Goal: Task Accomplishment & Management: Complete application form

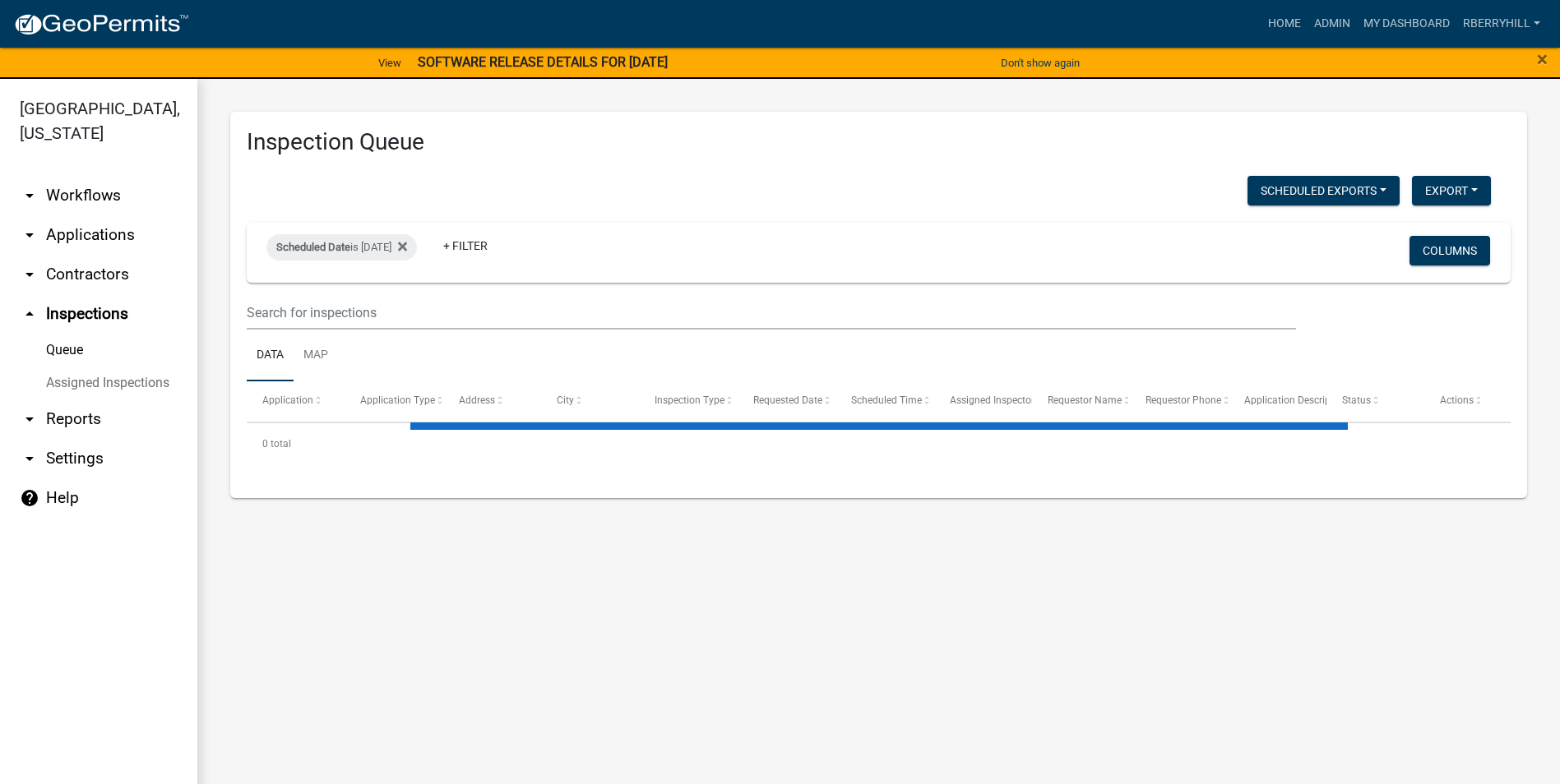
select select "1: 25"
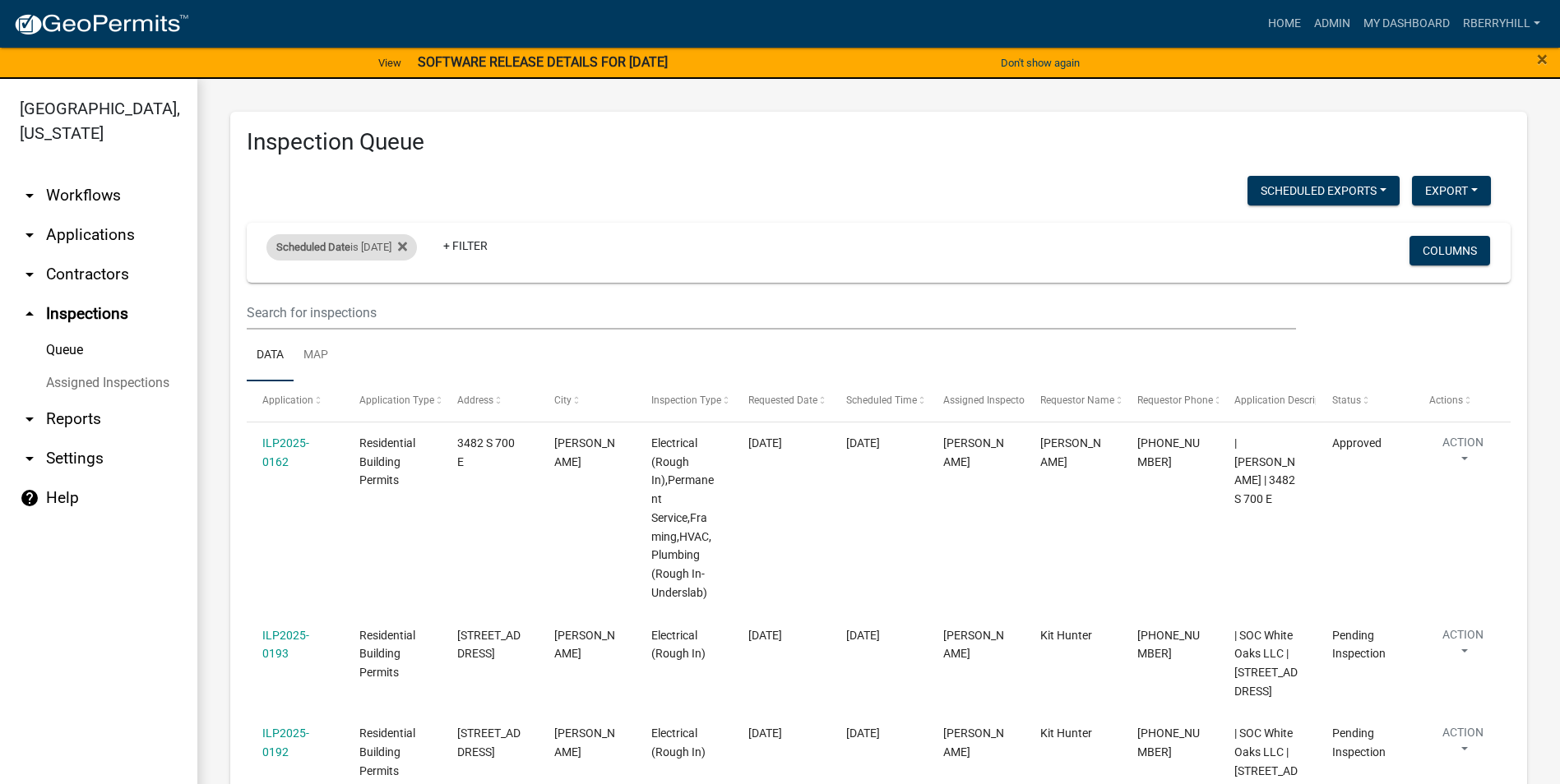
click at [401, 251] on div "Scheduled Date is 09/08/2025" at bounding box center [341, 247] width 150 height 26
click at [404, 311] on input "2025-09-08" at bounding box center [355, 309] width 115 height 34
type input "2025-09-09"
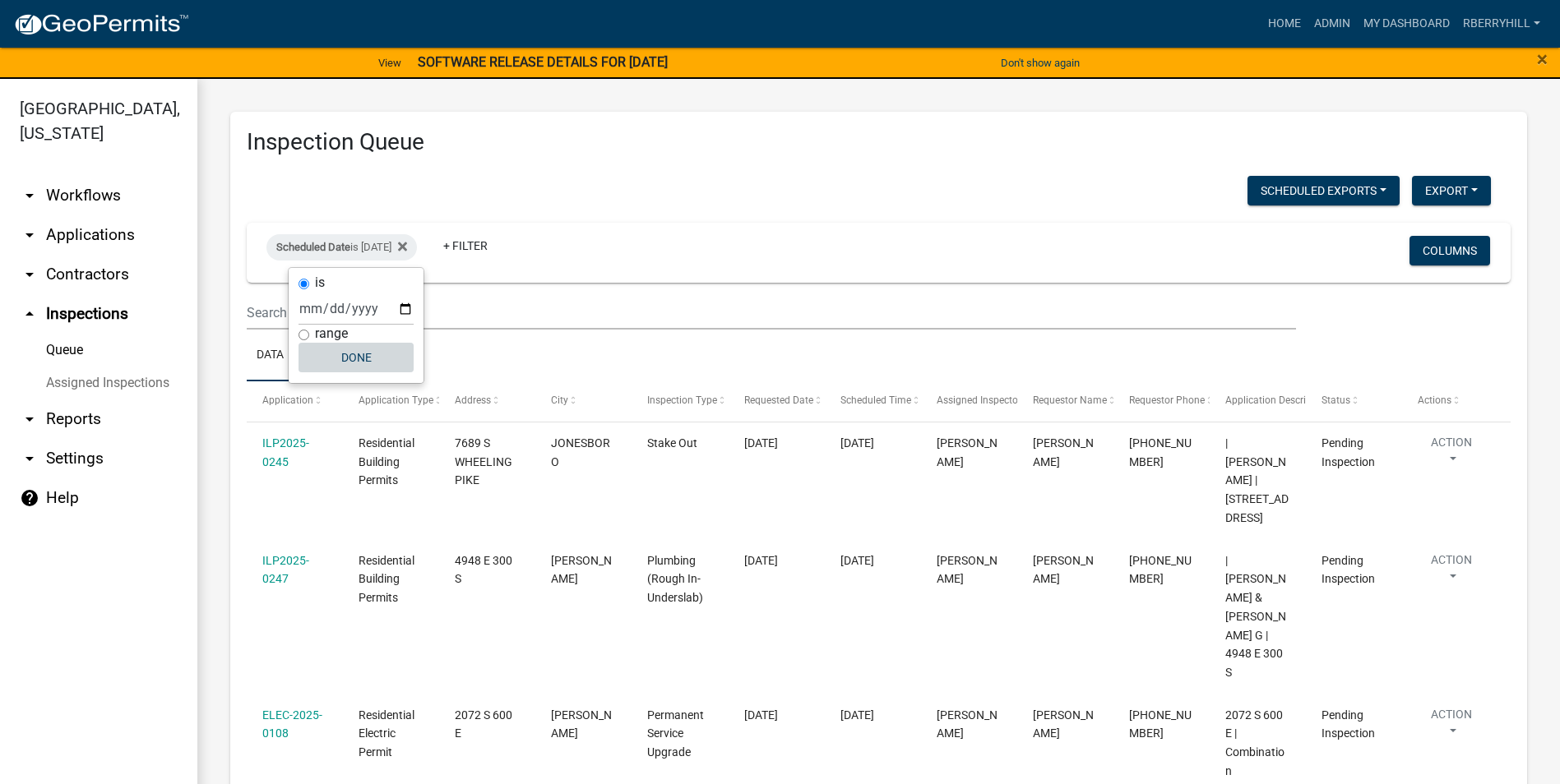
click at [363, 356] on button "Done" at bounding box center [355, 357] width 115 height 29
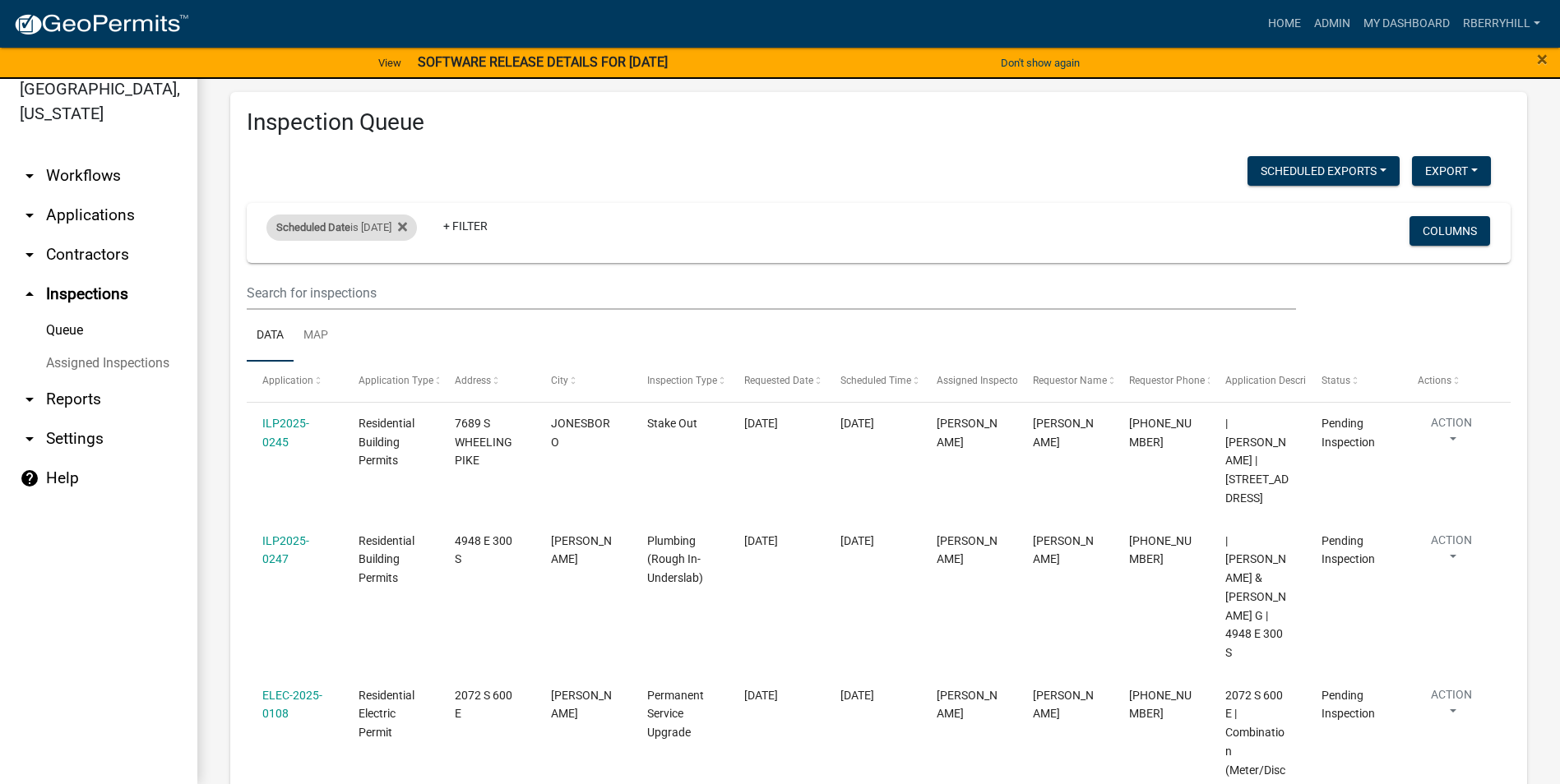
click at [378, 230] on div "Scheduled Date is 09/09/2025" at bounding box center [341, 227] width 150 height 26
click at [406, 289] on input "2025-09-09" at bounding box center [355, 289] width 115 height 34
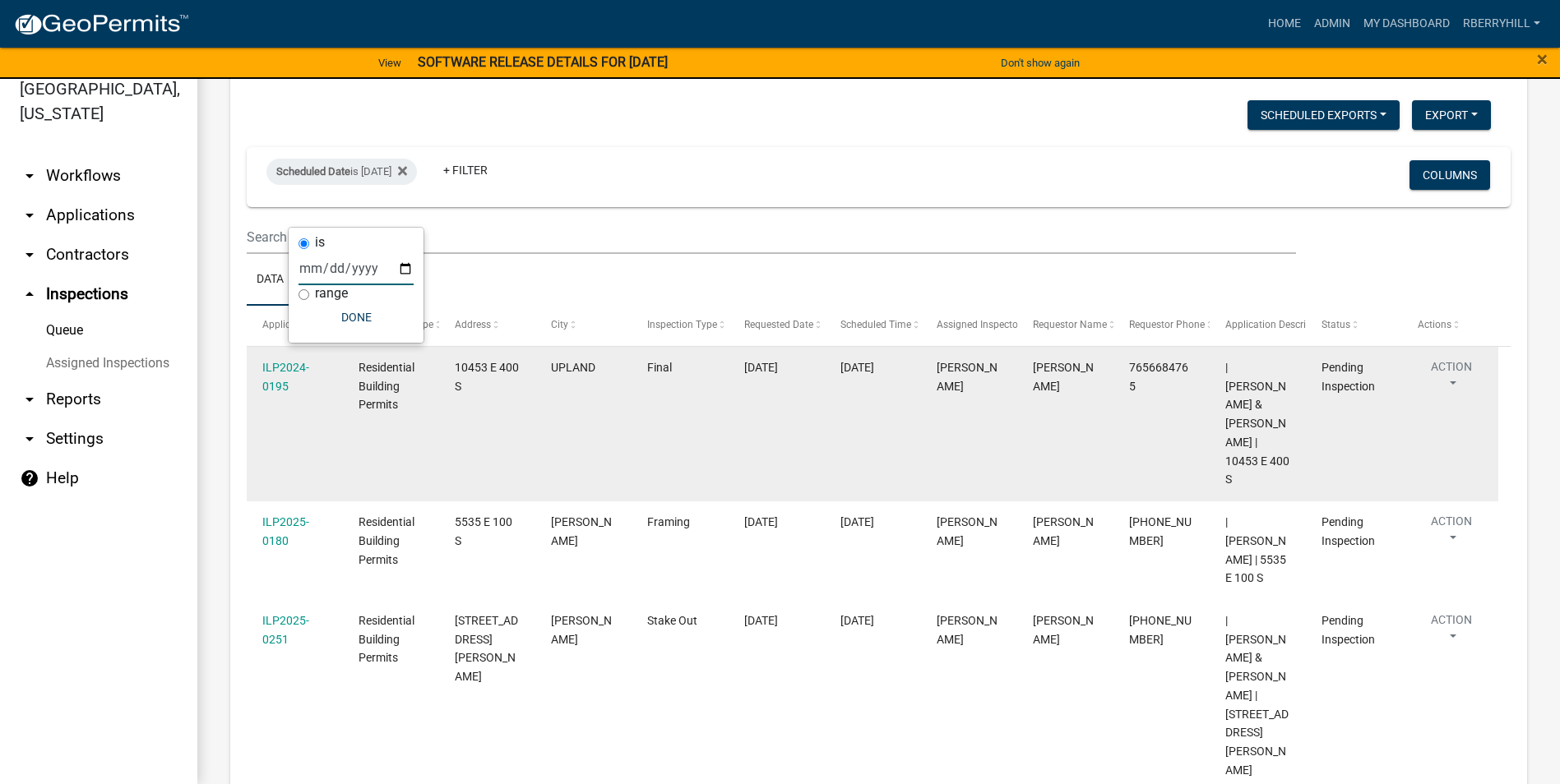
scroll to position [82, 0]
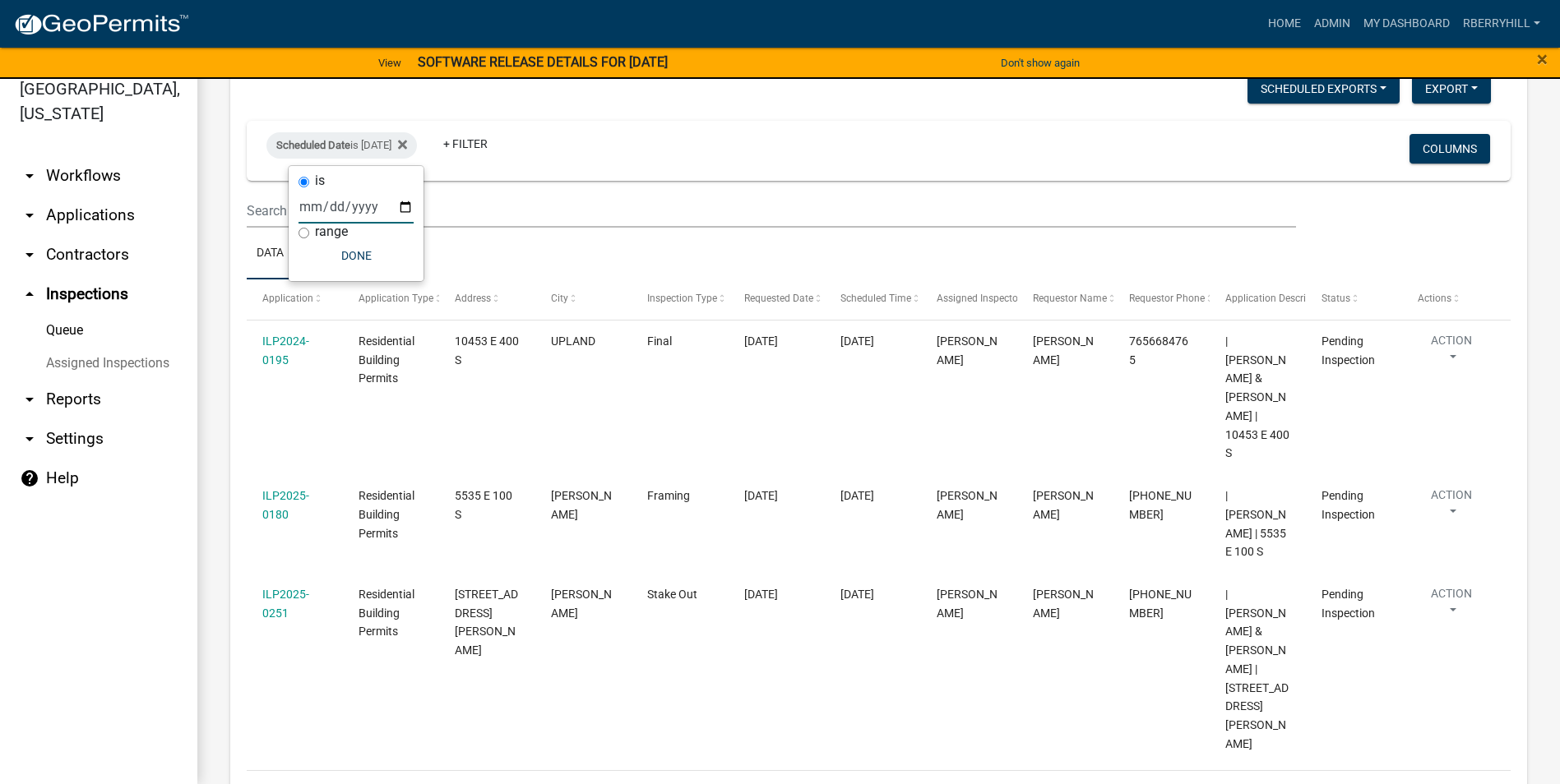
click at [404, 208] on input "2025-09-10" at bounding box center [355, 206] width 115 height 34
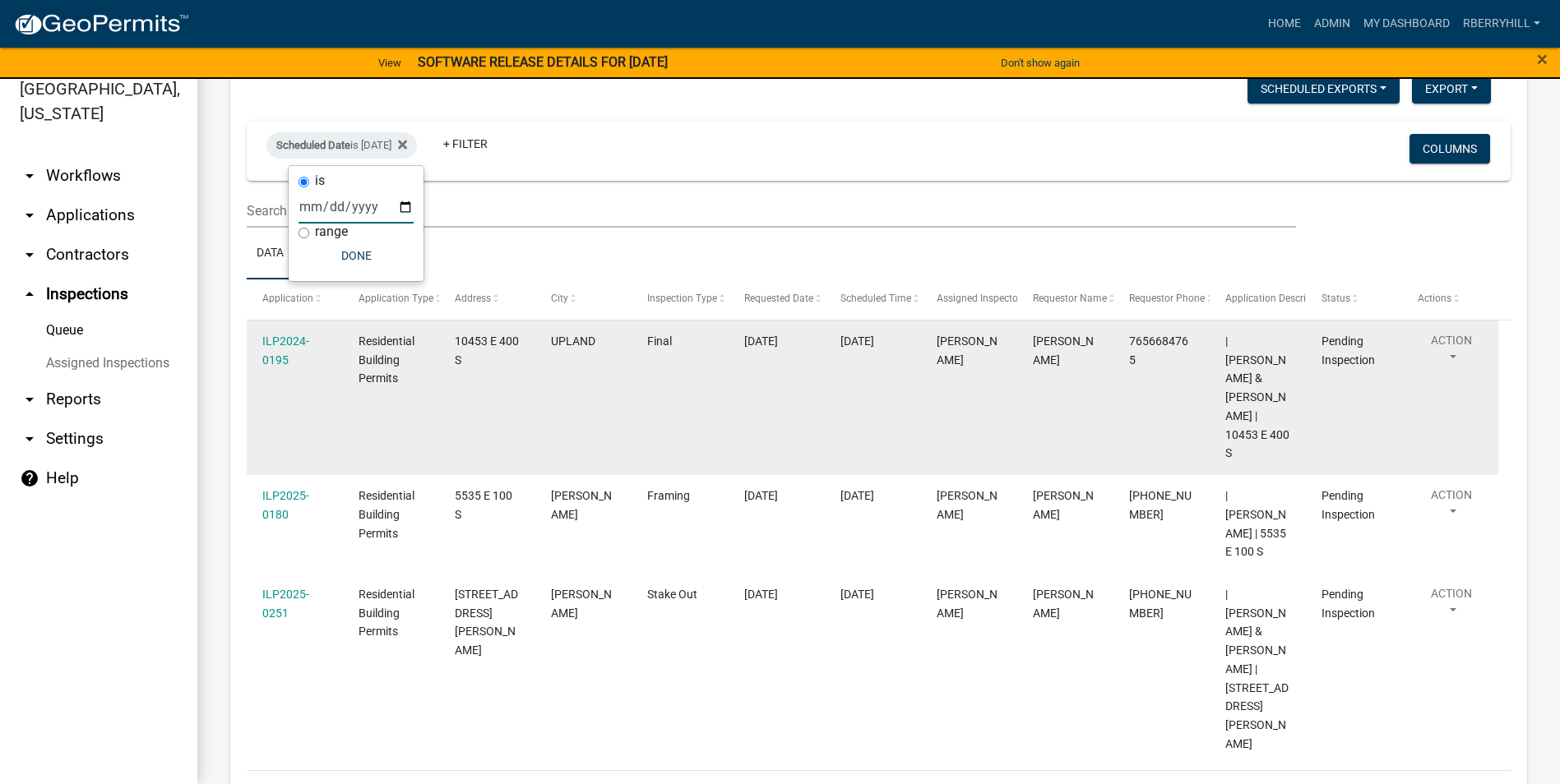
scroll to position [8, 0]
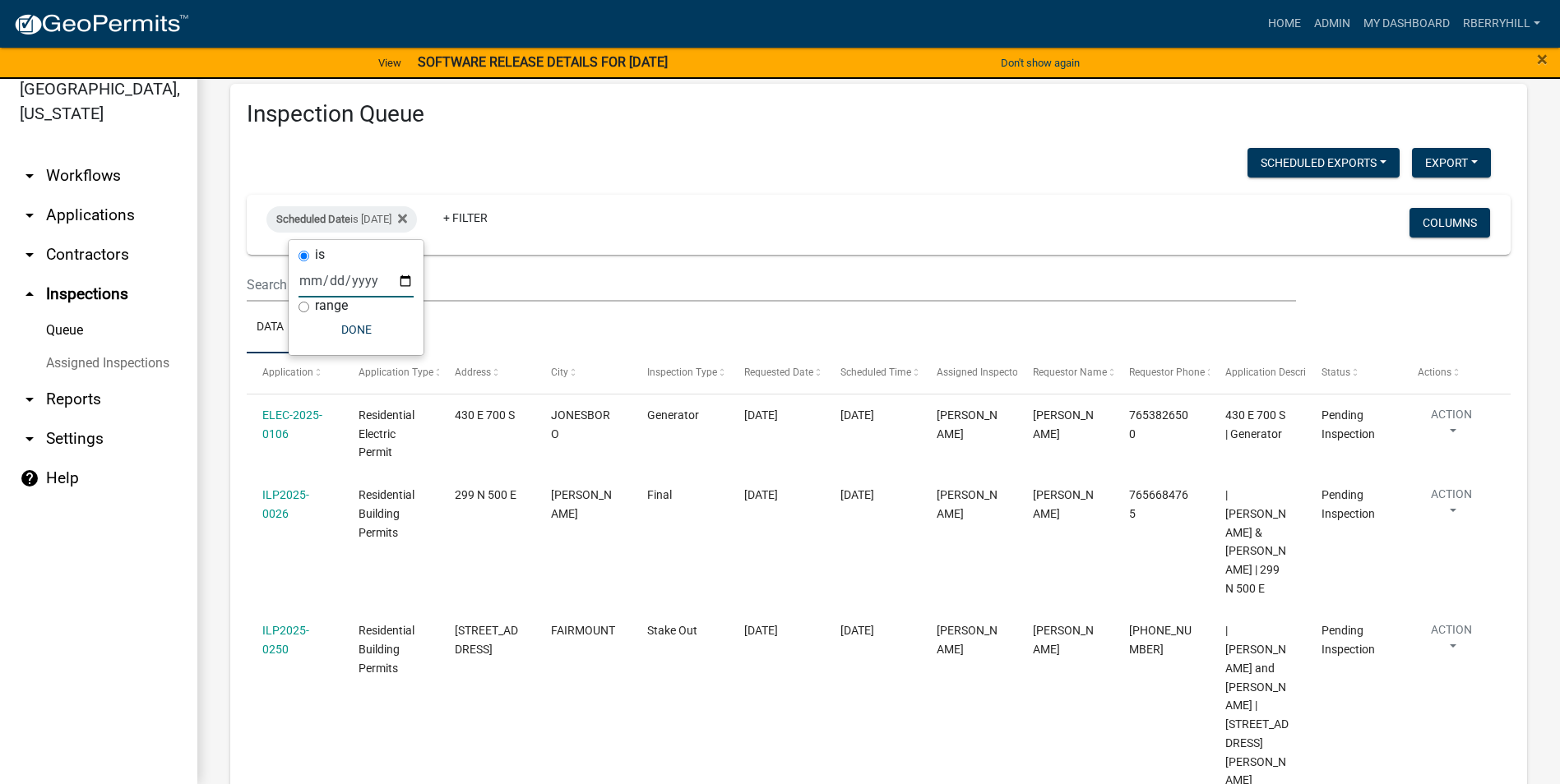
click at [405, 280] on input "2025-09-11" at bounding box center [355, 280] width 115 height 34
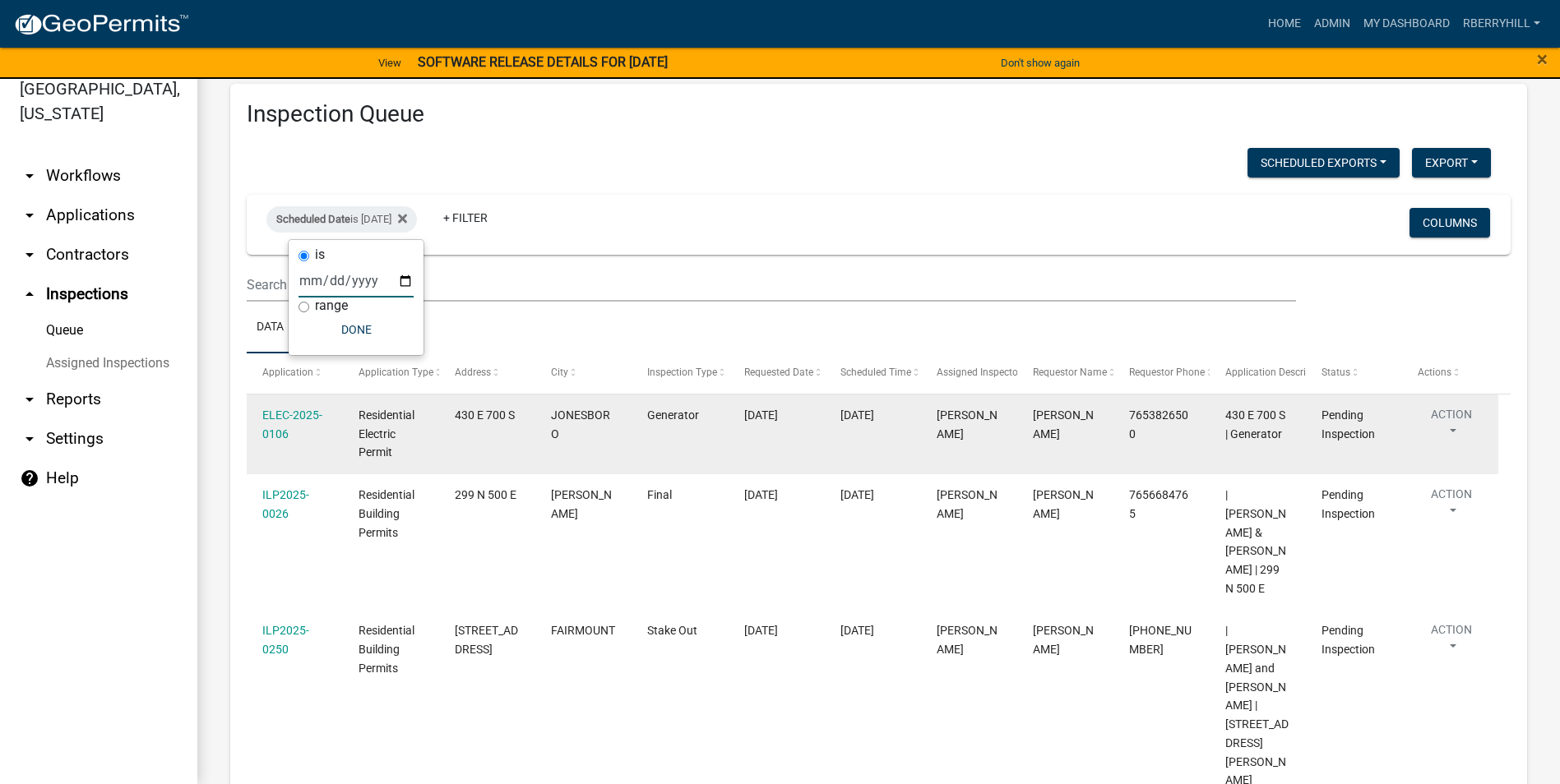
scroll to position [0, 0]
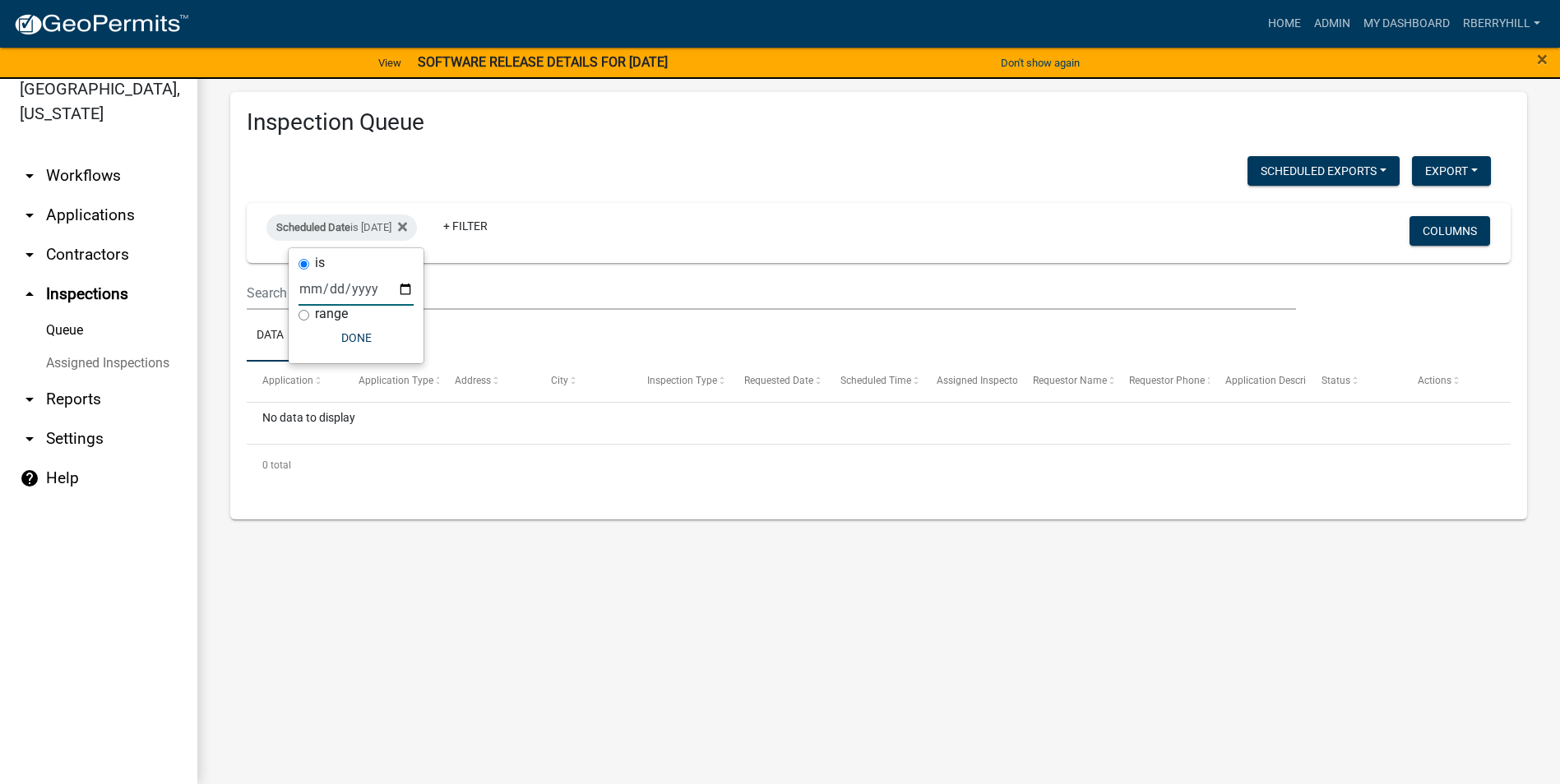
click at [406, 288] on input "2025-09-12" at bounding box center [355, 289] width 115 height 34
type input "2025-09-09"
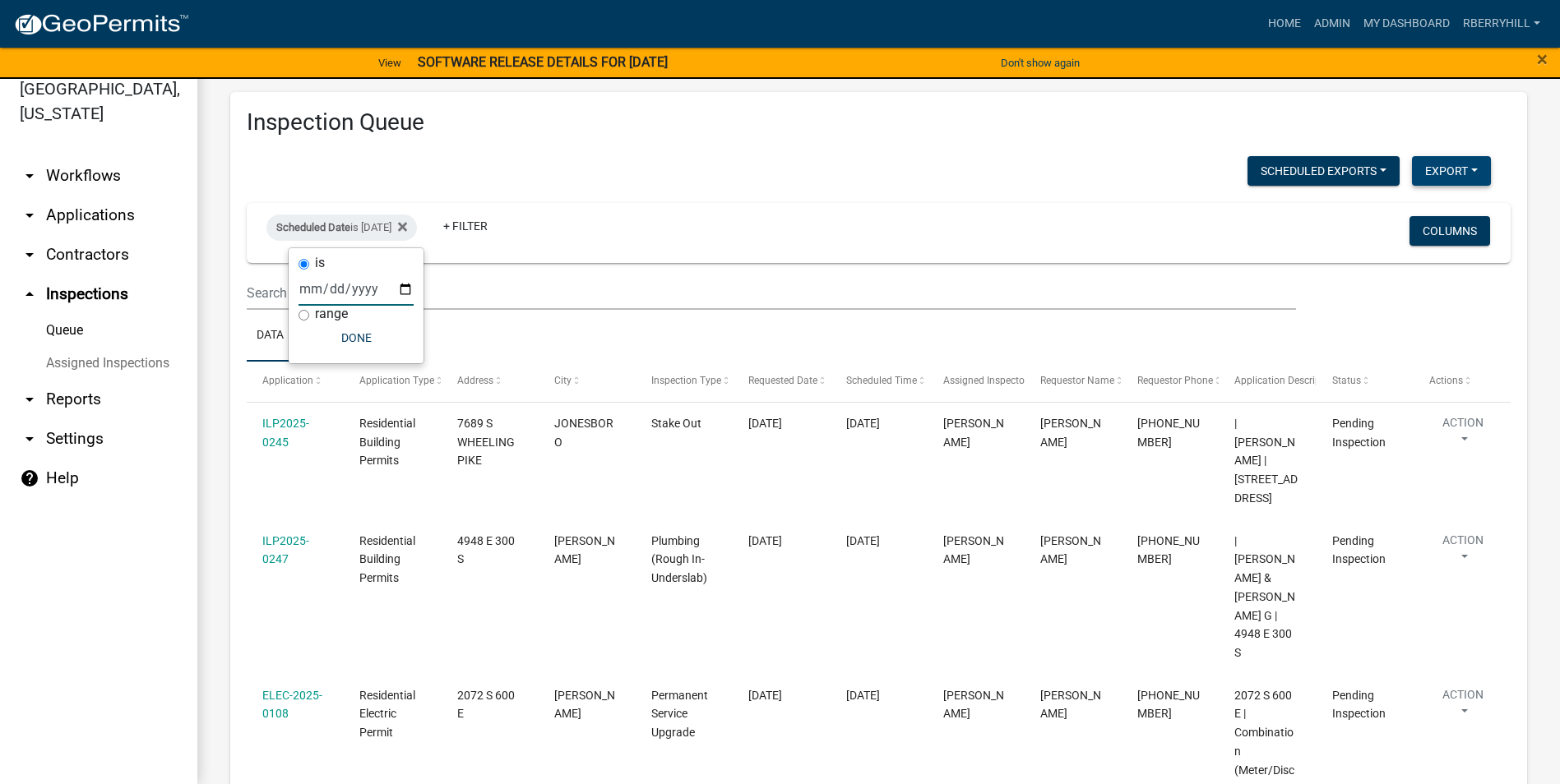
click at [1440, 174] on button "Export" at bounding box center [1452, 170] width 79 height 29
click at [1374, 209] on button "Excel Format (.xlsx)" at bounding box center [1413, 213] width 154 height 39
click at [1331, 21] on link "Admin" at bounding box center [1332, 24] width 50 height 31
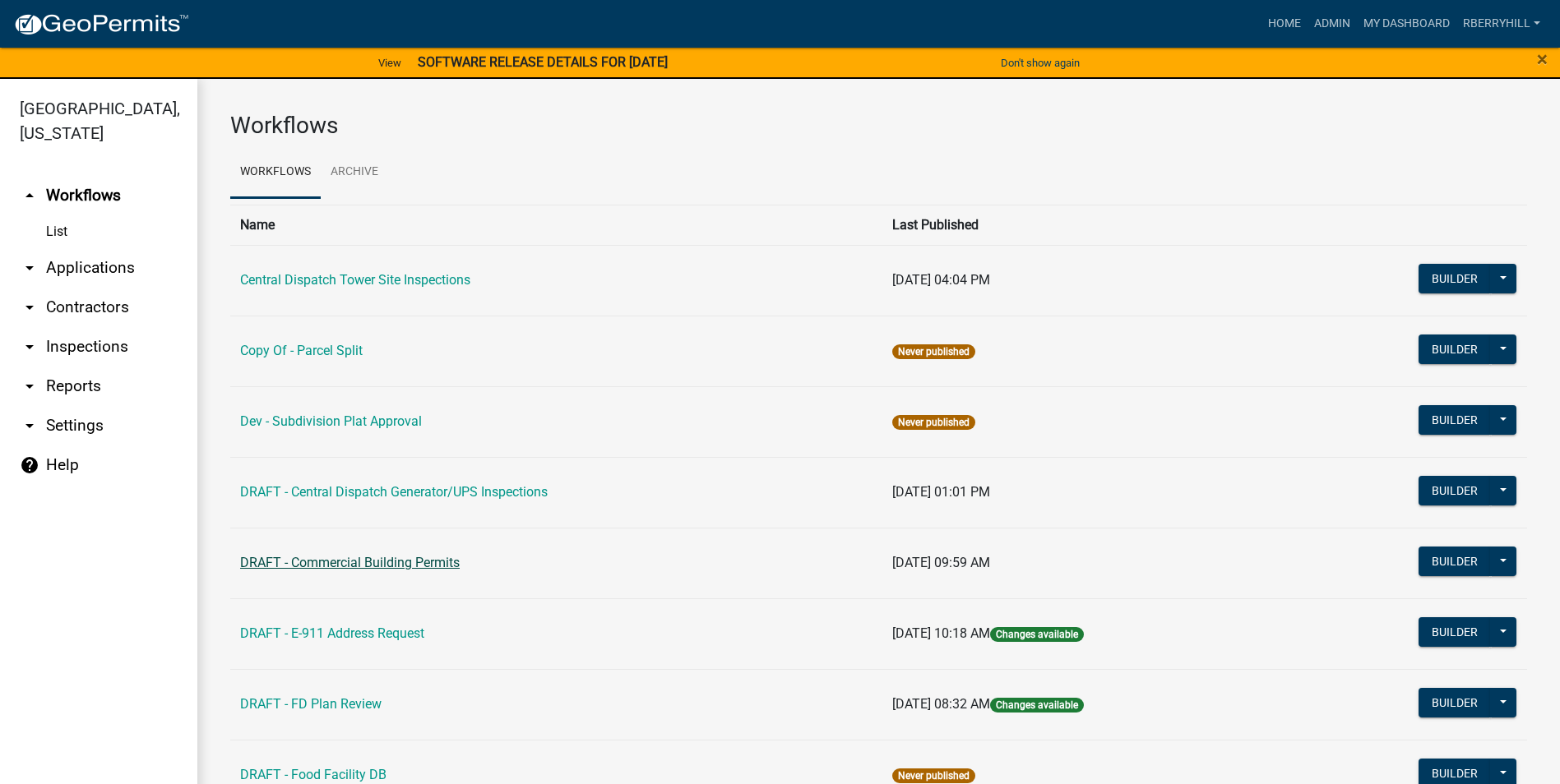
click at [343, 561] on link "DRAFT - Commercial Building Permits" at bounding box center [349, 562] width 219 height 16
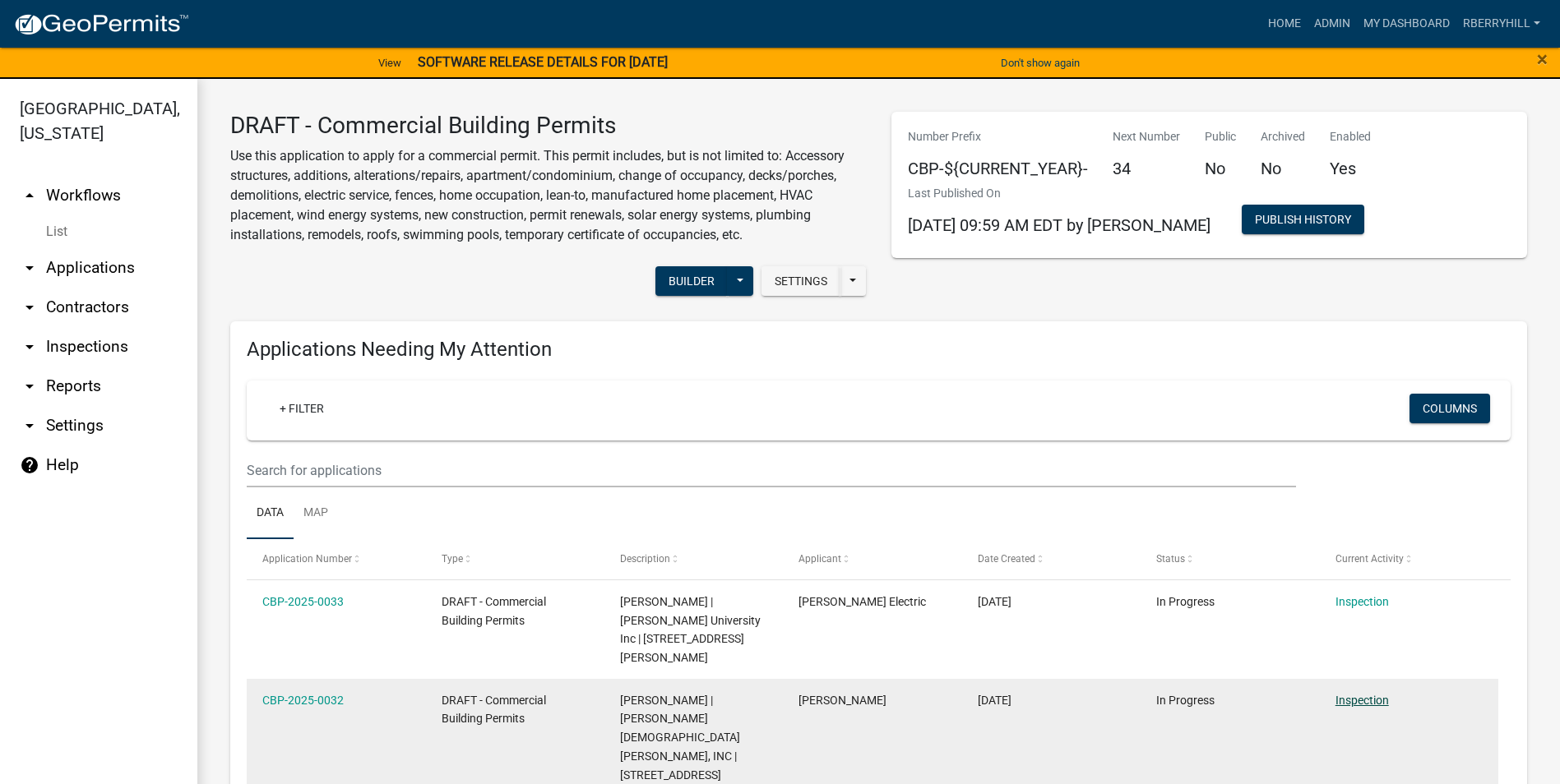
click at [1354, 694] on link "Inspection" at bounding box center [1362, 701] width 54 height 13
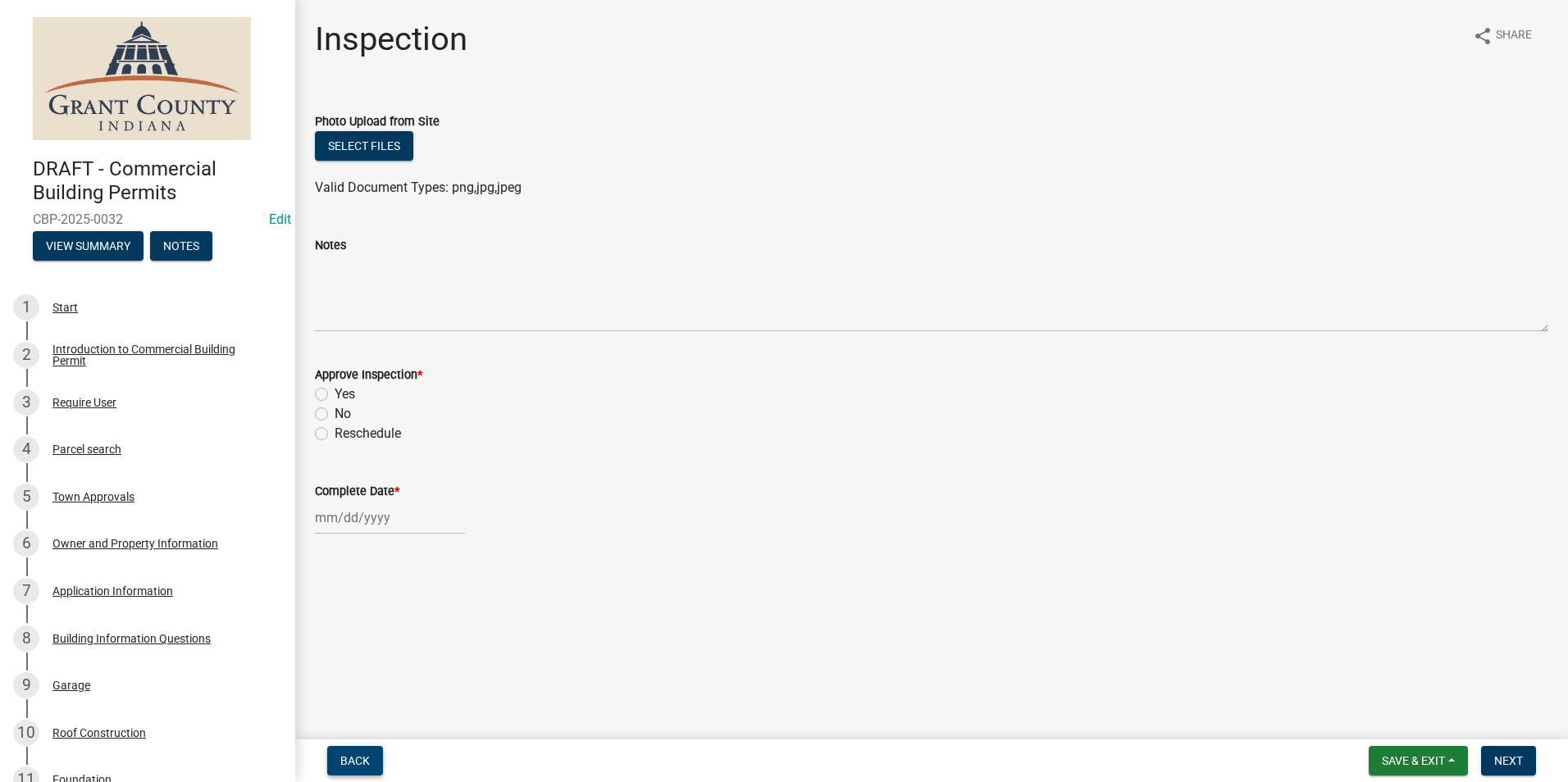
click at [343, 759] on span "Back" at bounding box center [354, 761] width 29 height 13
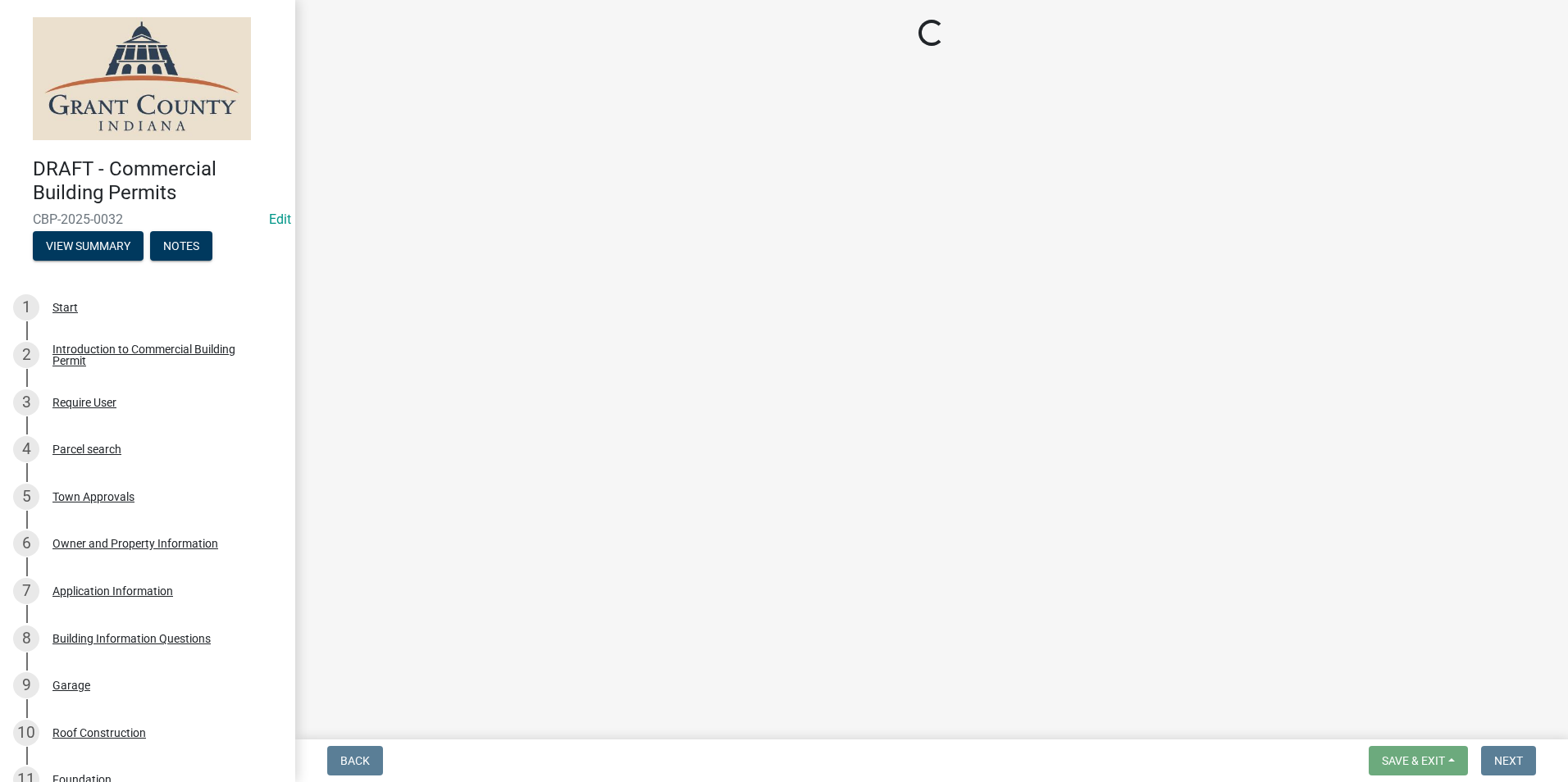
select select "d7f9a44a-d2ea-4d3c-83b3-1aa71c950bd5"
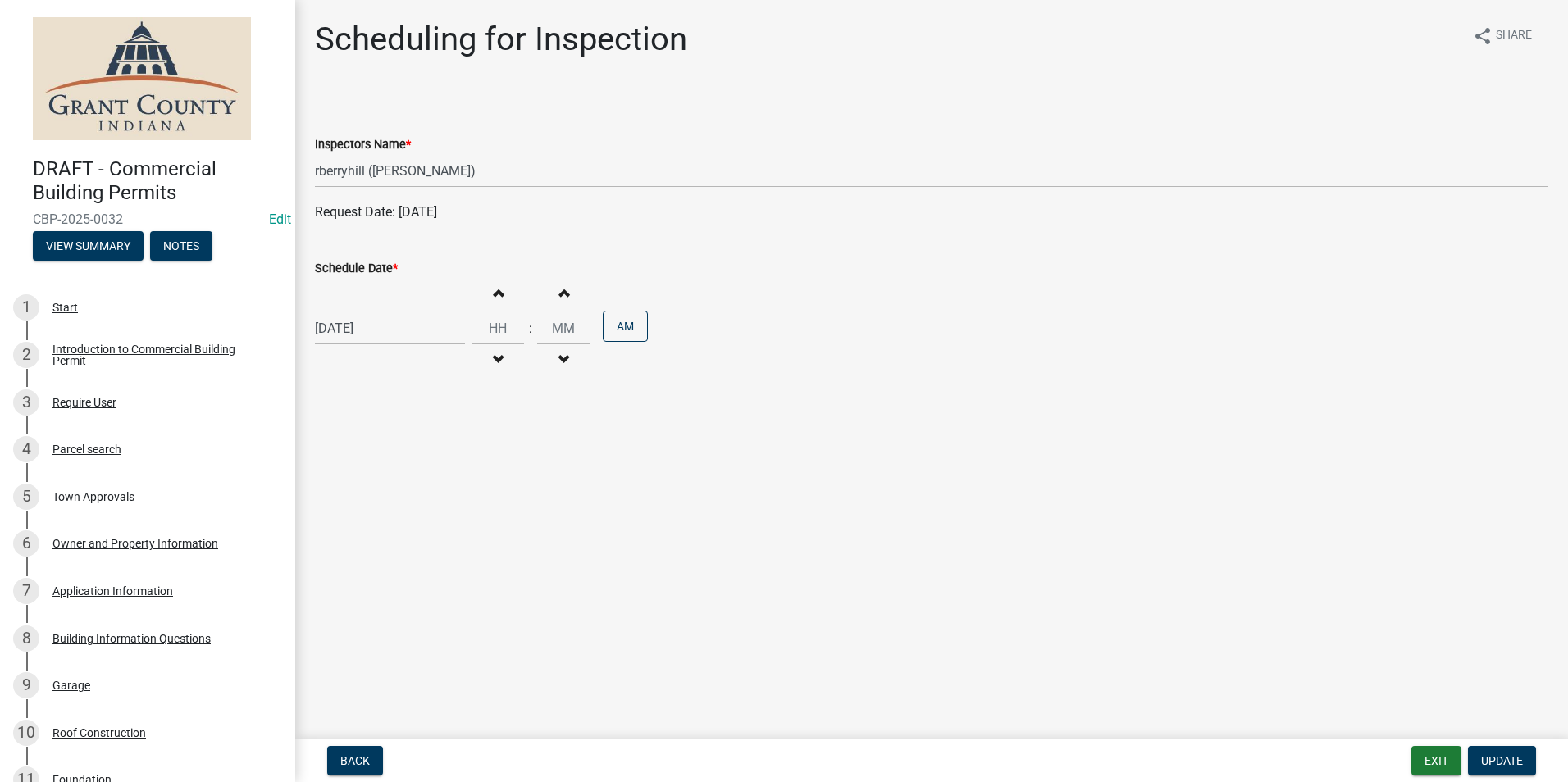
click at [374, 334] on div "[DATE]" at bounding box center [389, 328] width 150 height 33
select select "9"
select select "2025"
click at [359, 446] on div "9" at bounding box center [357, 441] width 26 height 26
type input "[DATE]"
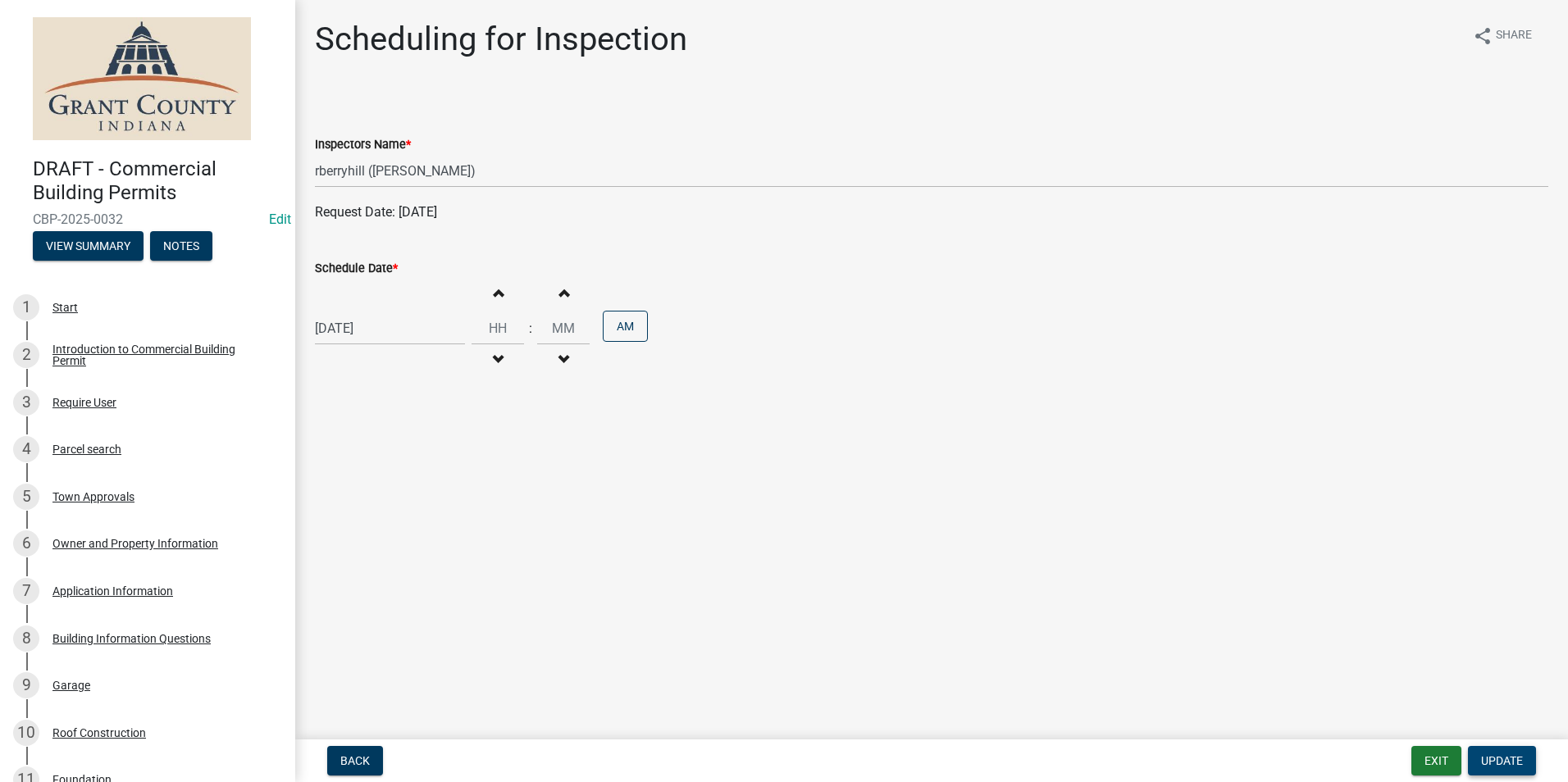
click at [1500, 754] on span "Update" at bounding box center [1503, 761] width 42 height 13
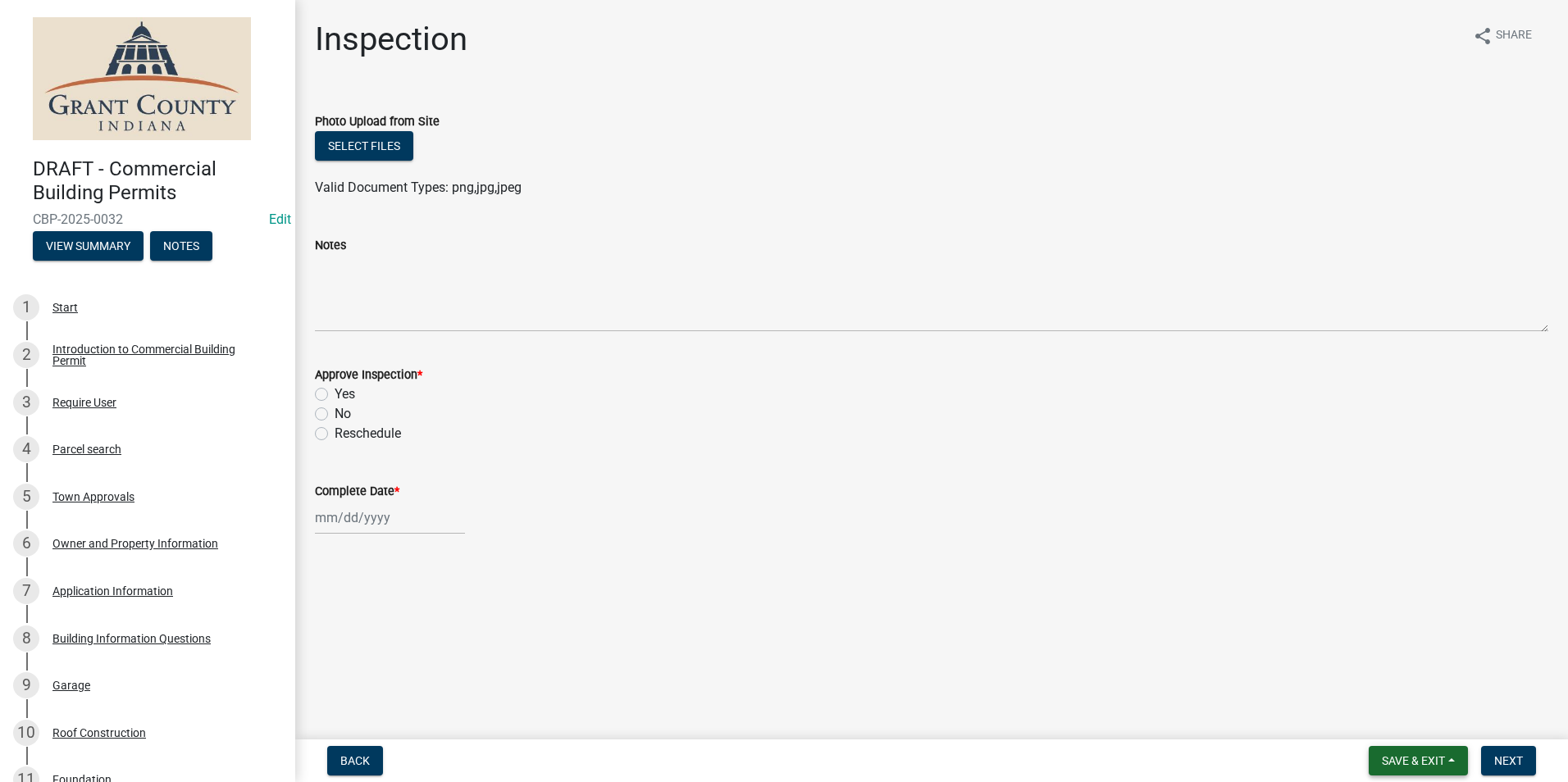
click at [1417, 758] on span "Save & Exit" at bounding box center [1413, 761] width 63 height 13
click at [1408, 722] on button "Save & Exit" at bounding box center [1402, 718] width 132 height 39
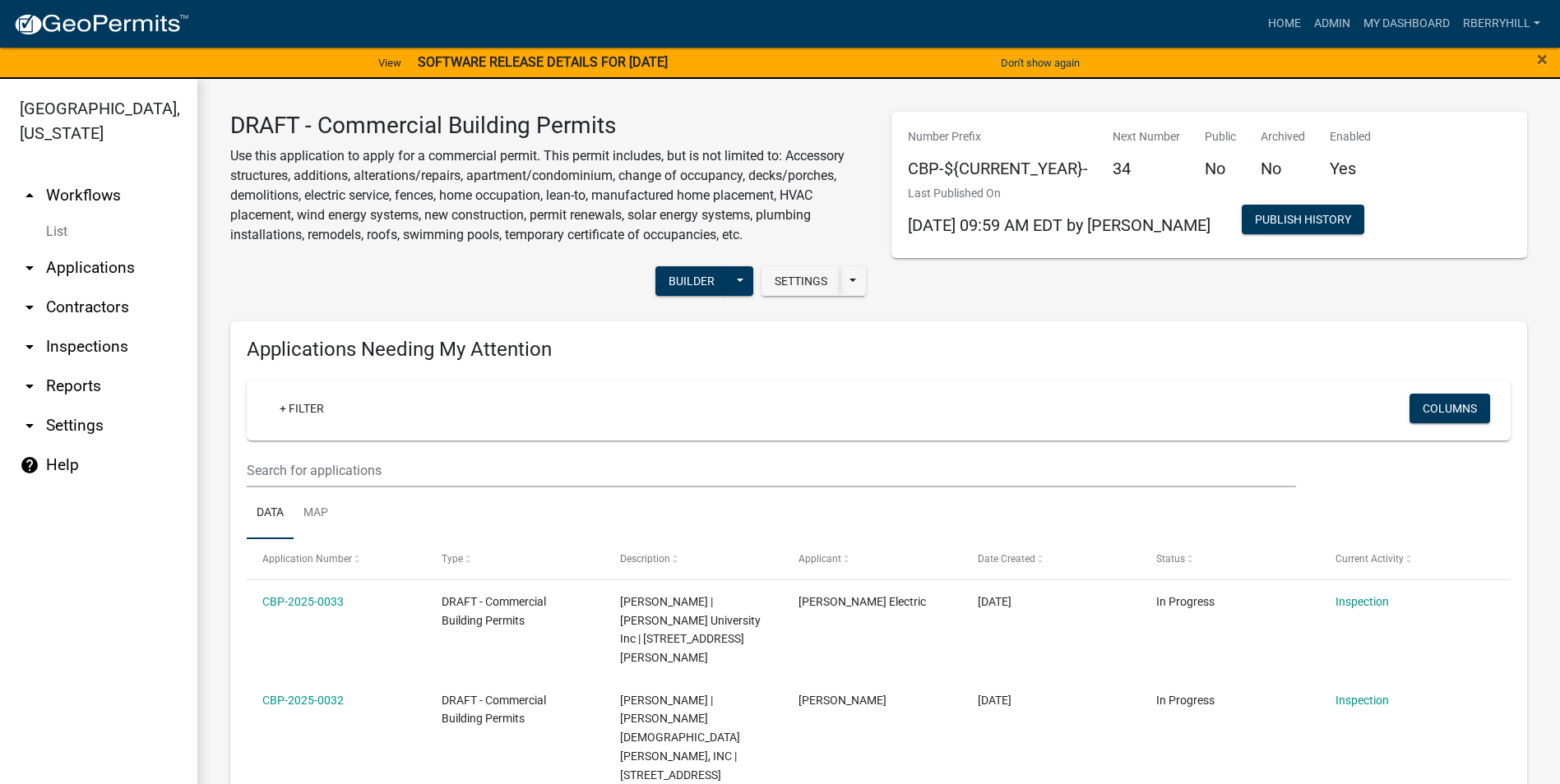
click at [89, 327] on link "arrow_drop_down Inspections" at bounding box center [98, 347] width 197 height 39
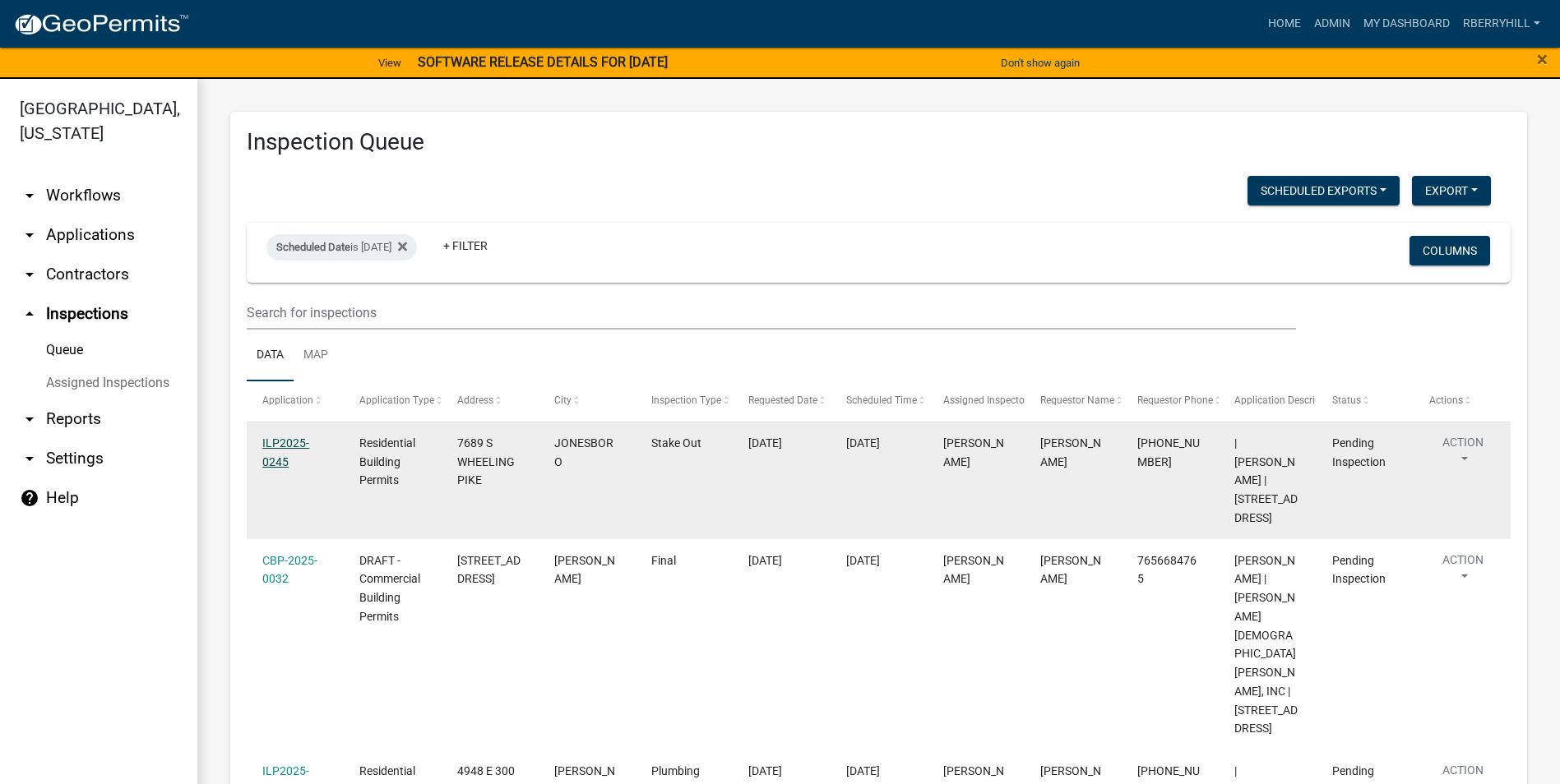
click at [287, 446] on link "ILP2025-0245" at bounding box center [285, 452] width 47 height 32
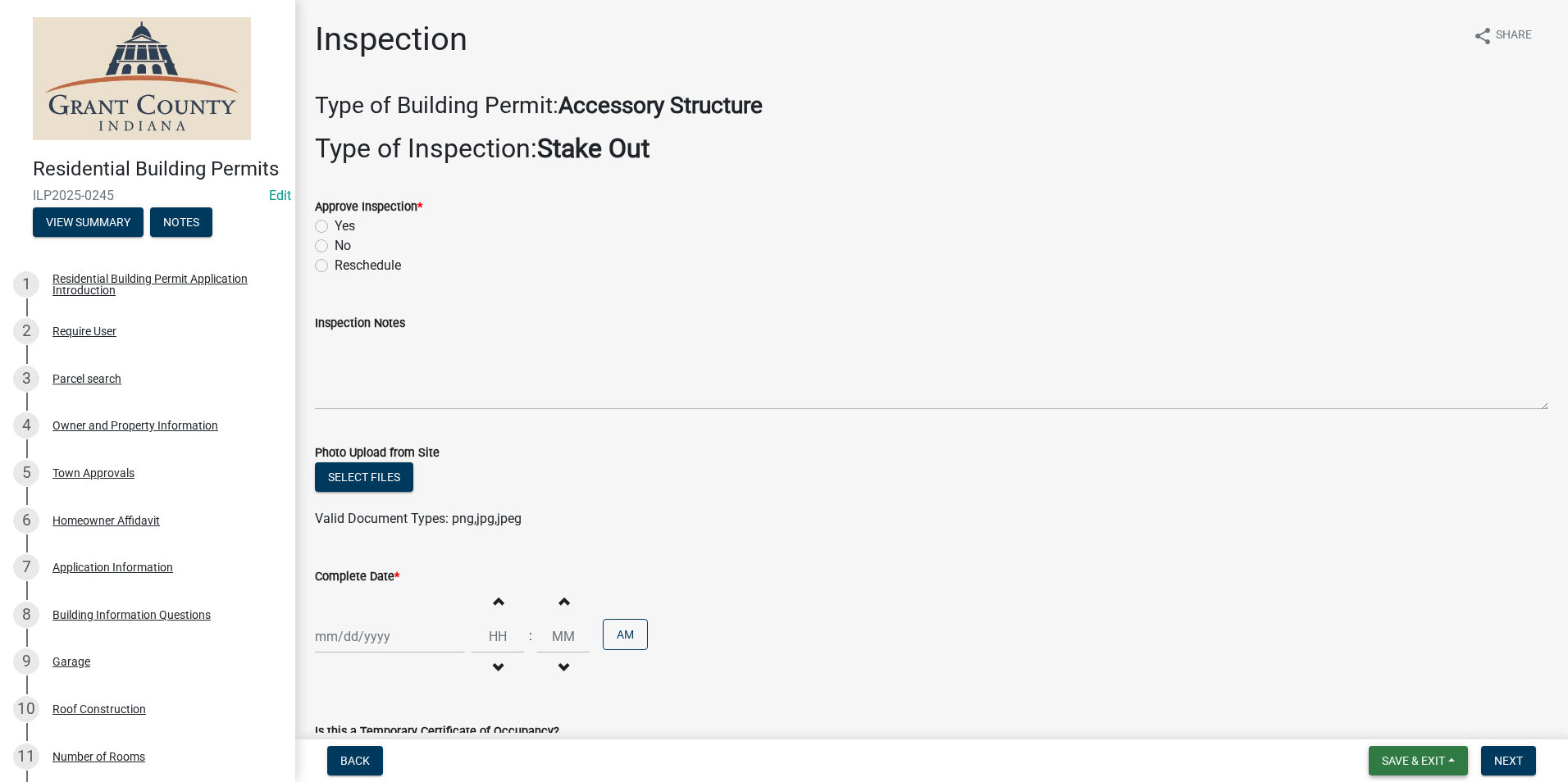
click at [1373, 759] on button "Save & Exit" at bounding box center [1419, 760] width 99 height 29
click at [1390, 716] on button "Save & Exit" at bounding box center [1402, 718] width 132 height 39
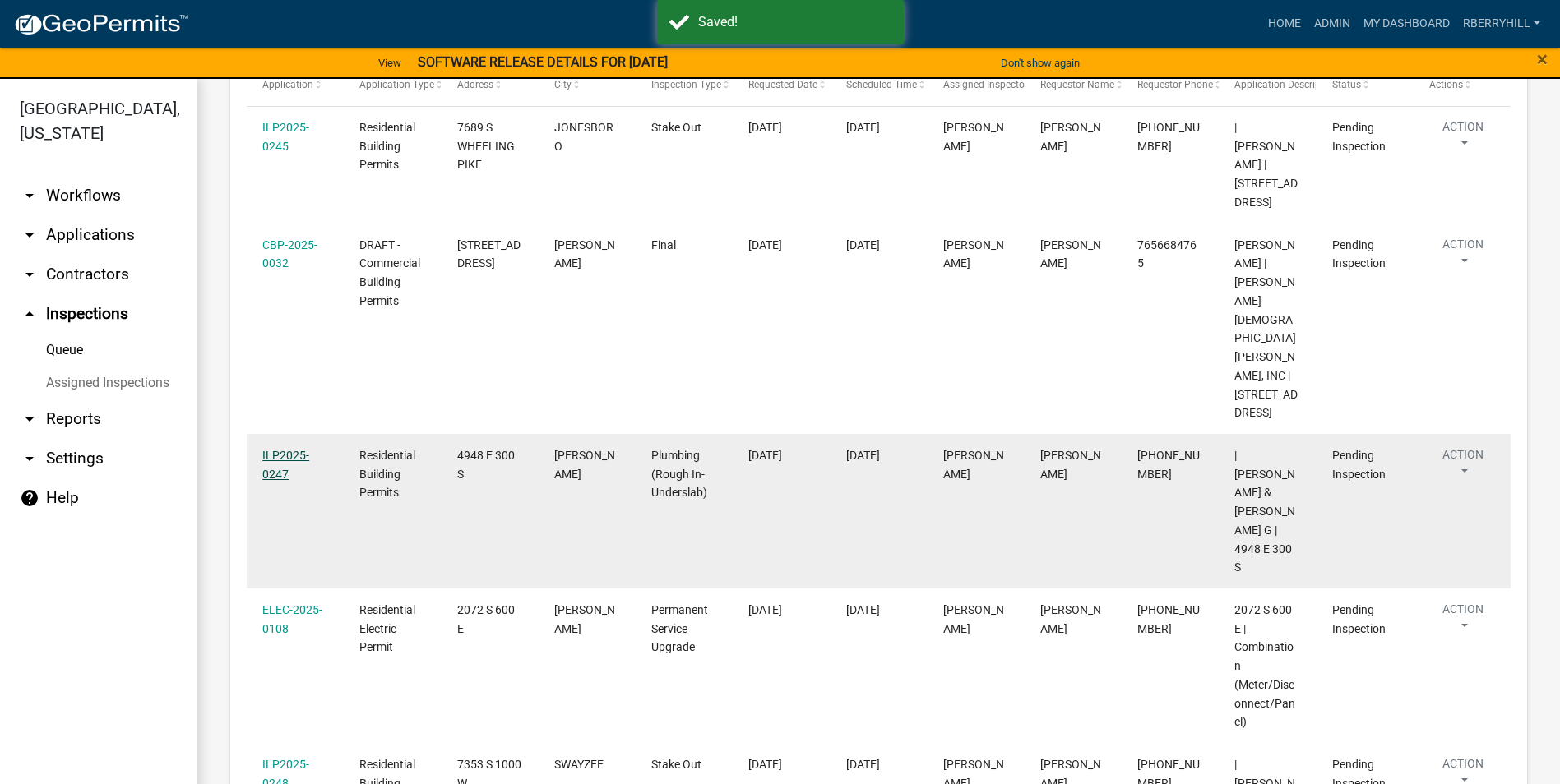
scroll to position [329, 0]
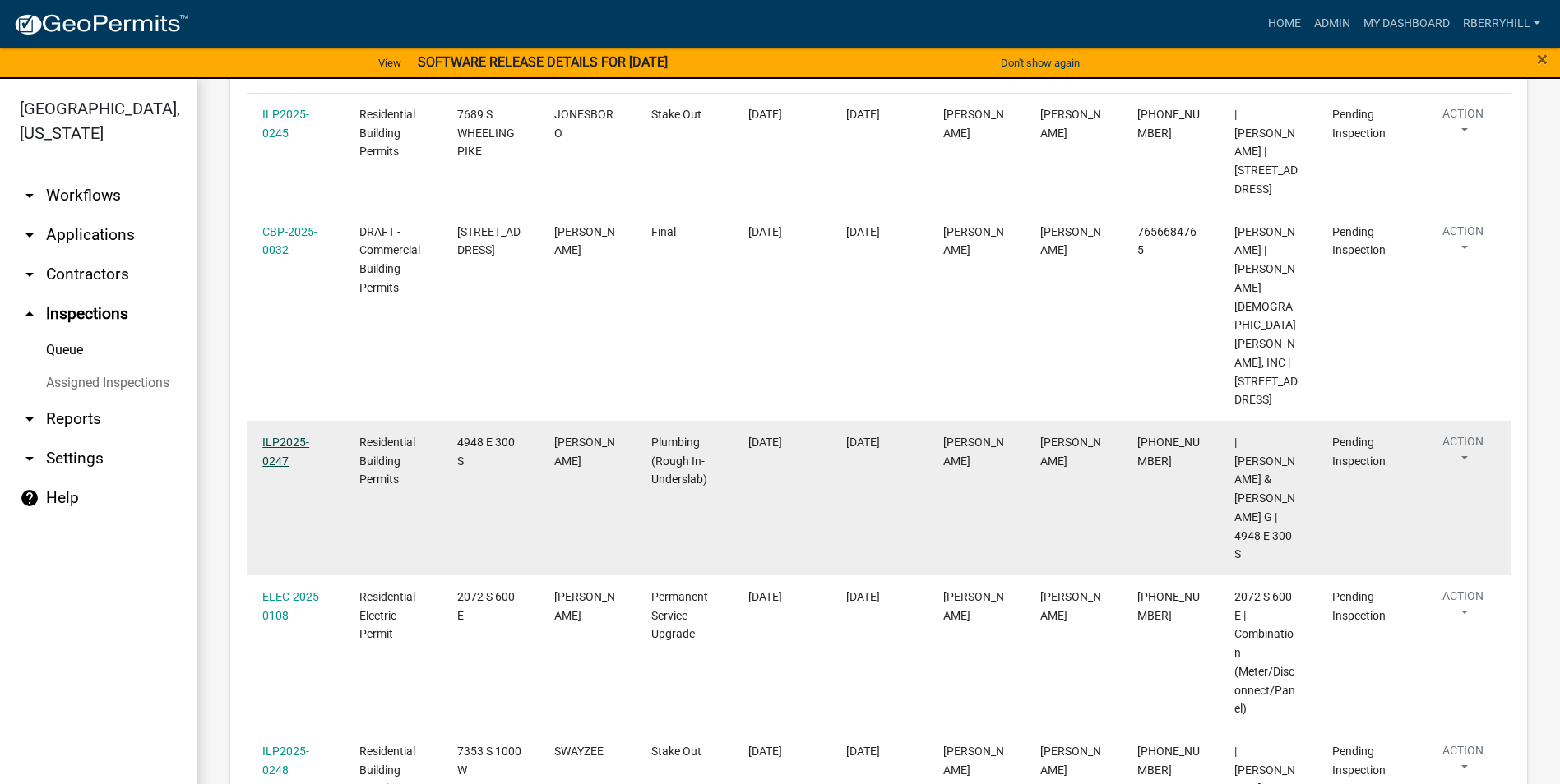
click at [279, 436] on link "ILP2025-0247" at bounding box center [285, 452] width 47 height 32
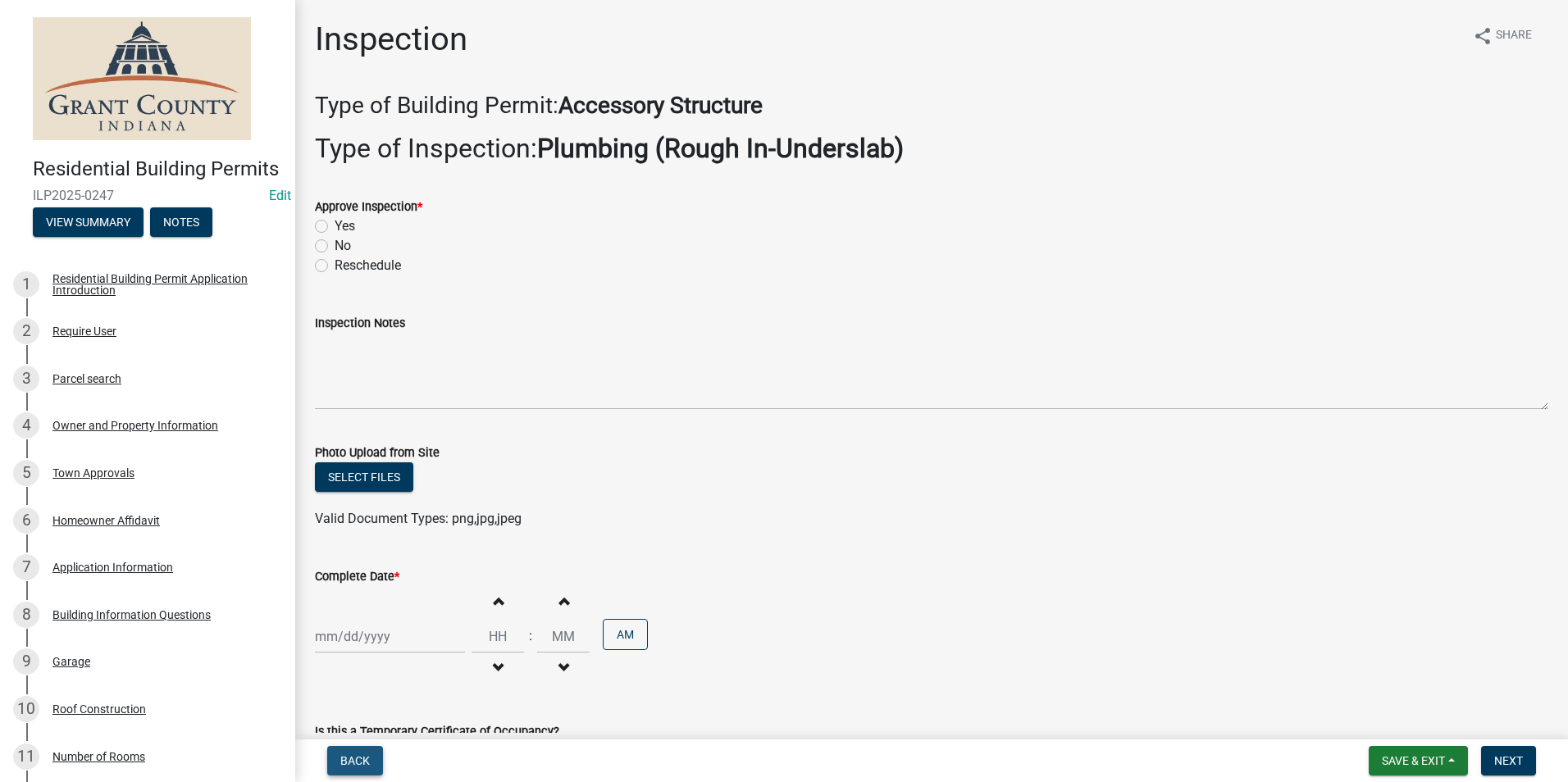
click at [358, 760] on span "Back" at bounding box center [354, 761] width 29 height 13
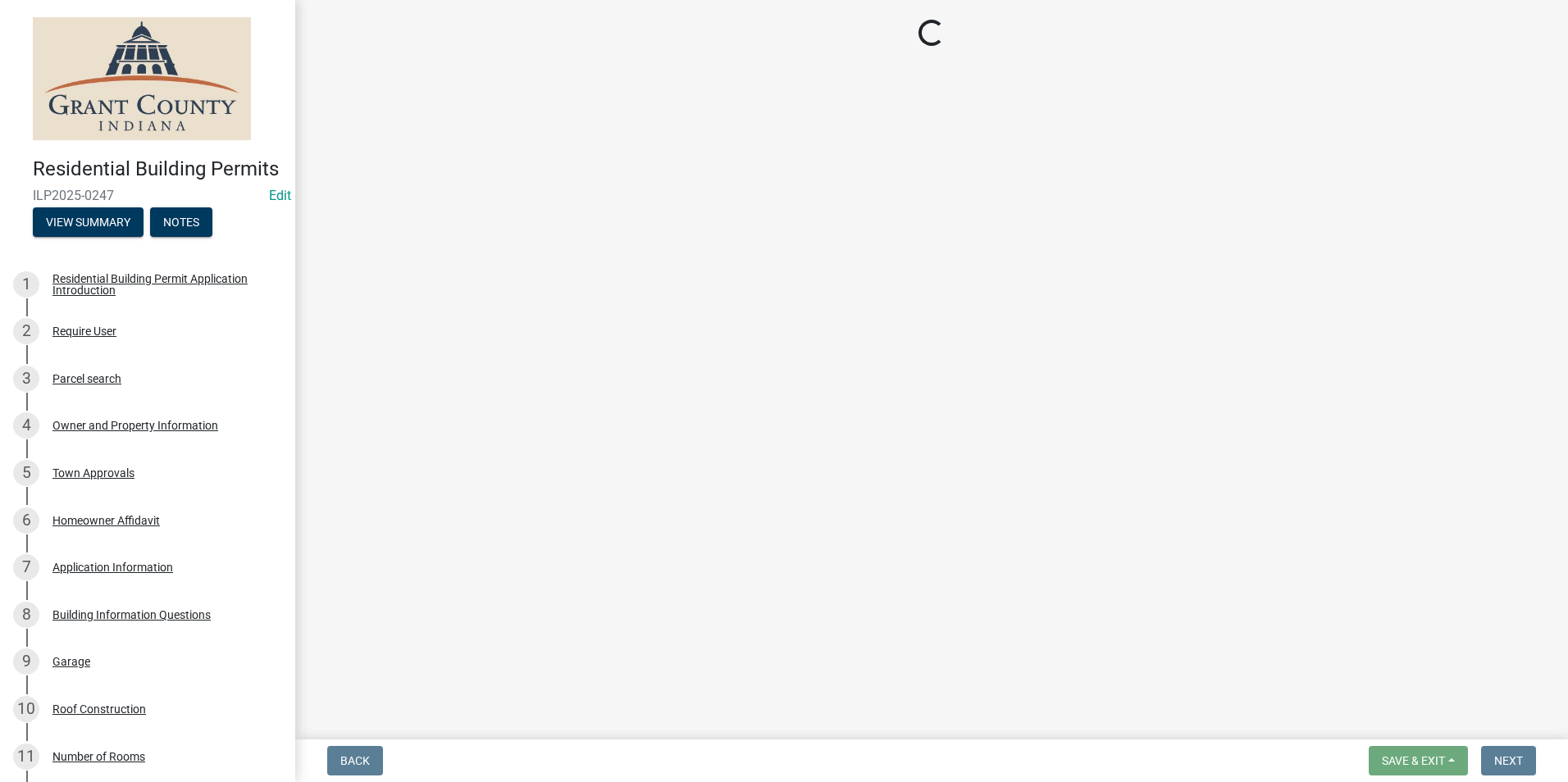
select select "d7f9a44a-d2ea-4d3c-83b3-1aa71c950bd5"
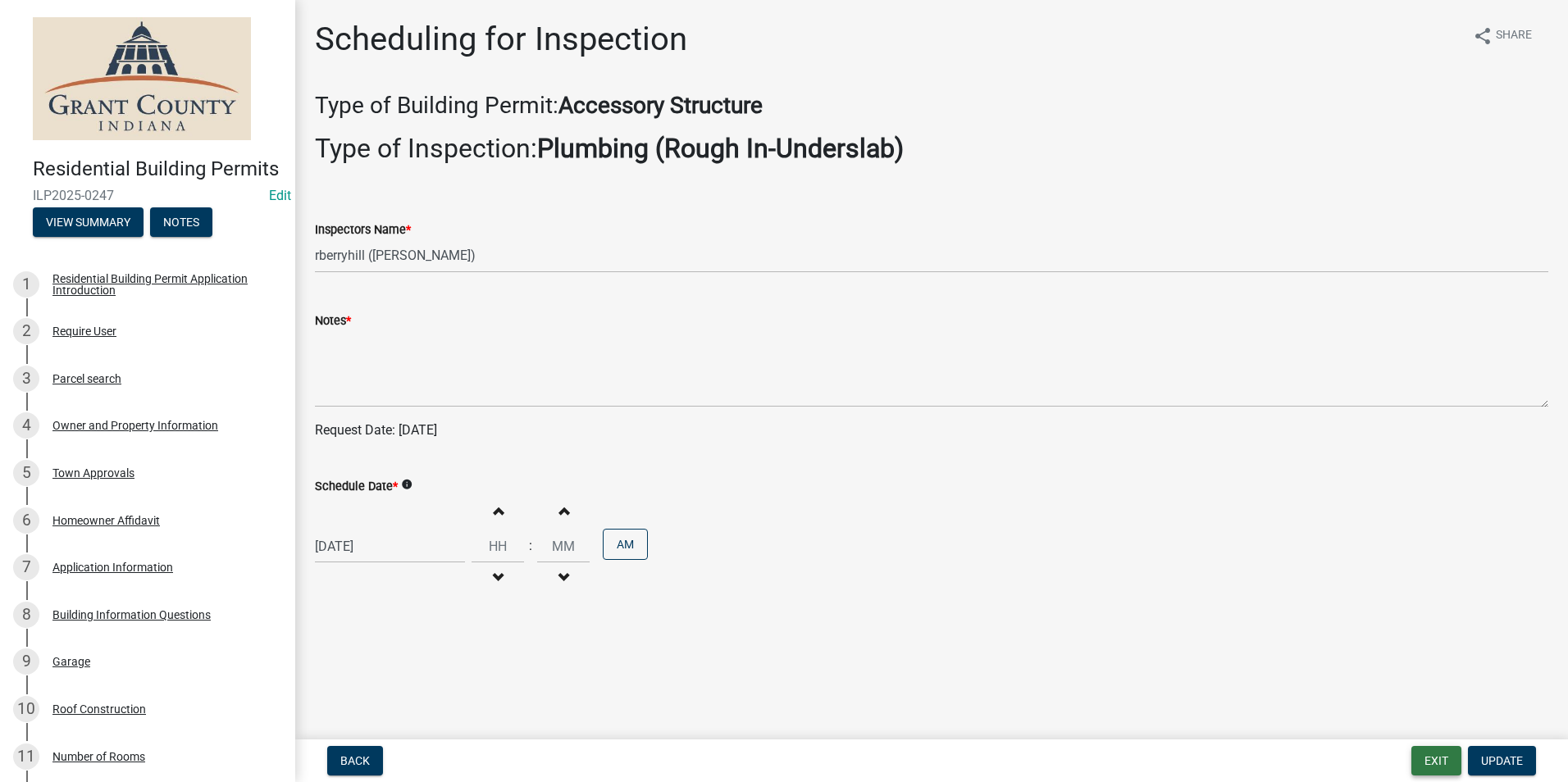
click at [1433, 761] on button "Exit" at bounding box center [1436, 760] width 50 height 29
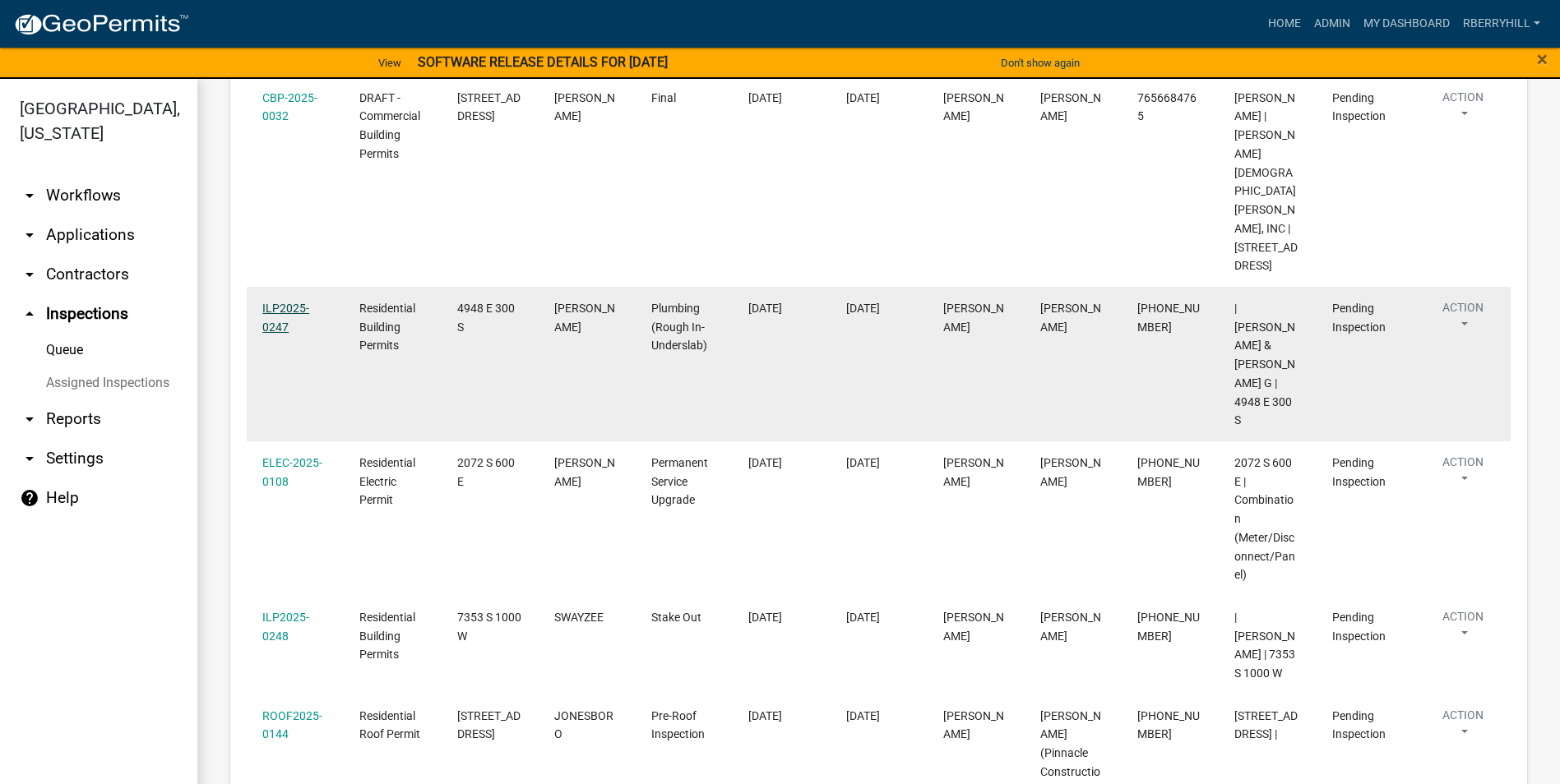
scroll to position [494, 0]
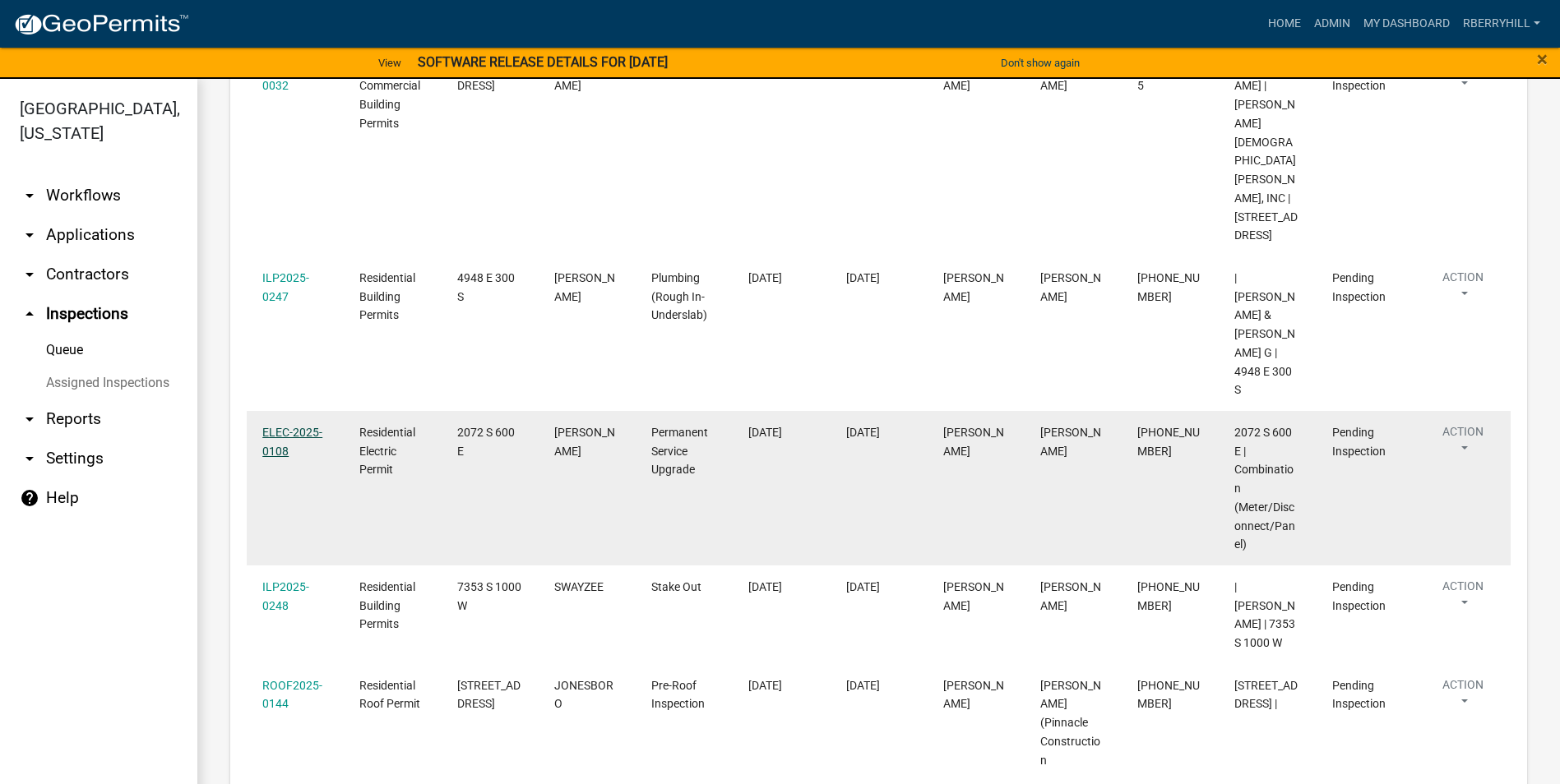
click at [282, 426] on link "ELEC-2025-0108" at bounding box center [291, 442] width 60 height 32
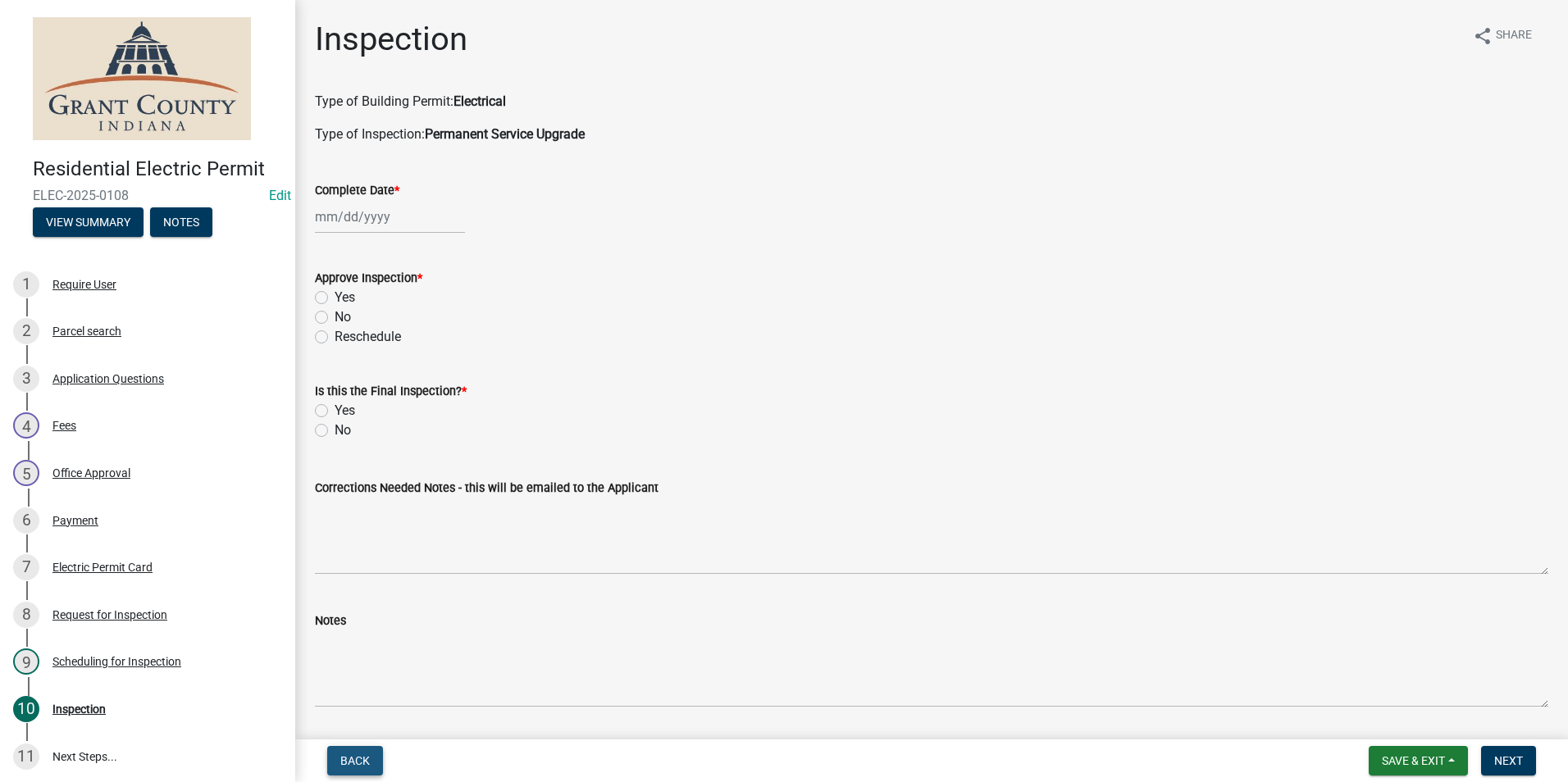
click at [353, 759] on span "Back" at bounding box center [354, 761] width 29 height 13
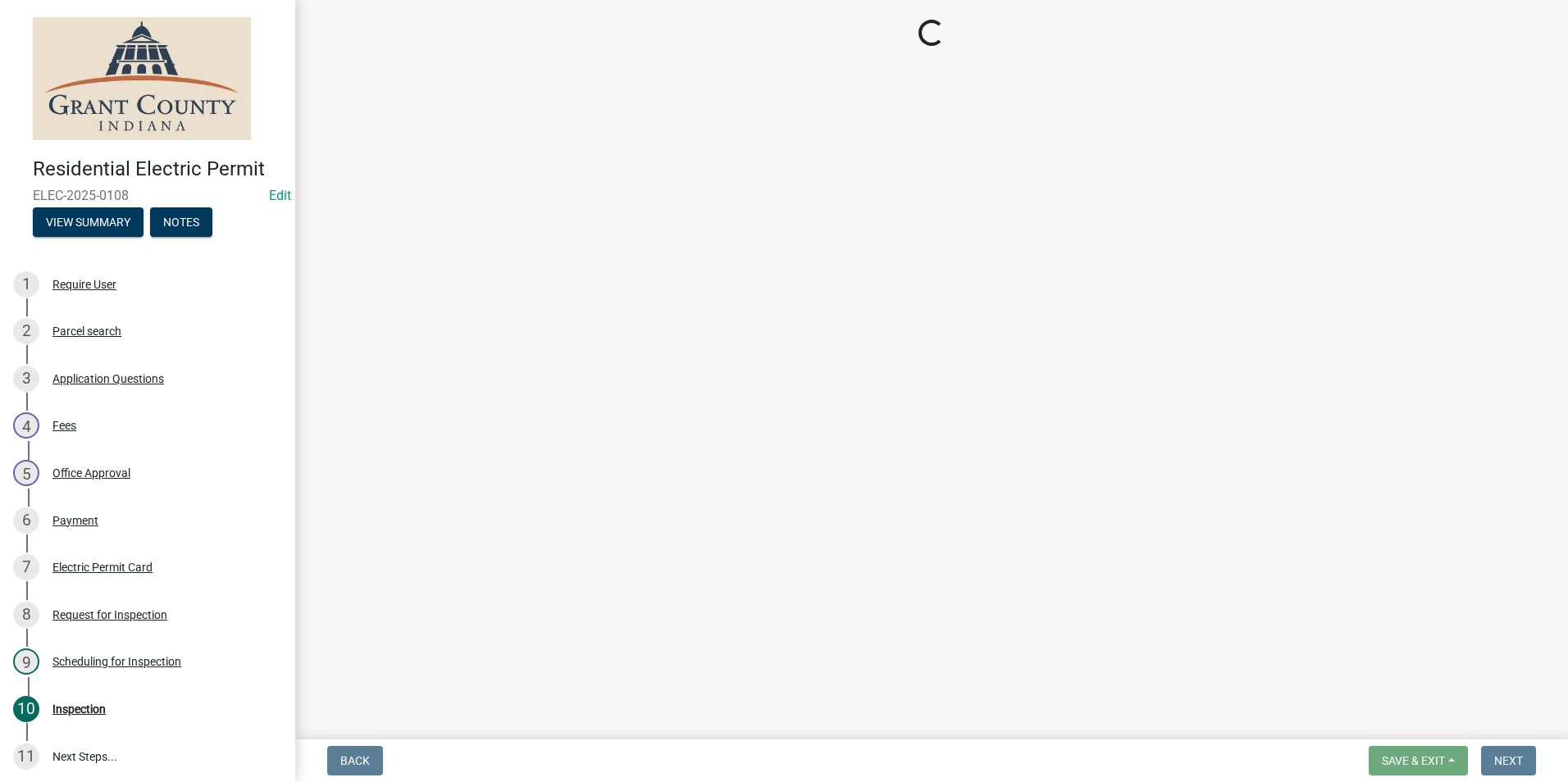
select select "d7f9a44a-d2ea-4d3c-83b3-1aa71c950bd5"
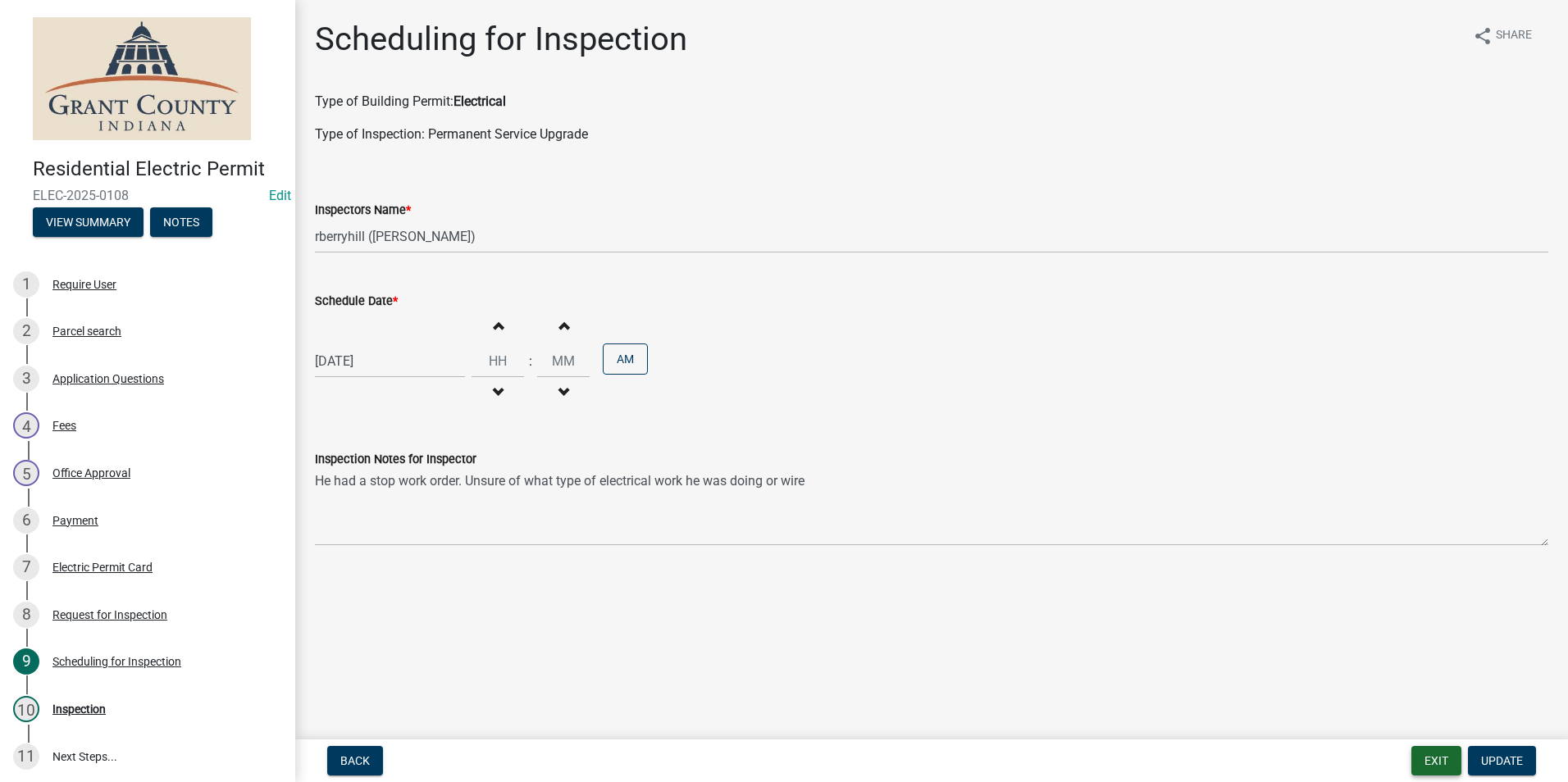
click at [1430, 759] on button "Exit" at bounding box center [1436, 760] width 50 height 29
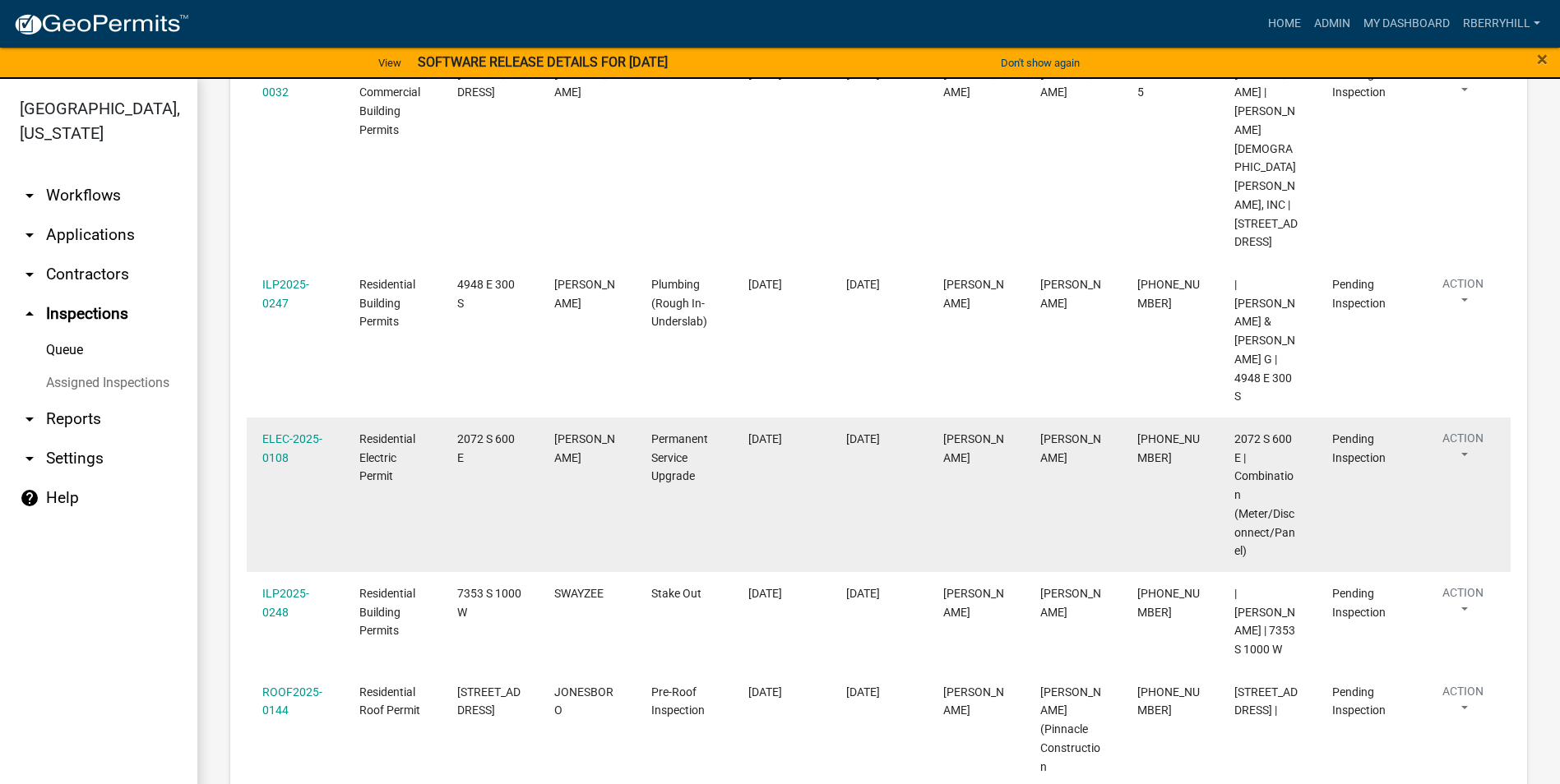
scroll to position [494, 0]
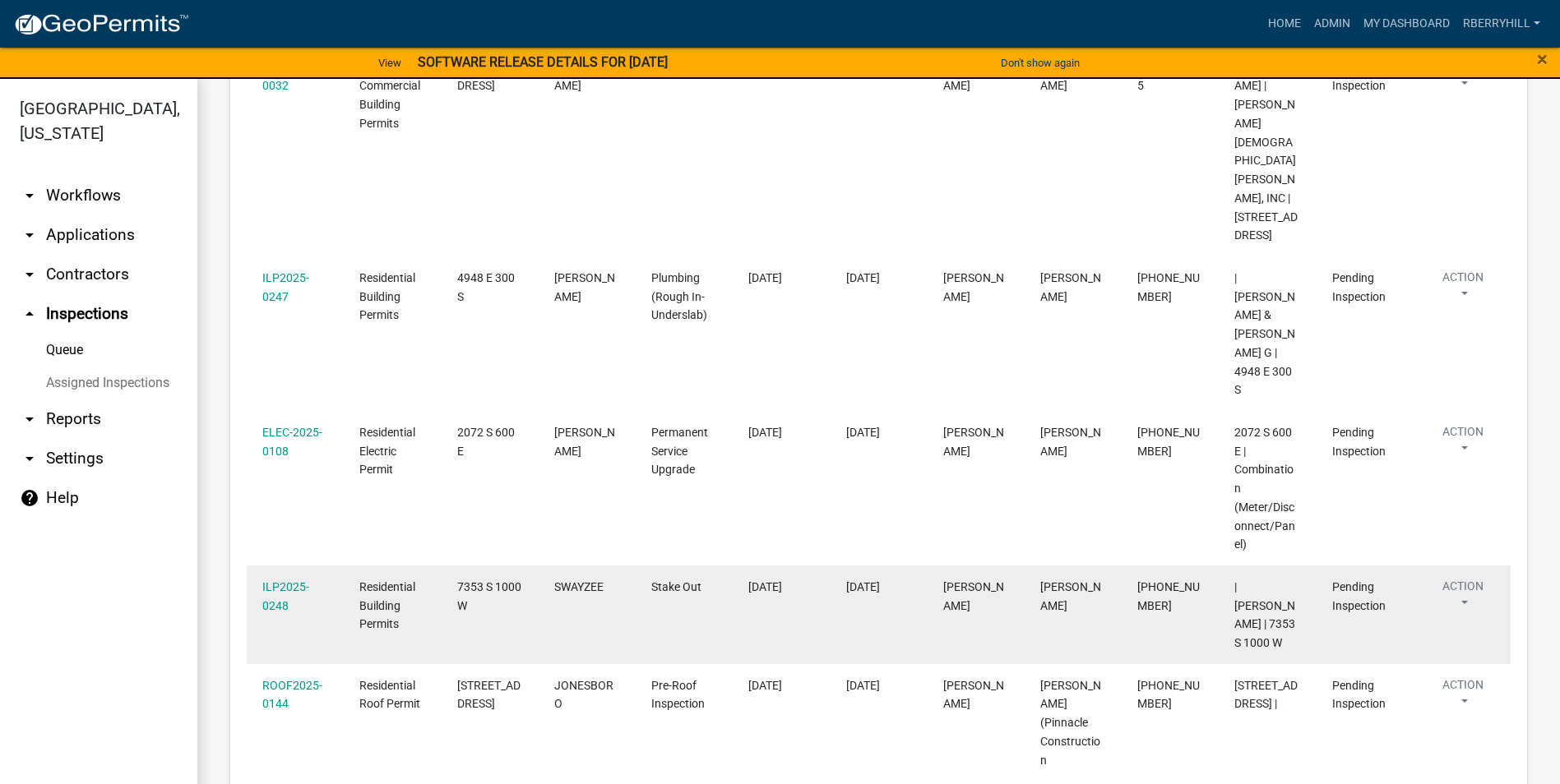
click at [280, 578] on div "ILP2025-0248" at bounding box center [295, 596] width 65 height 38
click at [285, 580] on link "ILP2025-0248" at bounding box center [285, 596] width 47 height 32
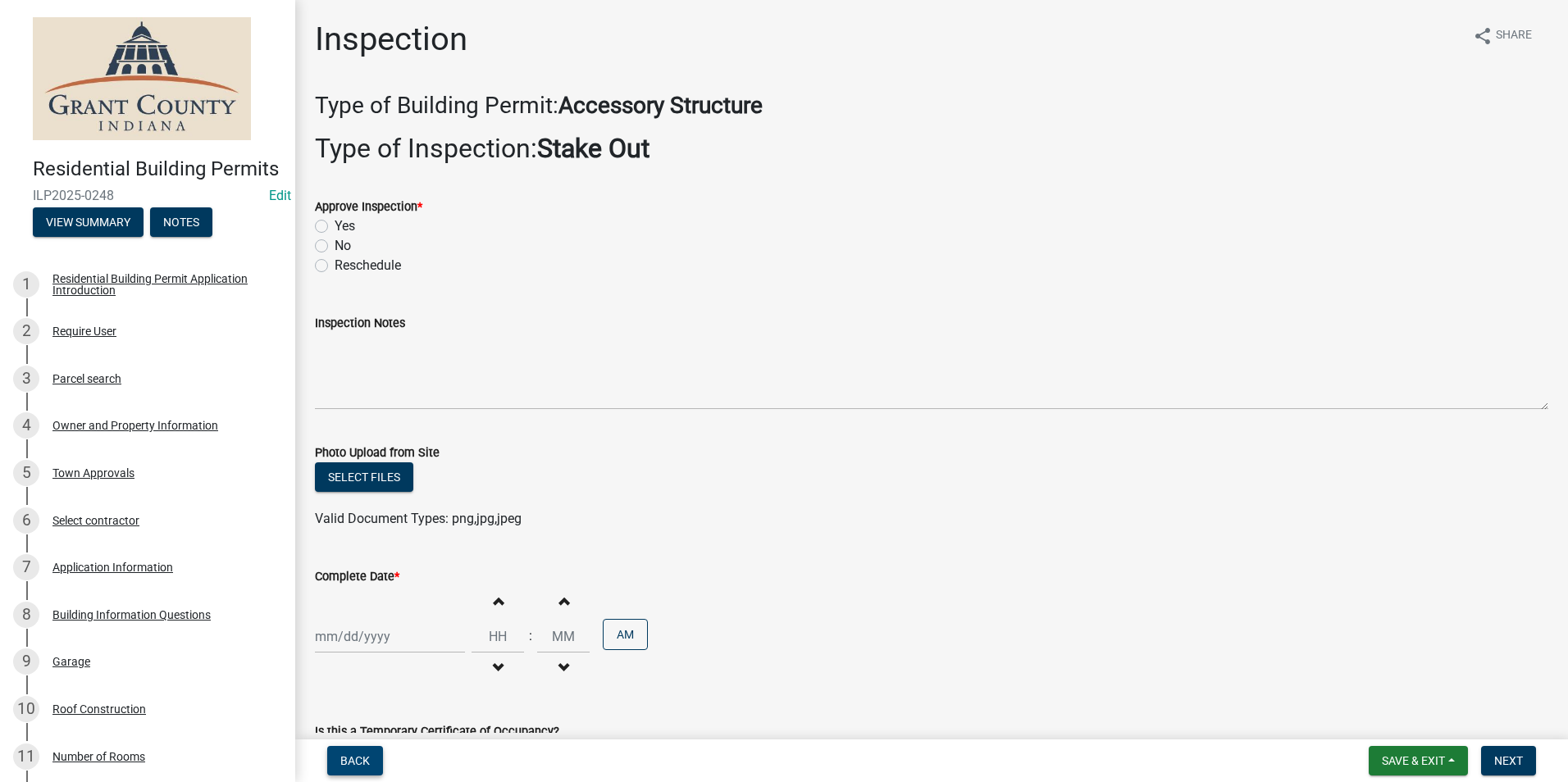
click at [348, 758] on span "Back" at bounding box center [354, 761] width 29 height 13
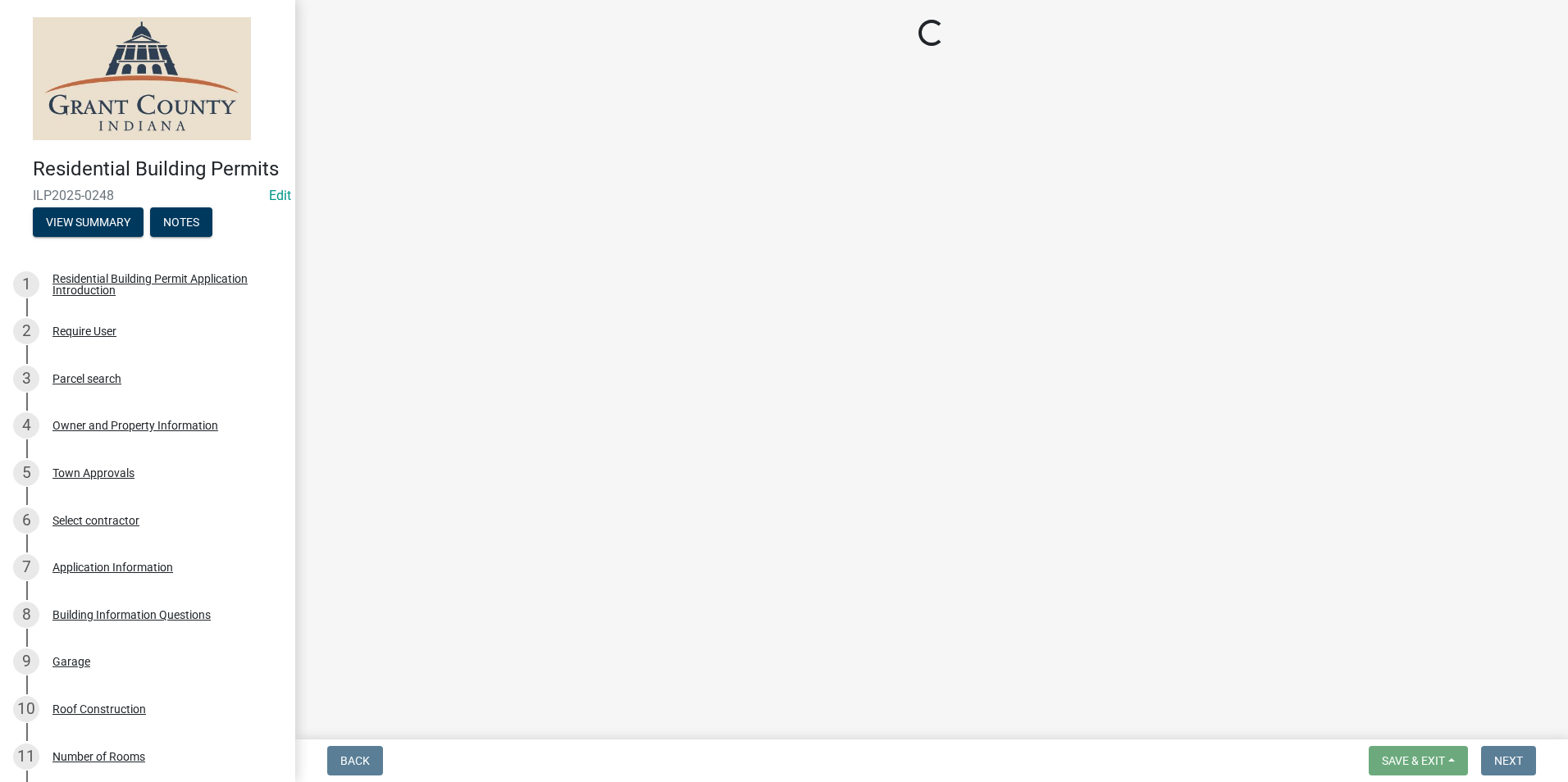
select select "d7f9a44a-d2ea-4d3c-83b3-1aa71c950bd5"
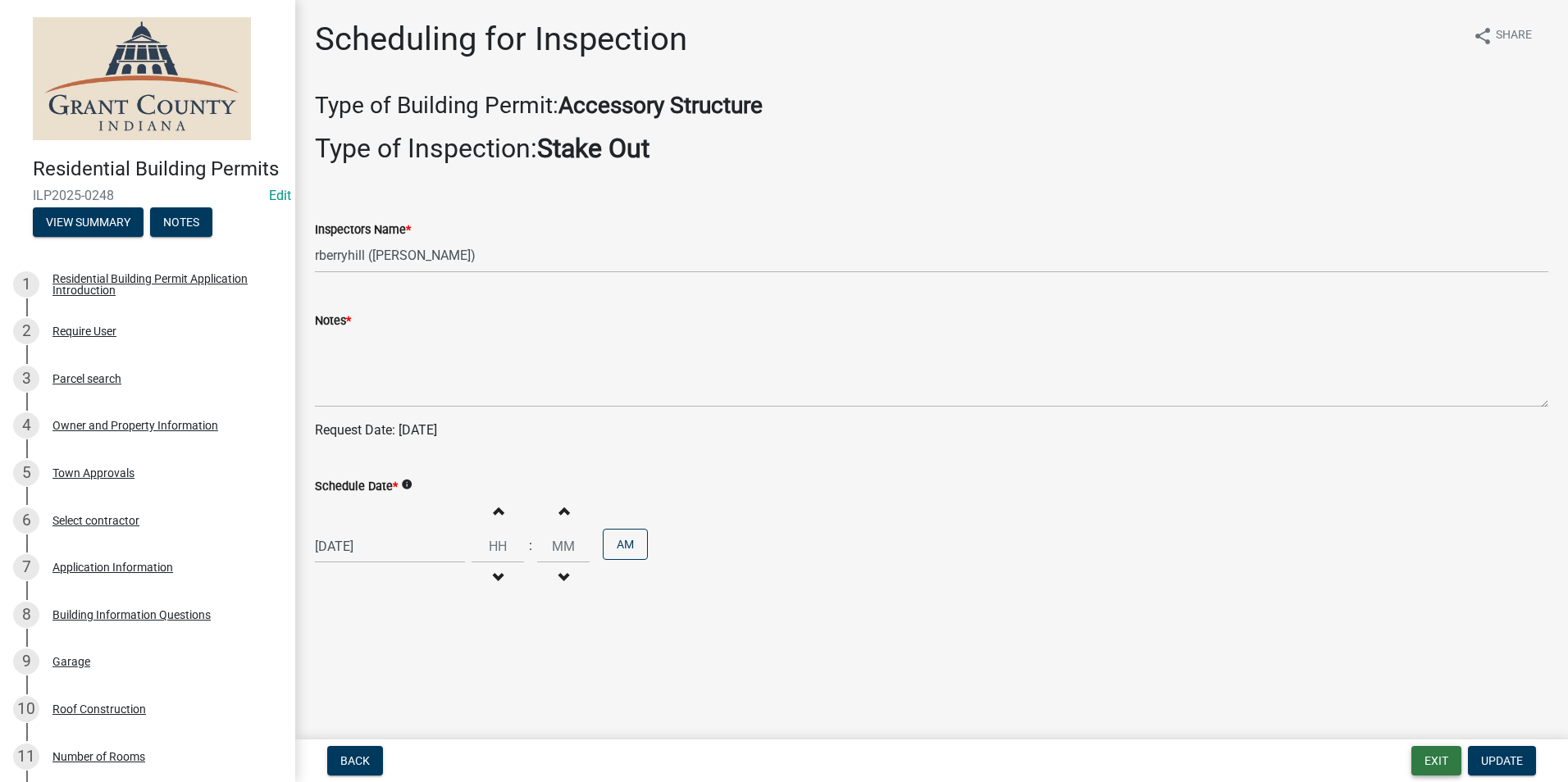
click at [1431, 759] on button "Exit" at bounding box center [1436, 760] width 50 height 29
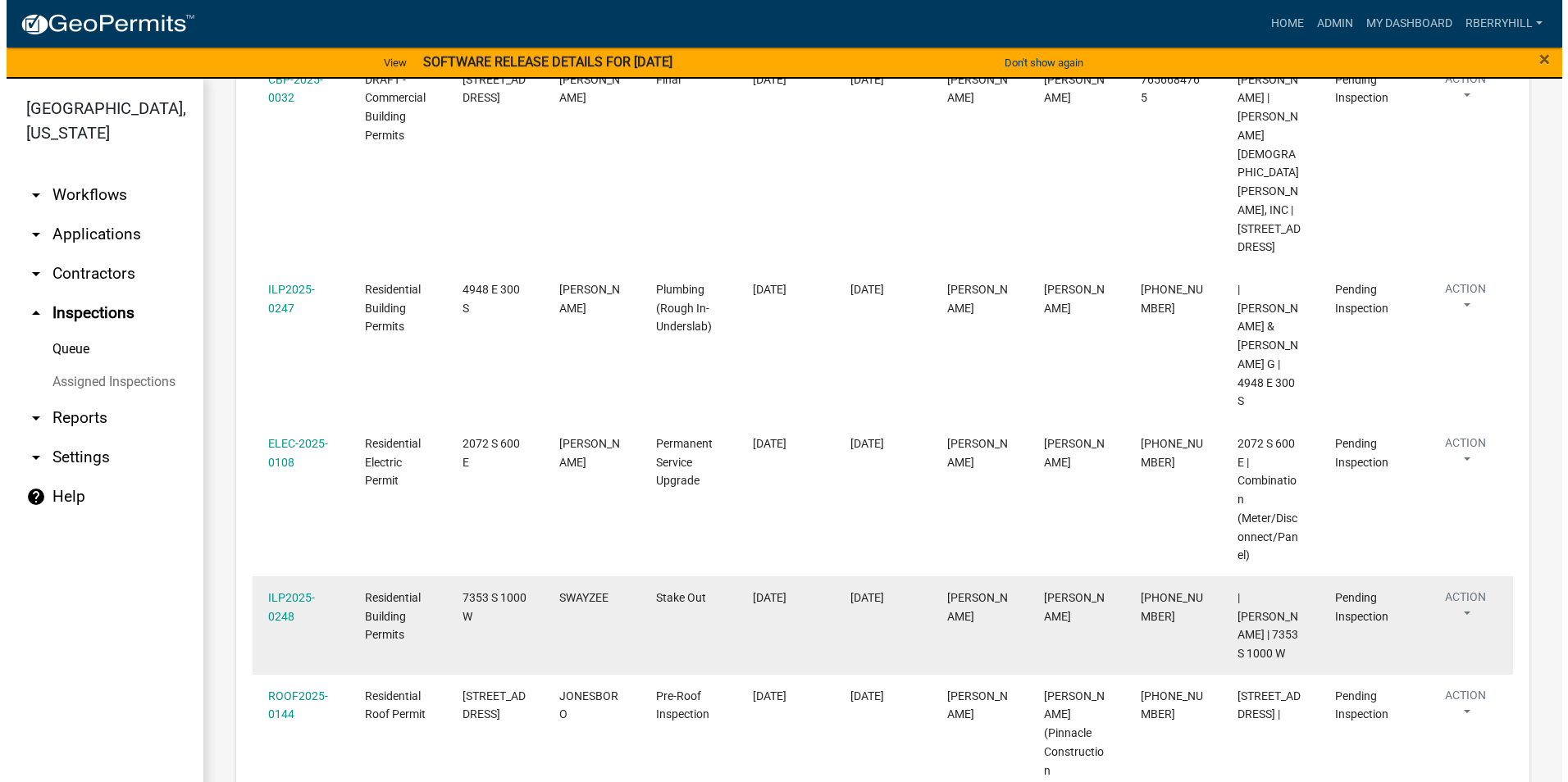
scroll to position [492, 0]
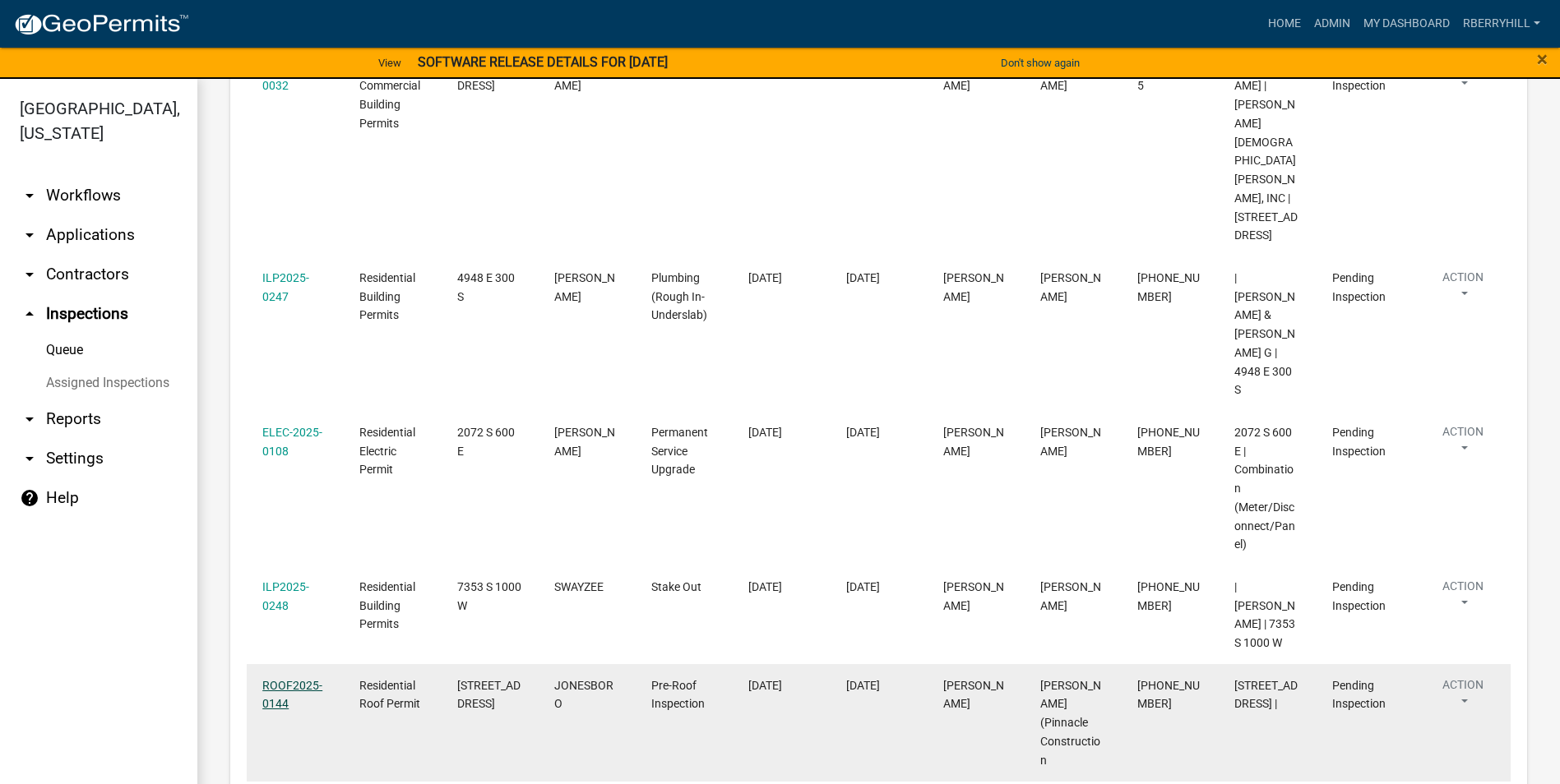
click at [281, 679] on link "ROOF2025-0144" at bounding box center [291, 695] width 60 height 32
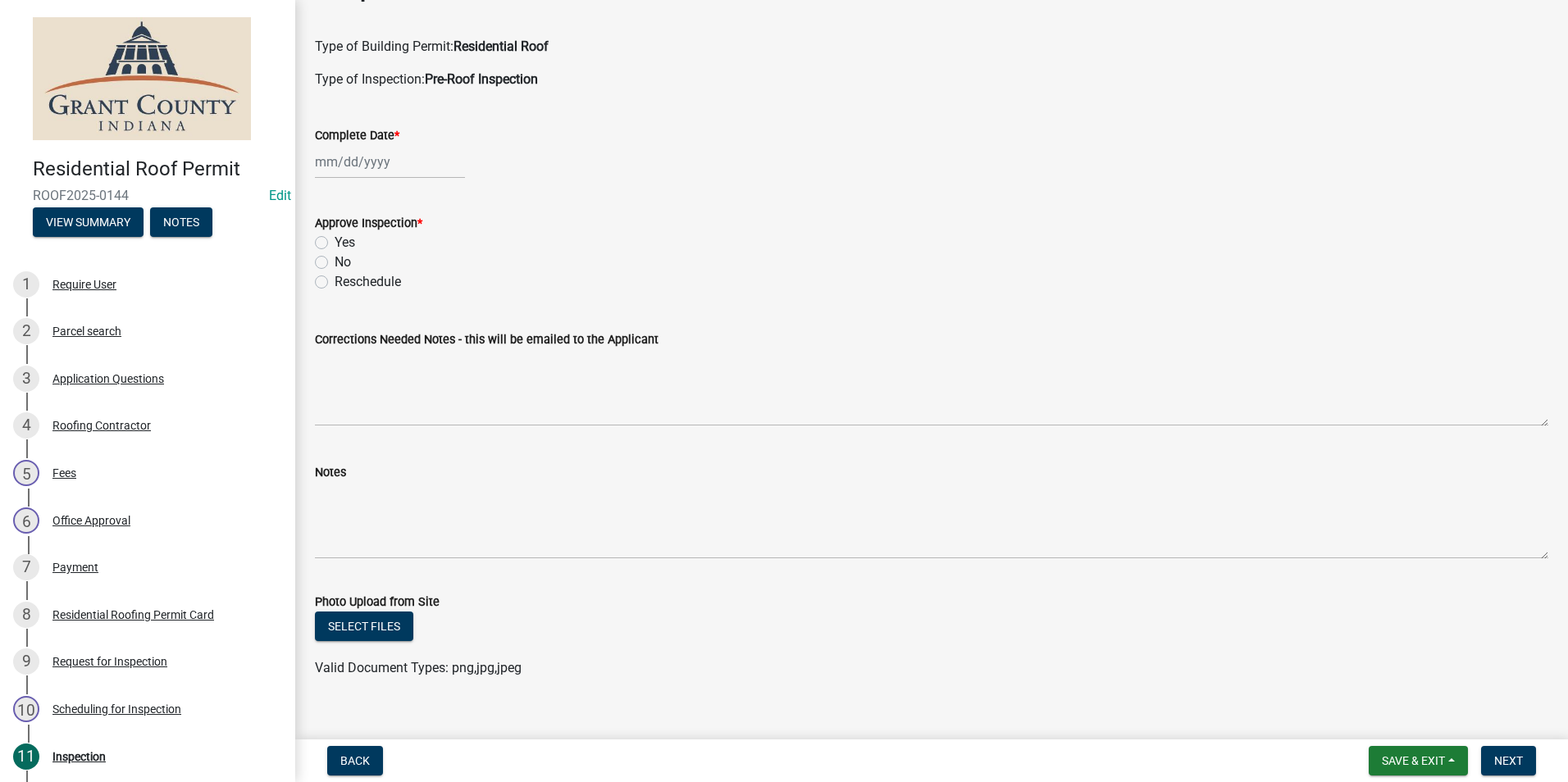
scroll to position [79, 0]
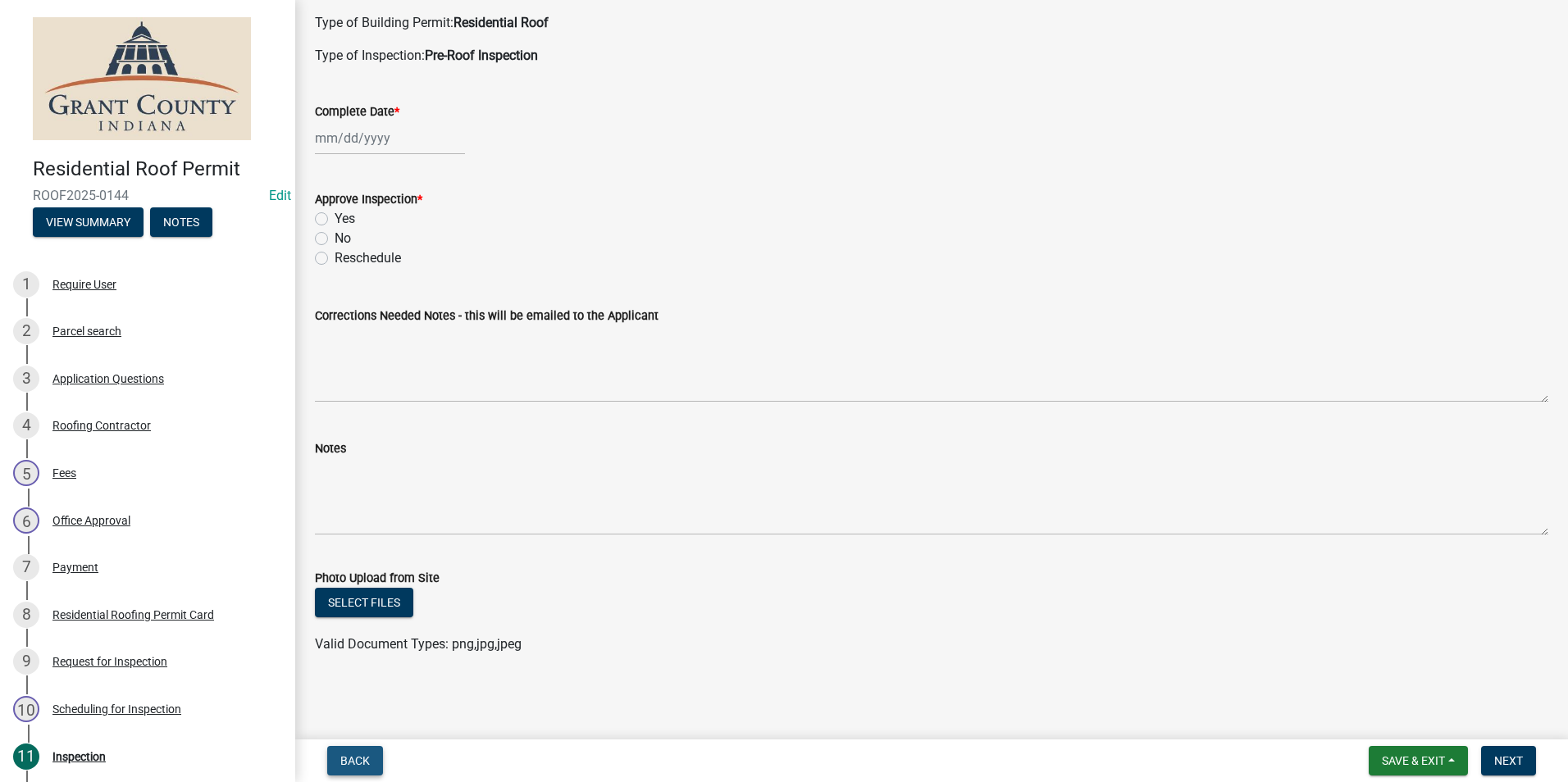
click at [353, 762] on span "Back" at bounding box center [354, 761] width 29 height 13
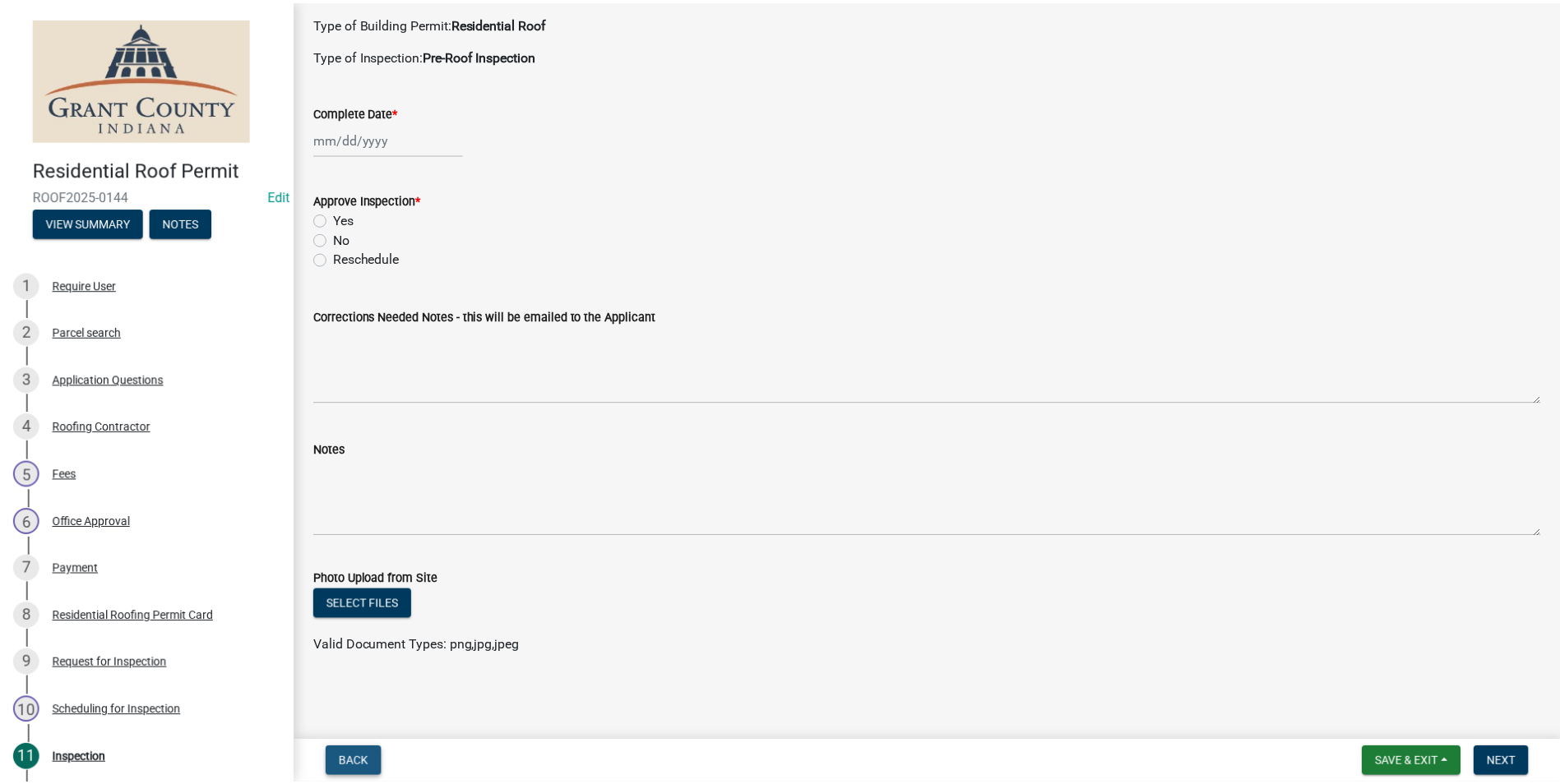
scroll to position [0, 0]
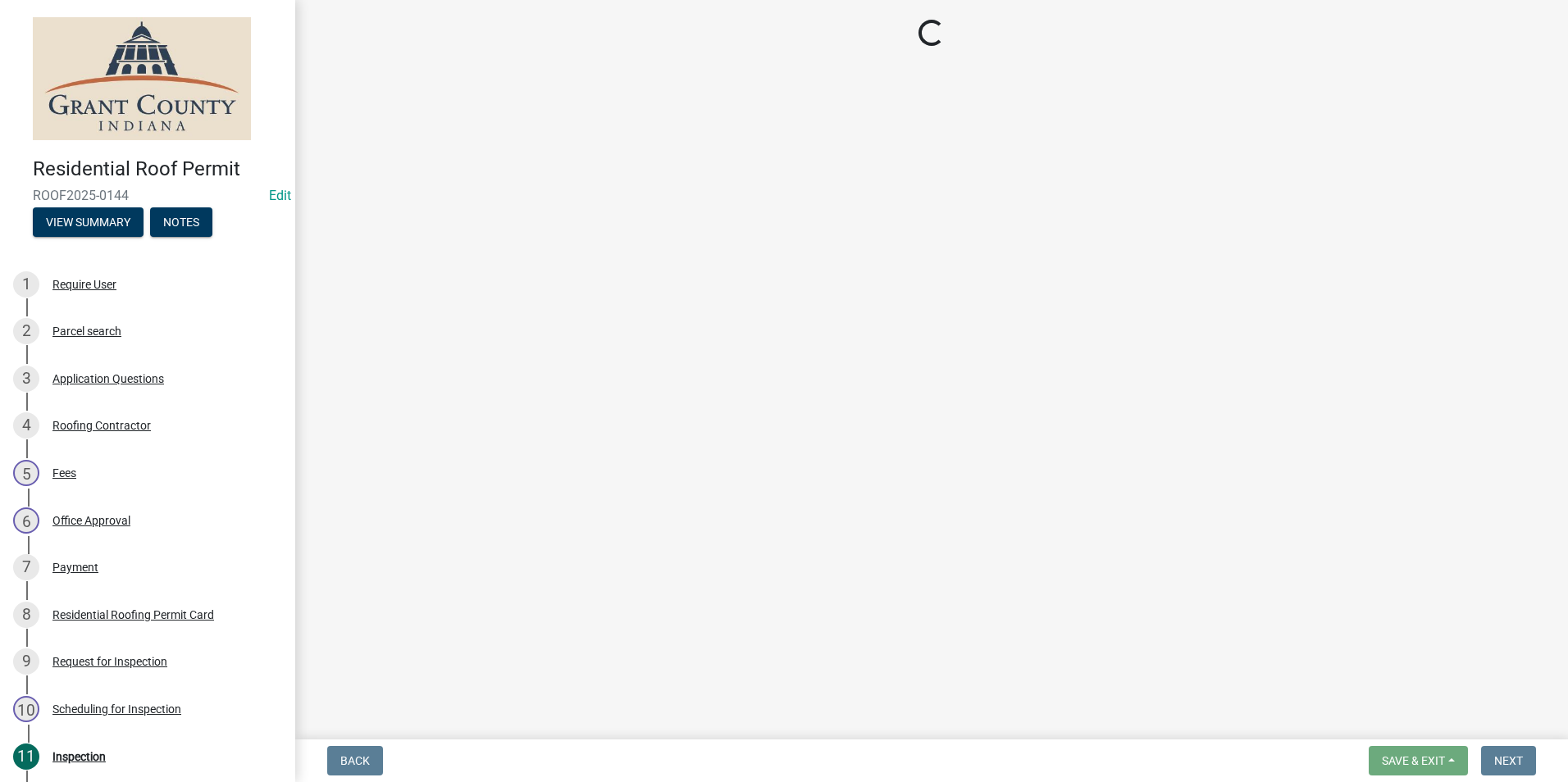
select select "d7f9a44a-d2ea-4d3c-83b3-1aa71c950bd5"
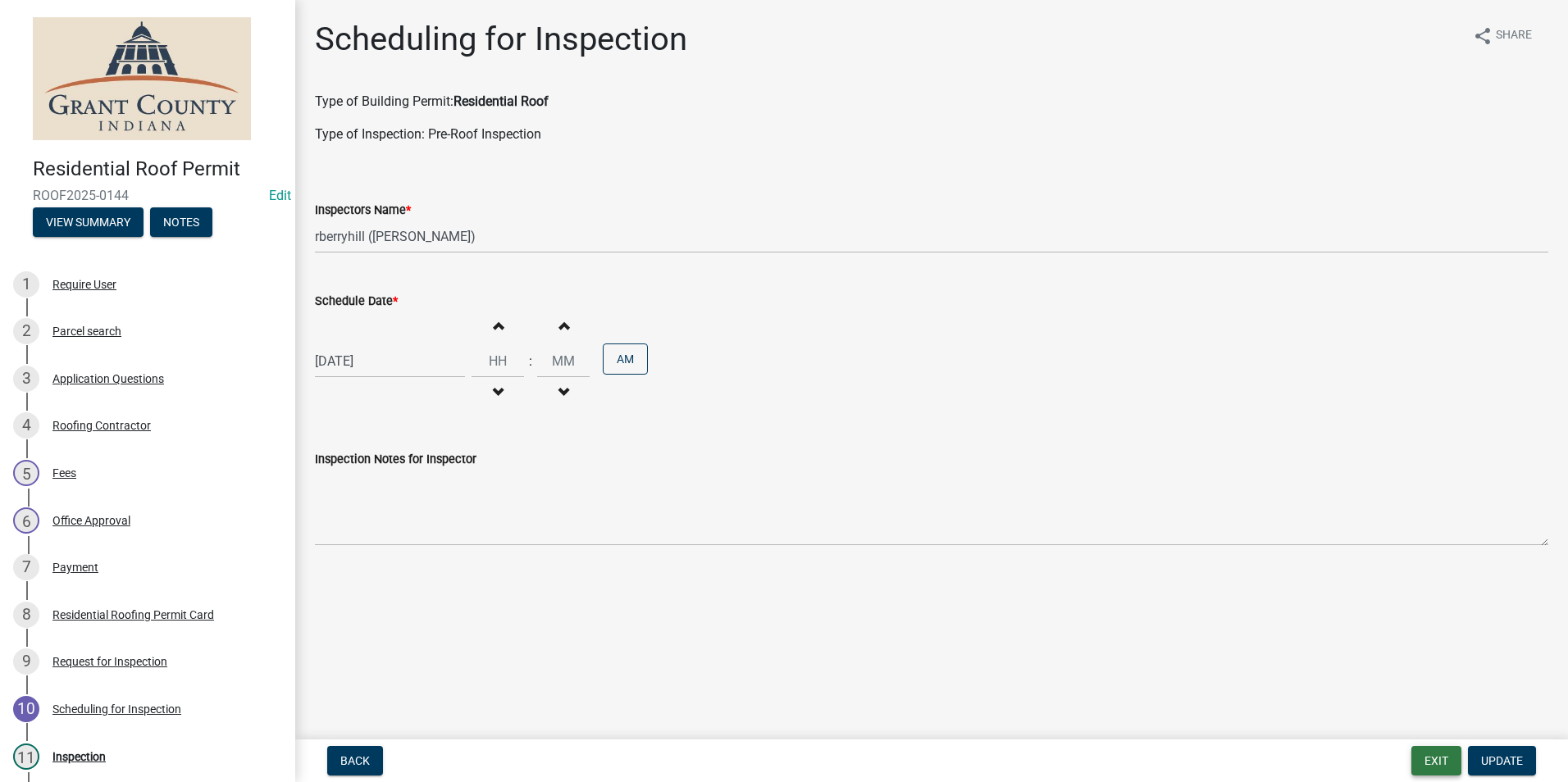
click at [1437, 760] on button "Exit" at bounding box center [1436, 760] width 50 height 29
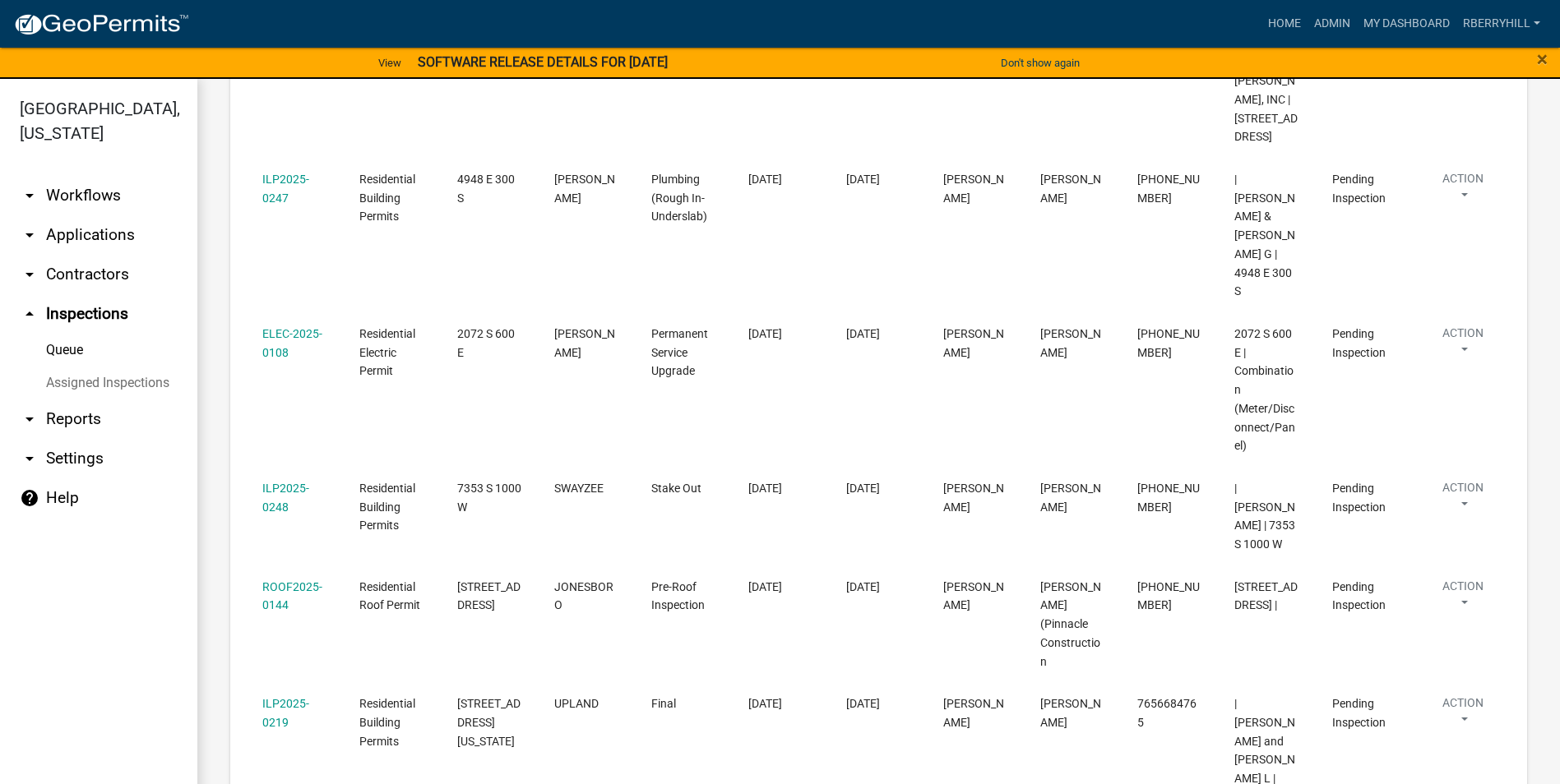
scroll to position [657, 0]
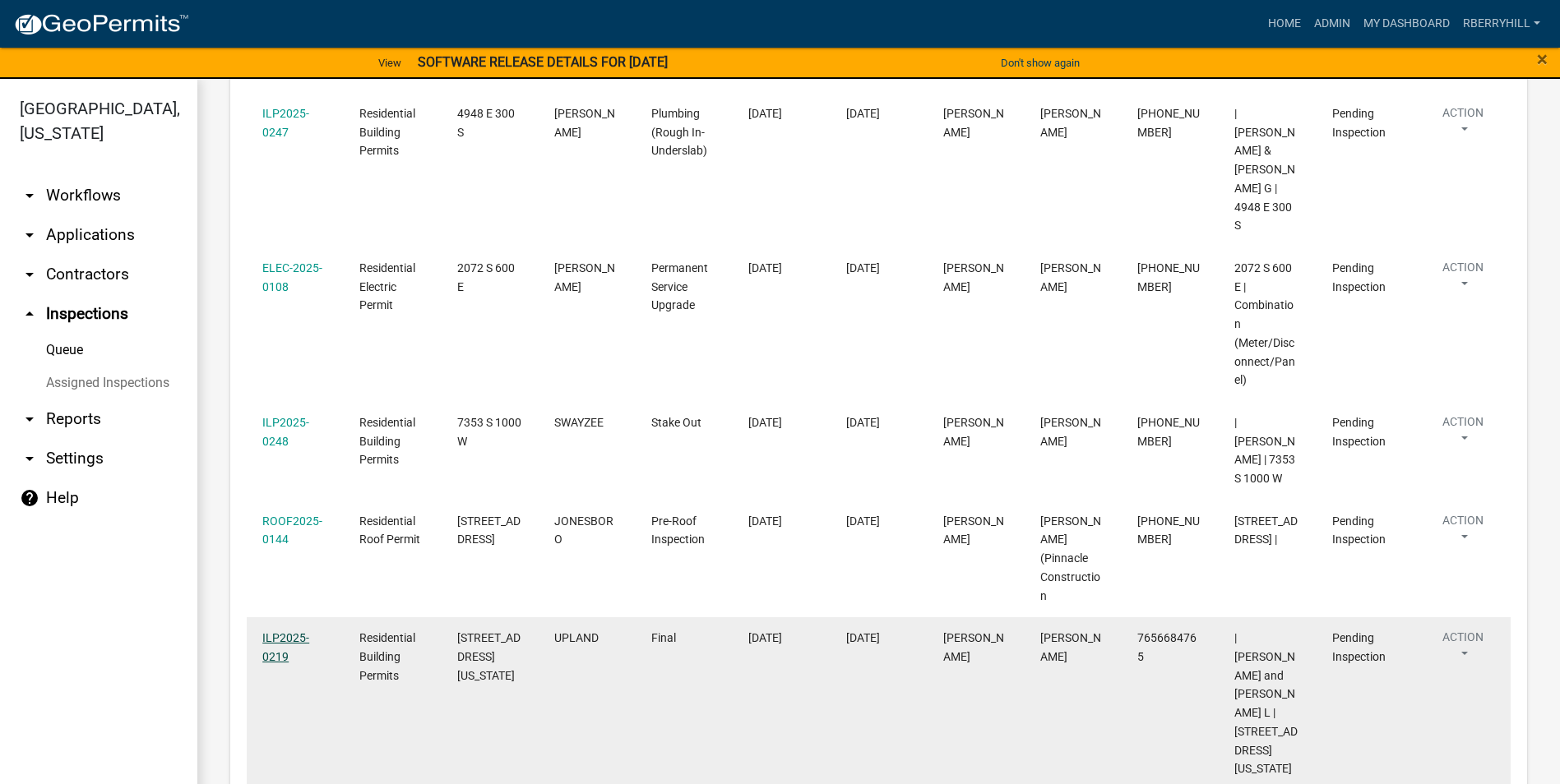
click at [283, 631] on link "ILP2025-0219" at bounding box center [285, 647] width 47 height 32
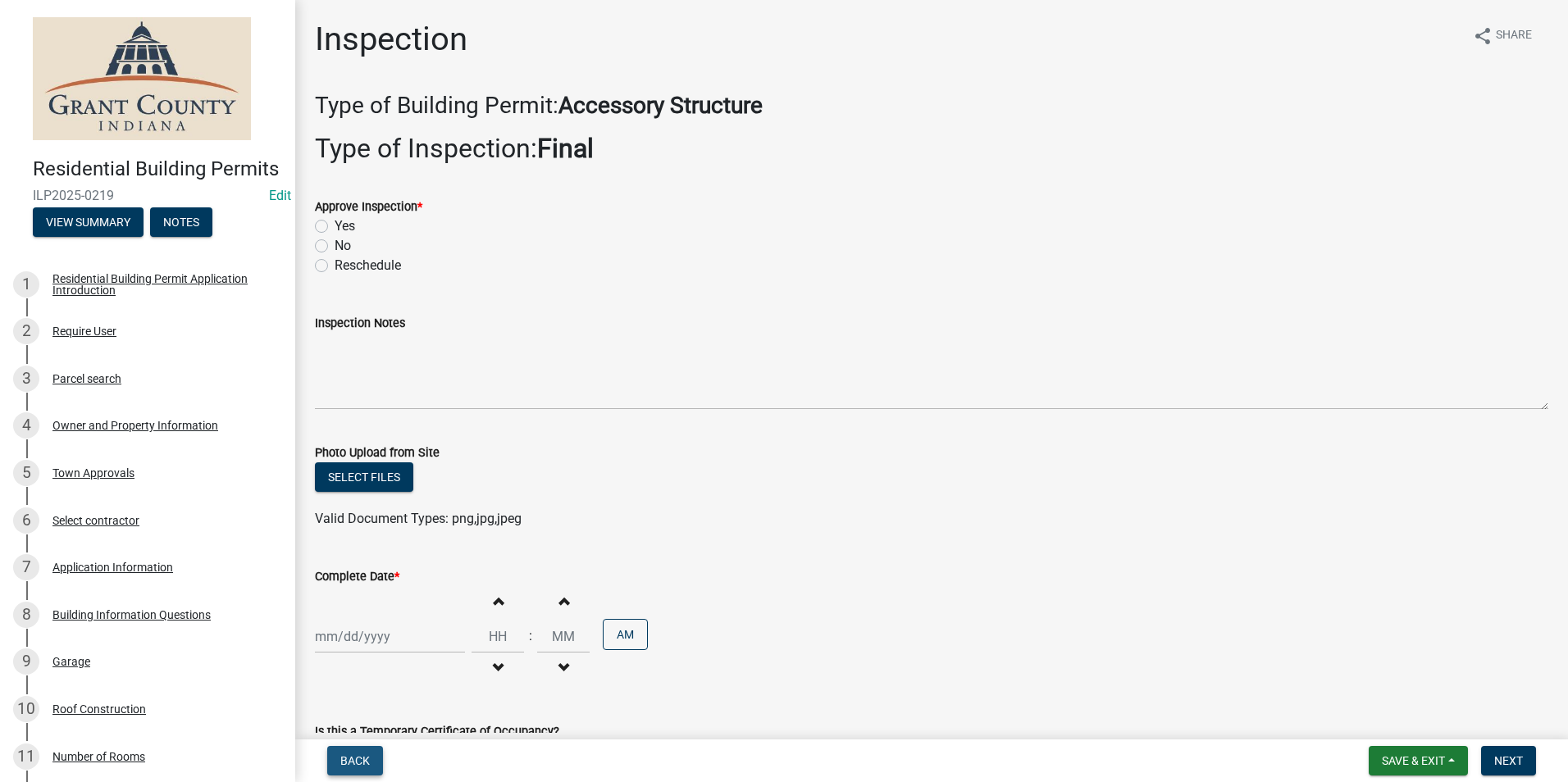
click at [353, 764] on span "Back" at bounding box center [354, 761] width 29 height 13
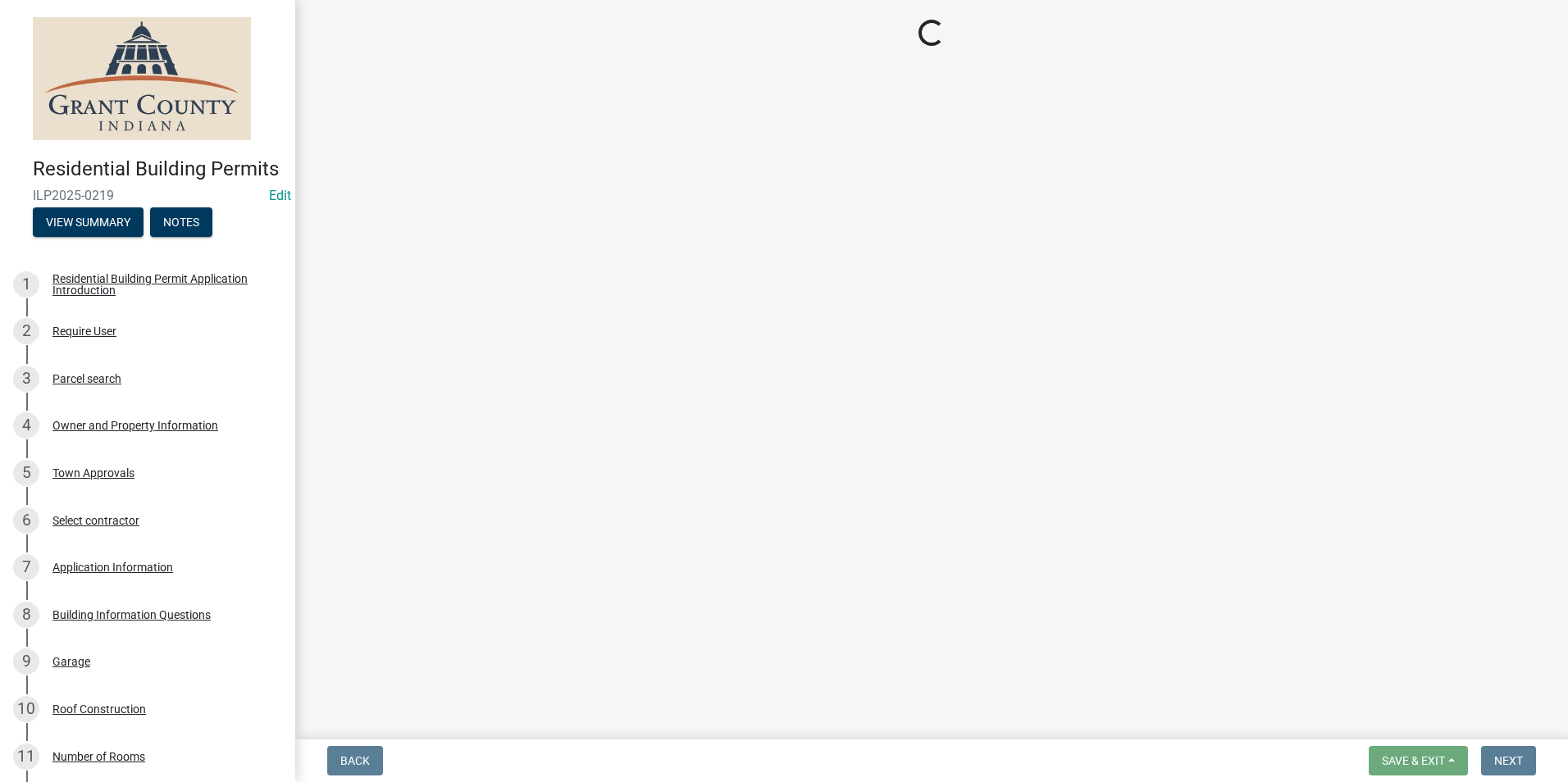
select select "d7f9a44a-d2ea-4d3c-83b3-1aa71c950bd5"
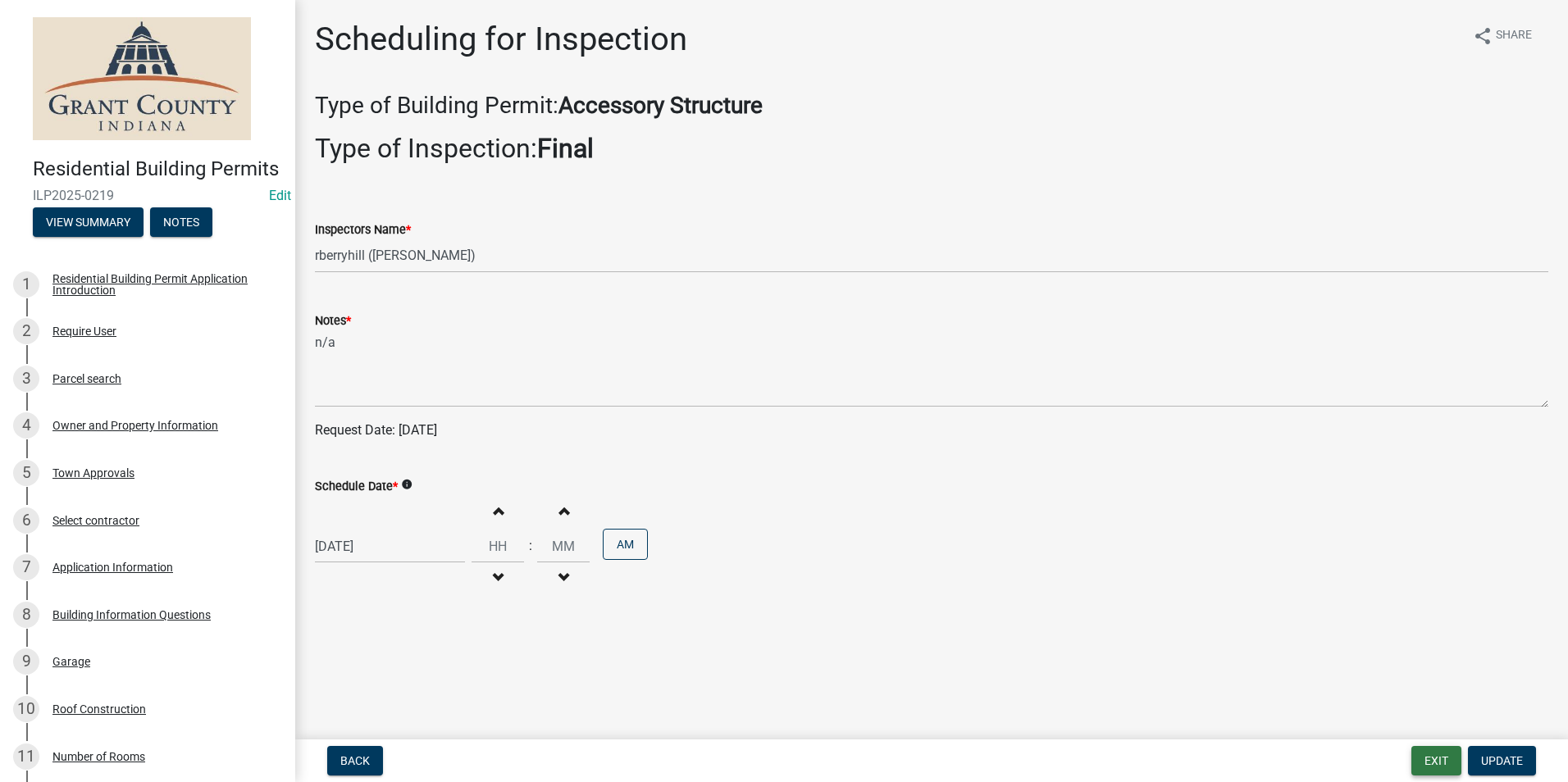
click at [1431, 759] on button "Exit" at bounding box center [1436, 760] width 50 height 29
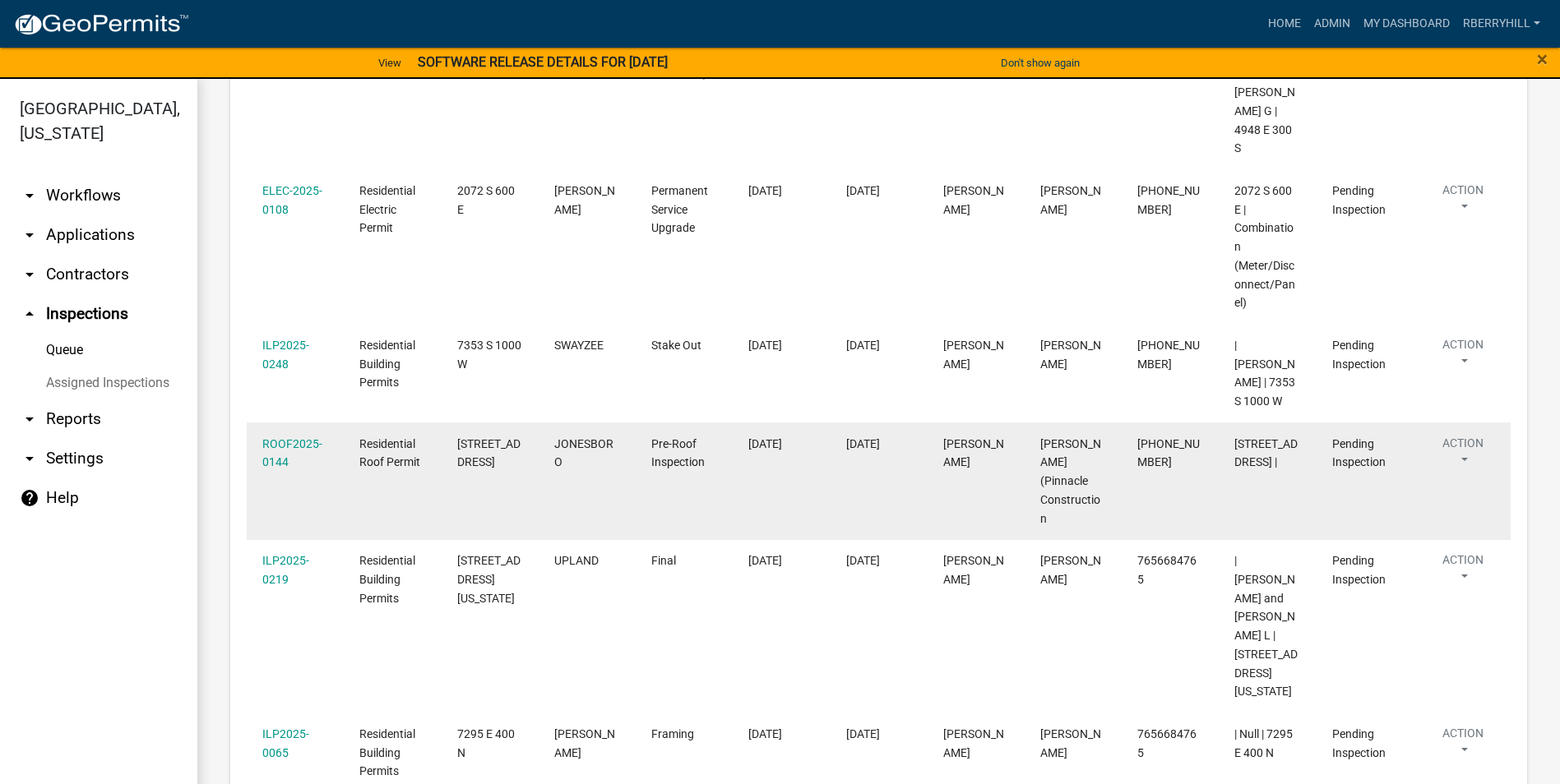
scroll to position [740, 0]
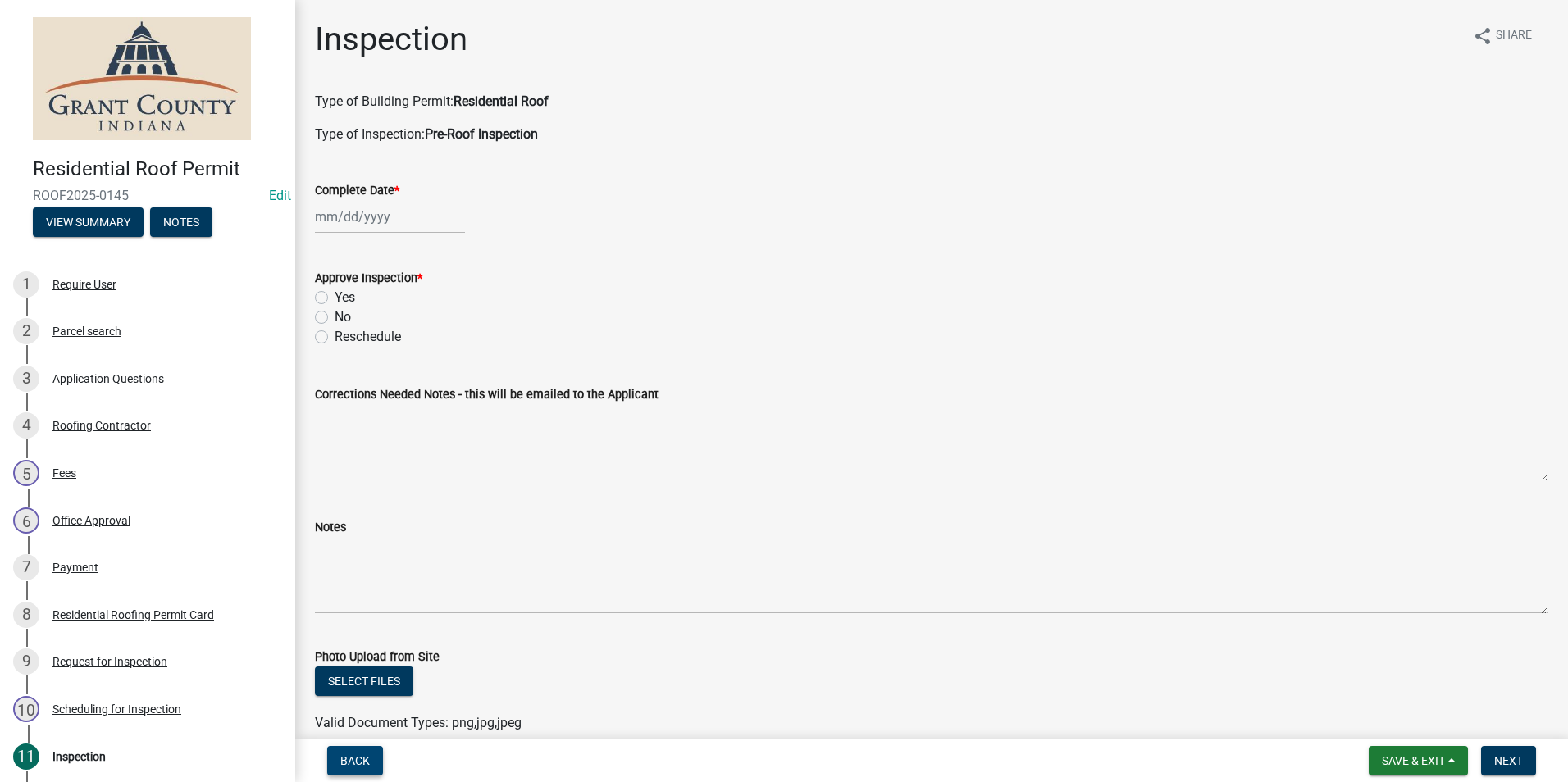
click at [358, 761] on span "Back" at bounding box center [354, 761] width 29 height 13
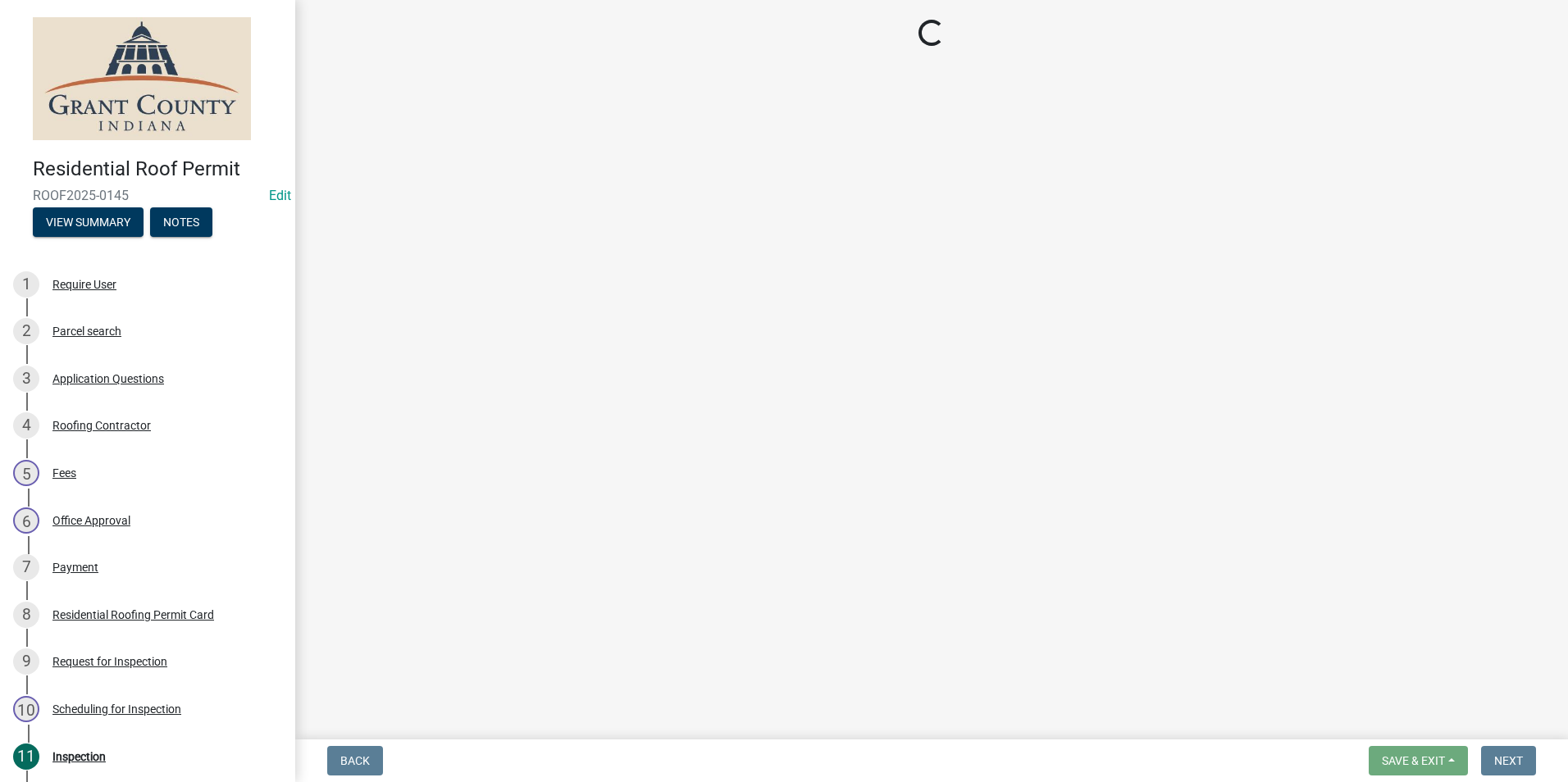
select select "d7f9a44a-d2ea-4d3c-83b3-1aa71c950bd5"
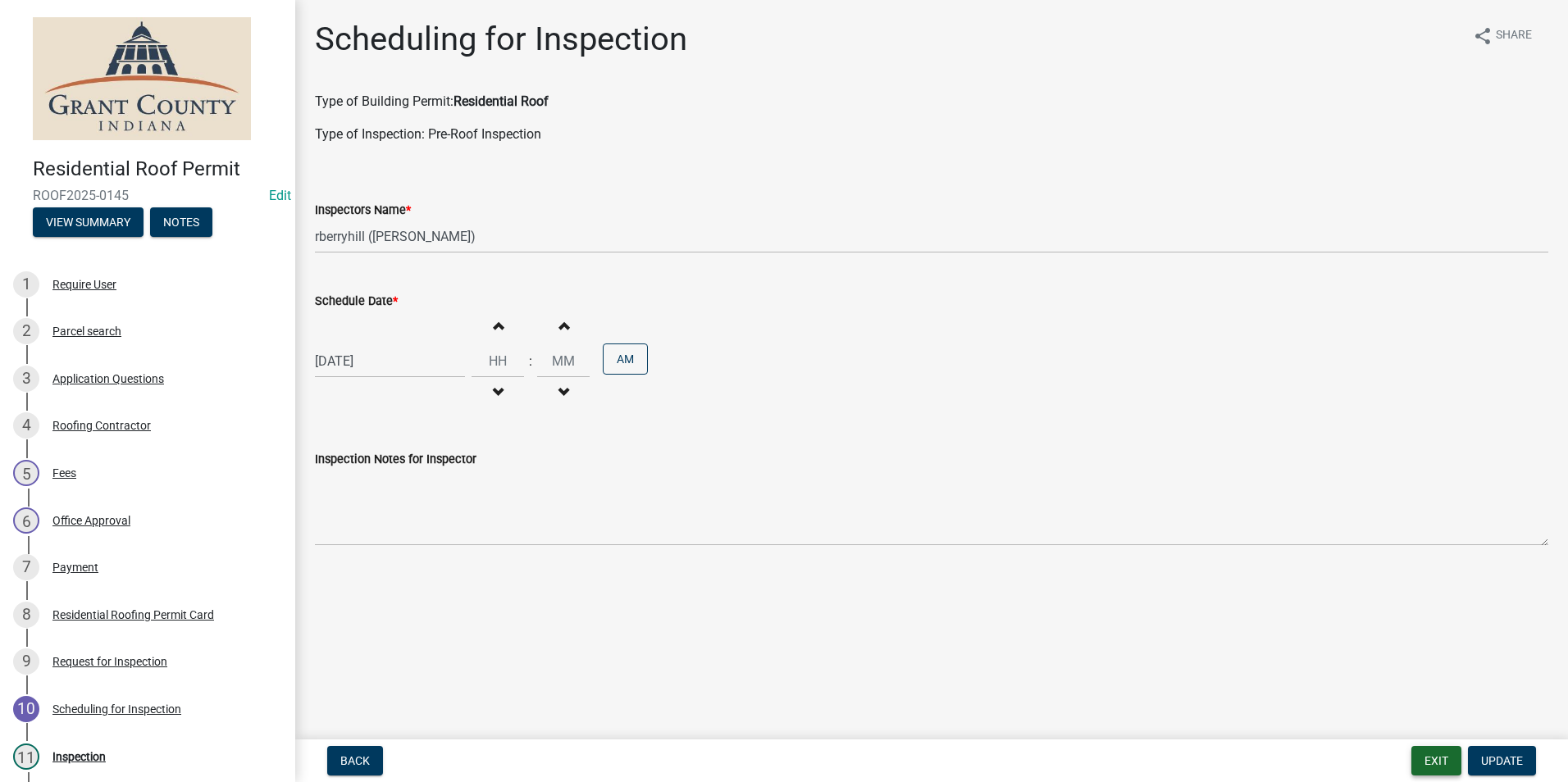
click at [1434, 763] on button "Exit" at bounding box center [1436, 760] width 50 height 29
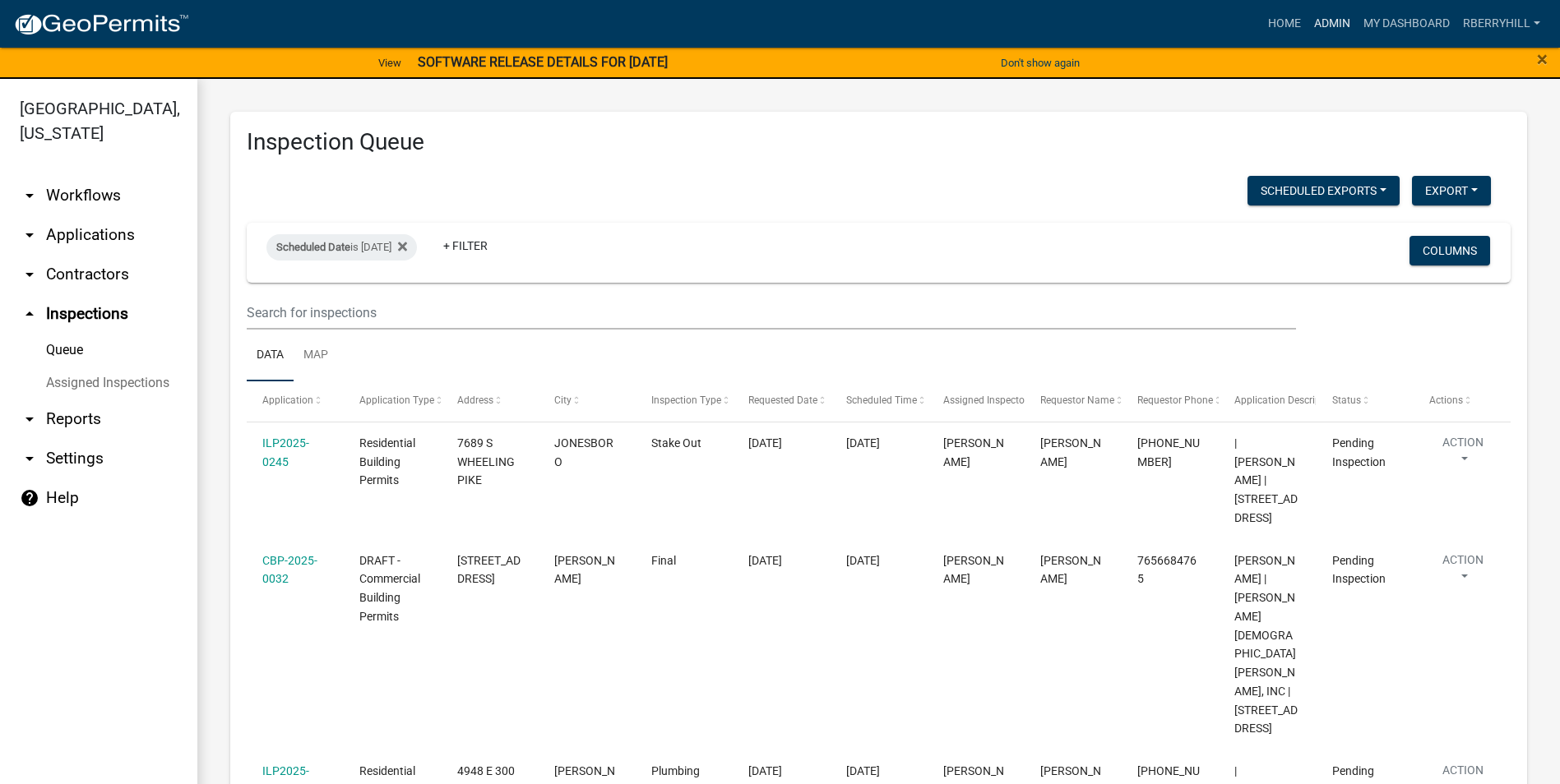
drag, startPoint x: 1333, startPoint y: 20, endPoint x: 1294, endPoint y: 62, distance: 57.3
click at [1332, 20] on link "Admin" at bounding box center [1332, 24] width 50 height 31
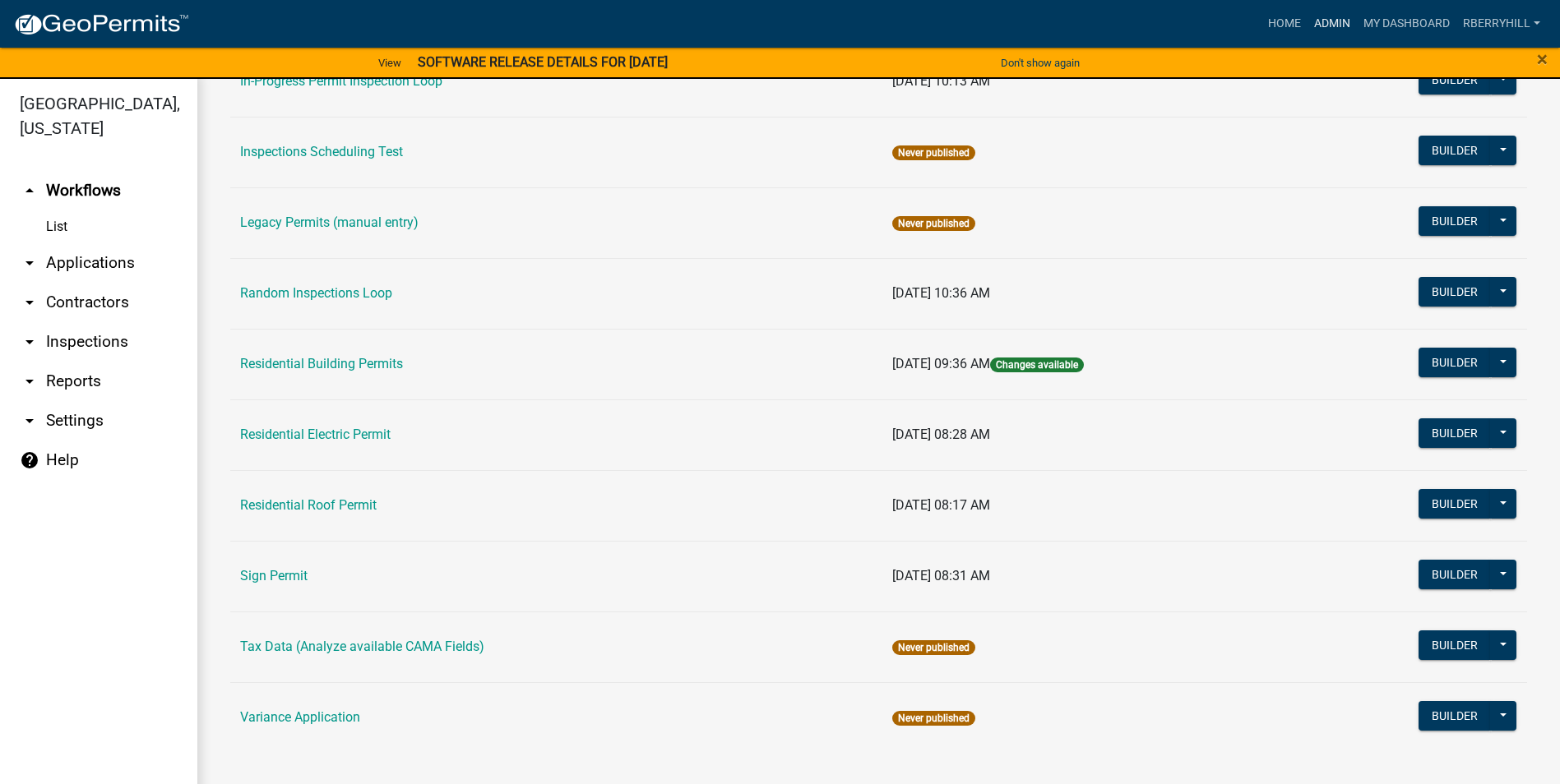
scroll to position [20, 0]
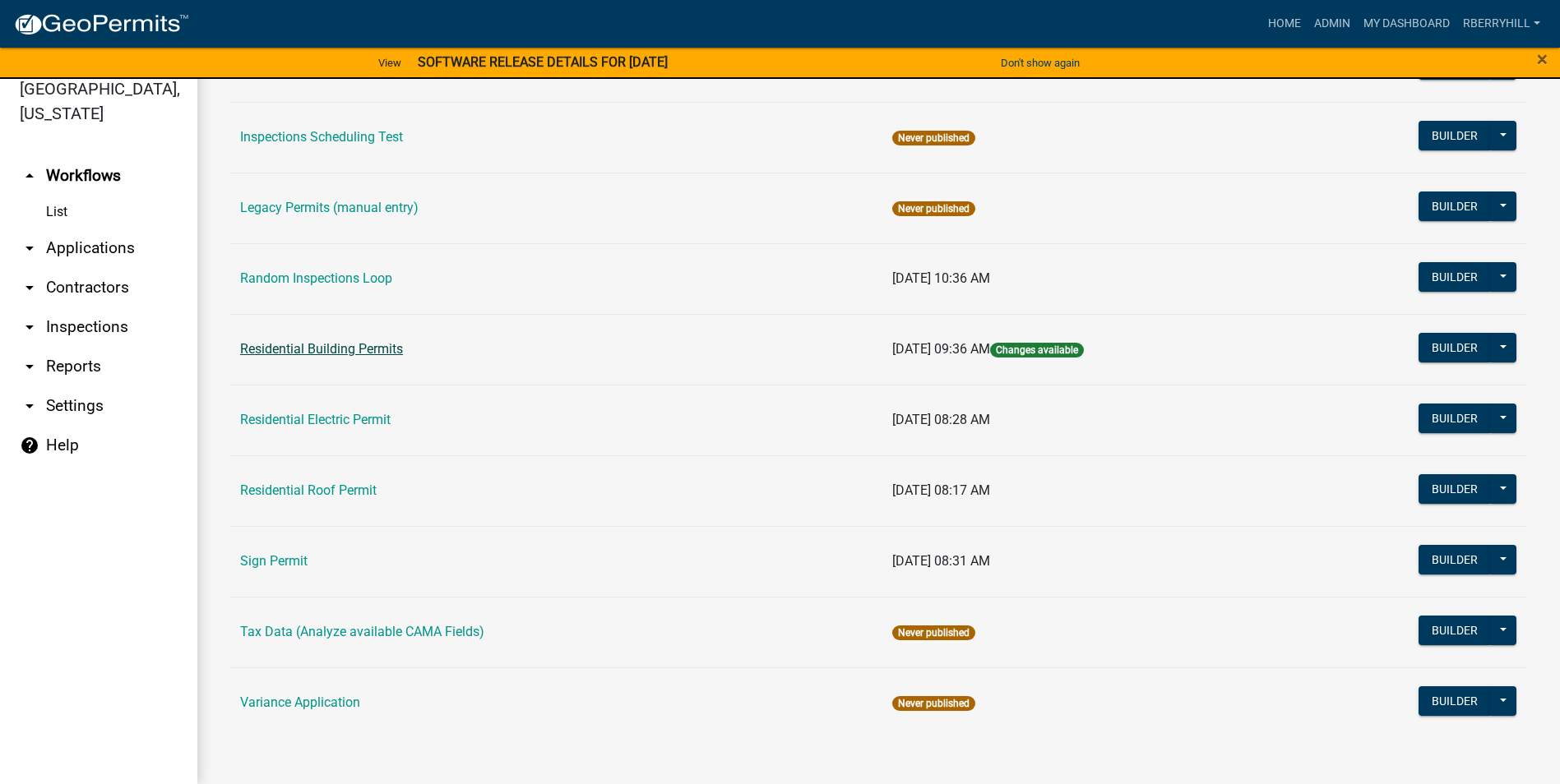
click at [331, 348] on link "Residential Building Permits" at bounding box center [322, 348] width 163 height 16
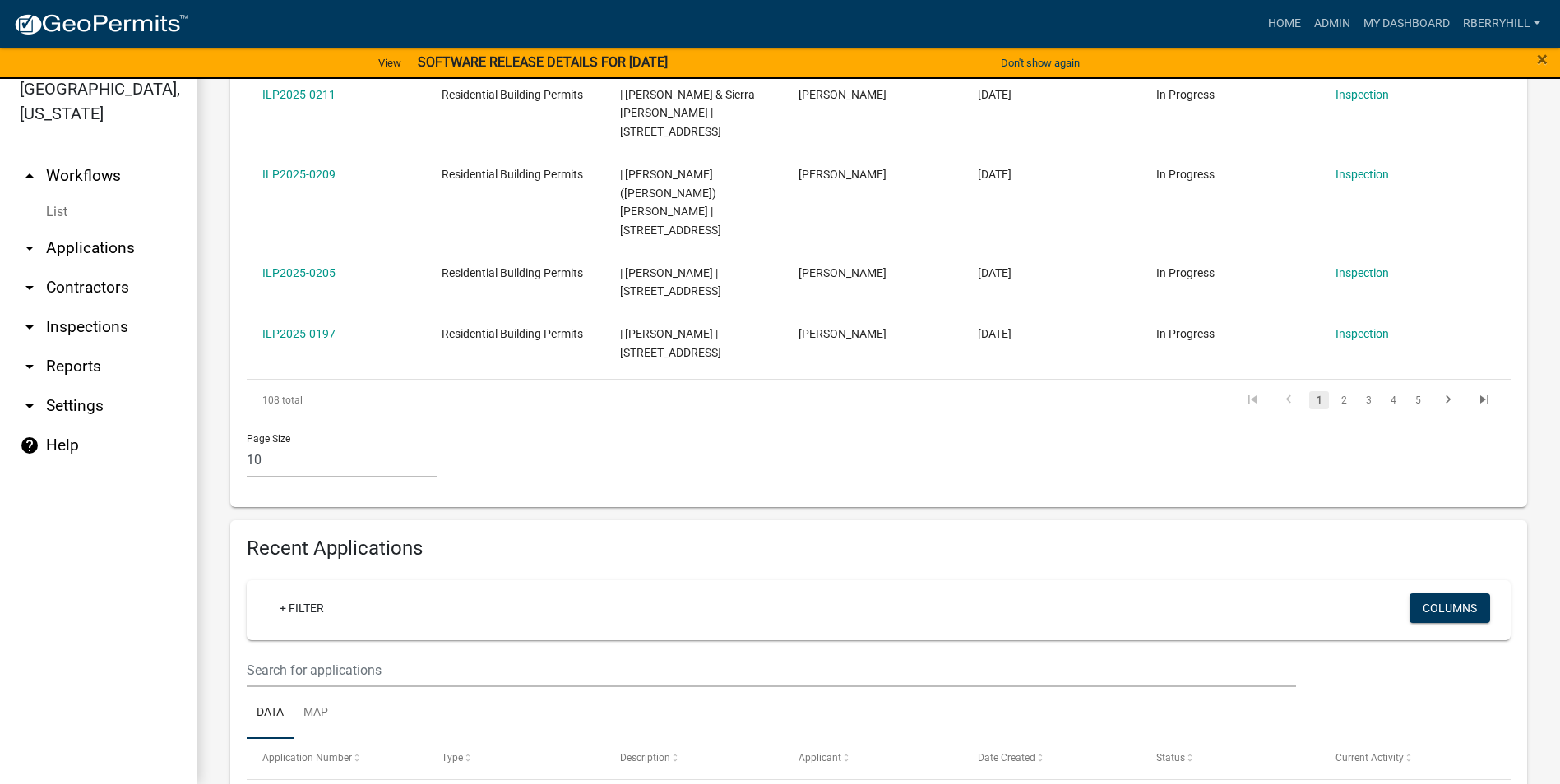
scroll to position [986, 0]
click at [270, 652] on input "text" at bounding box center [772, 669] width 1050 height 34
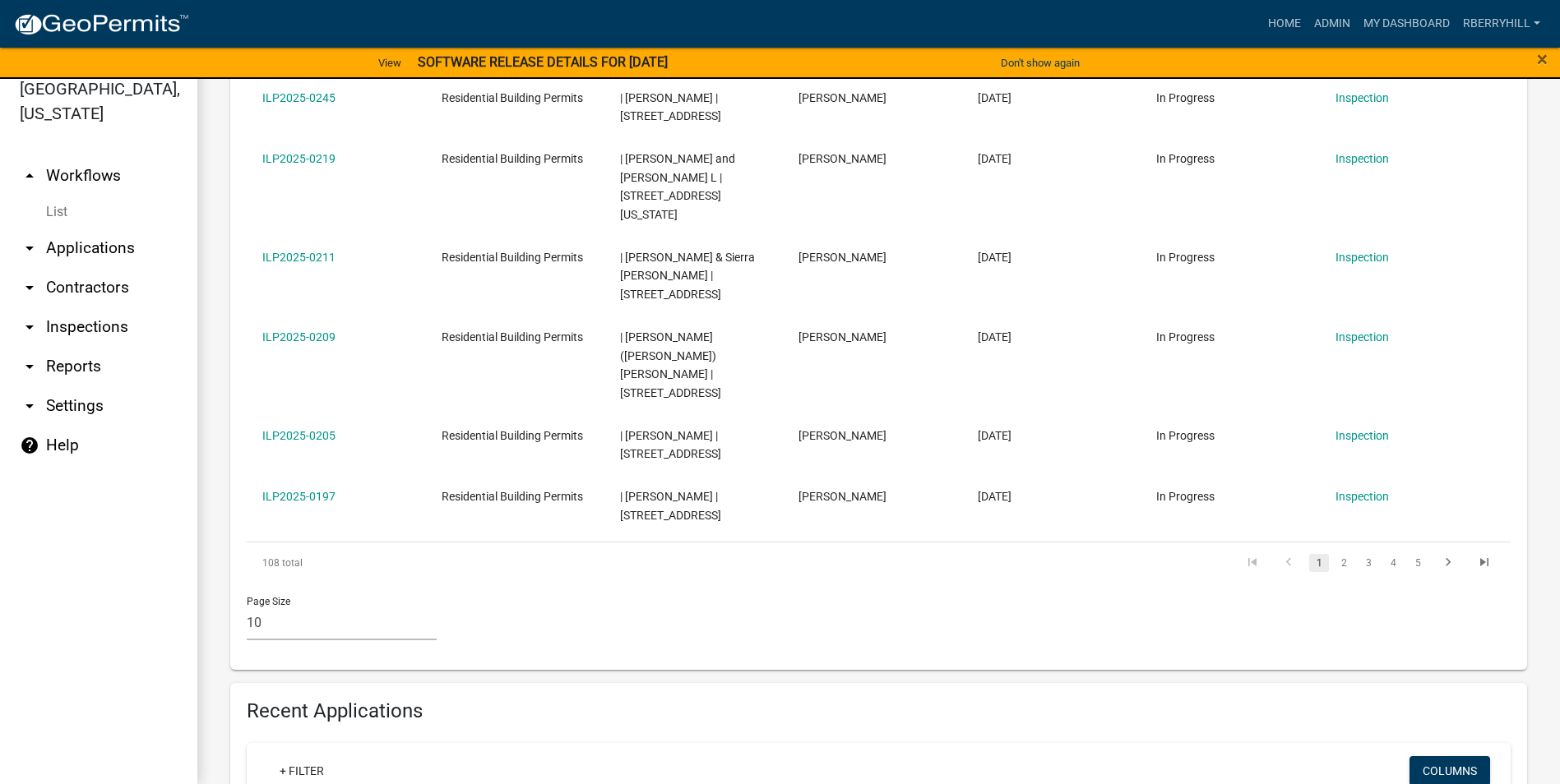
scroll to position [904, 0]
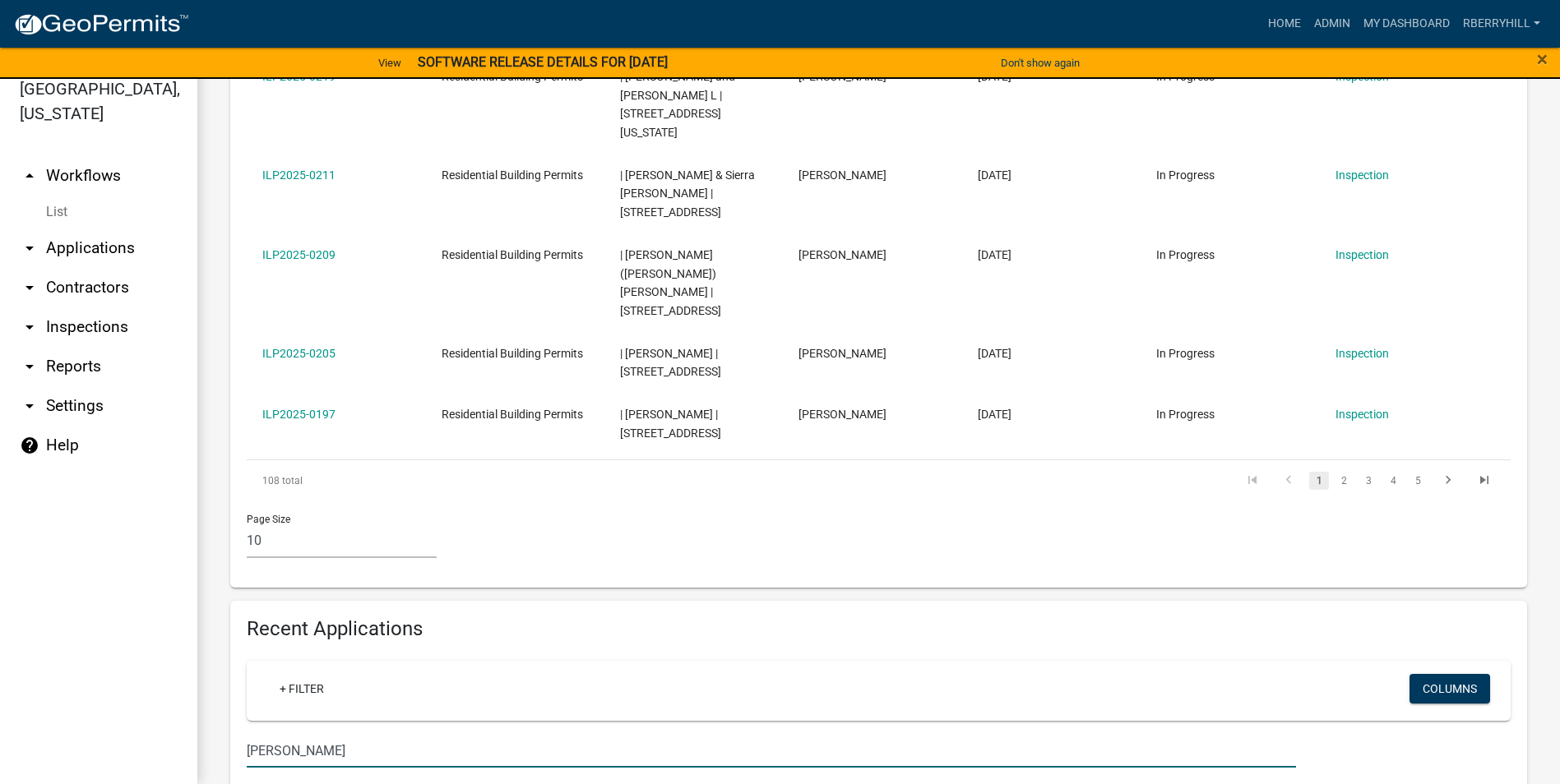
click at [289, 734] on input "Roper" at bounding box center [772, 751] width 1050 height 34
type input "R"
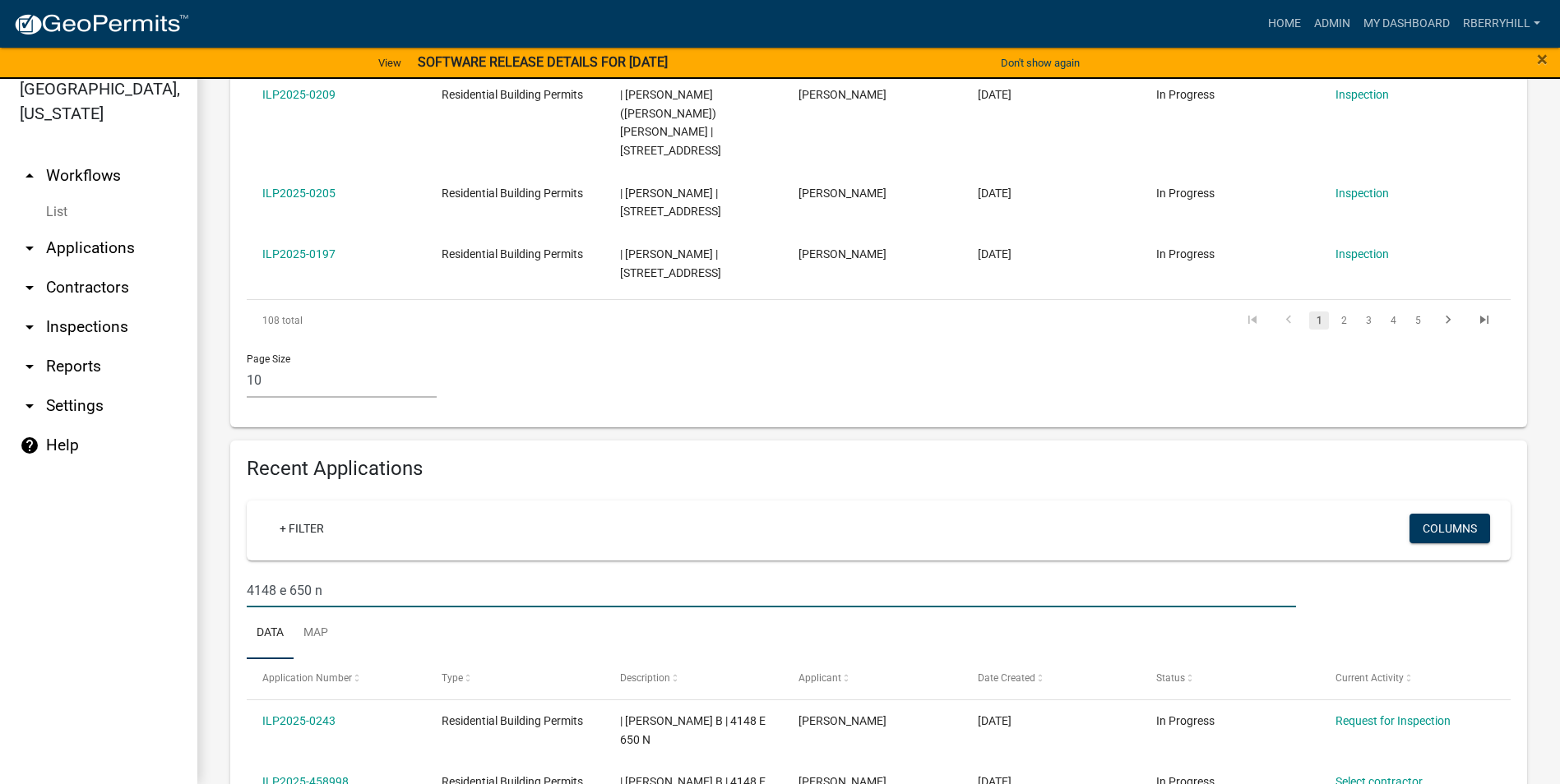
scroll to position [1068, 0]
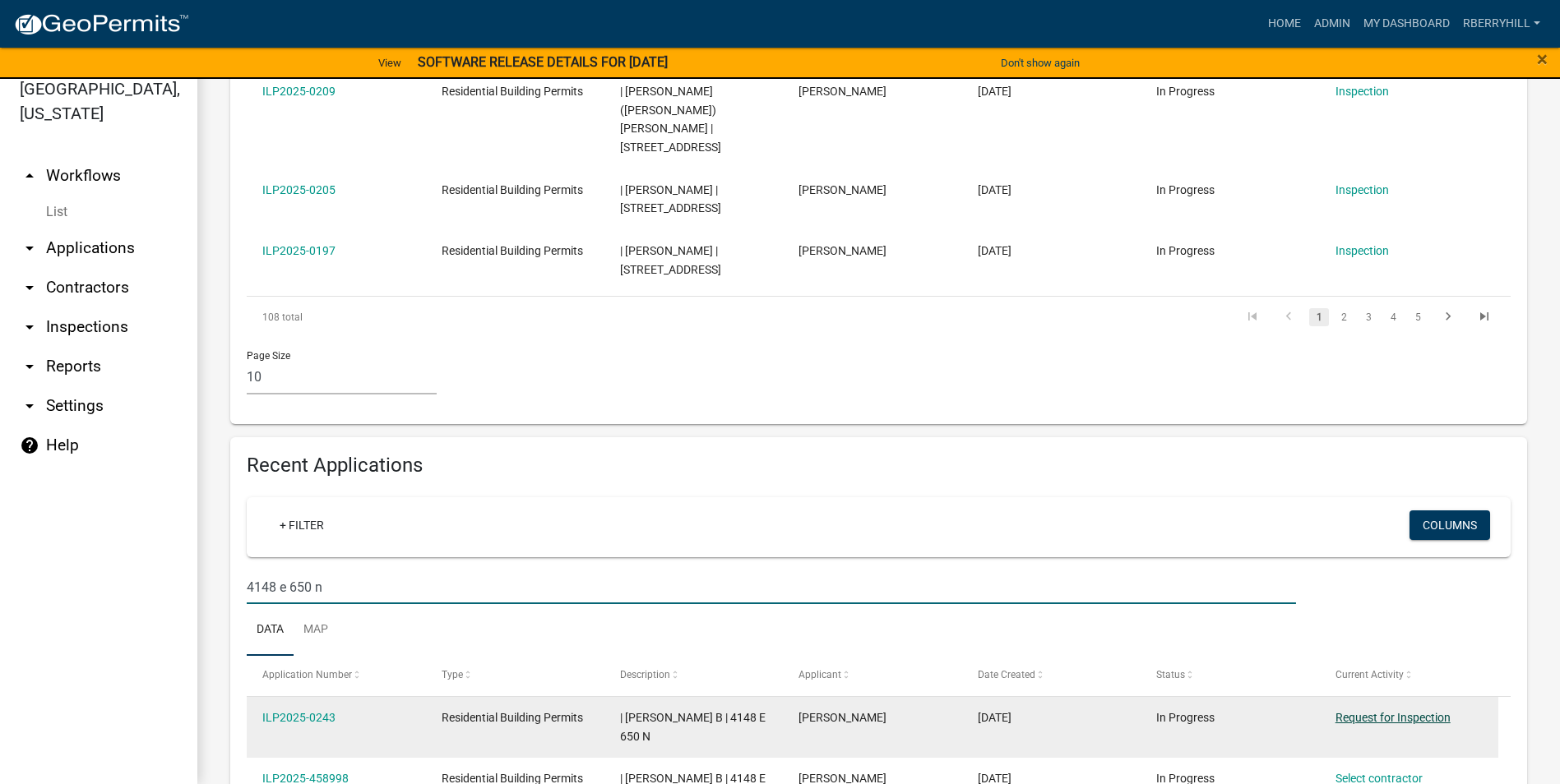
type input "4148 e 650 n"
click at [1367, 711] on link "Request for Inspection" at bounding box center [1392, 718] width 115 height 13
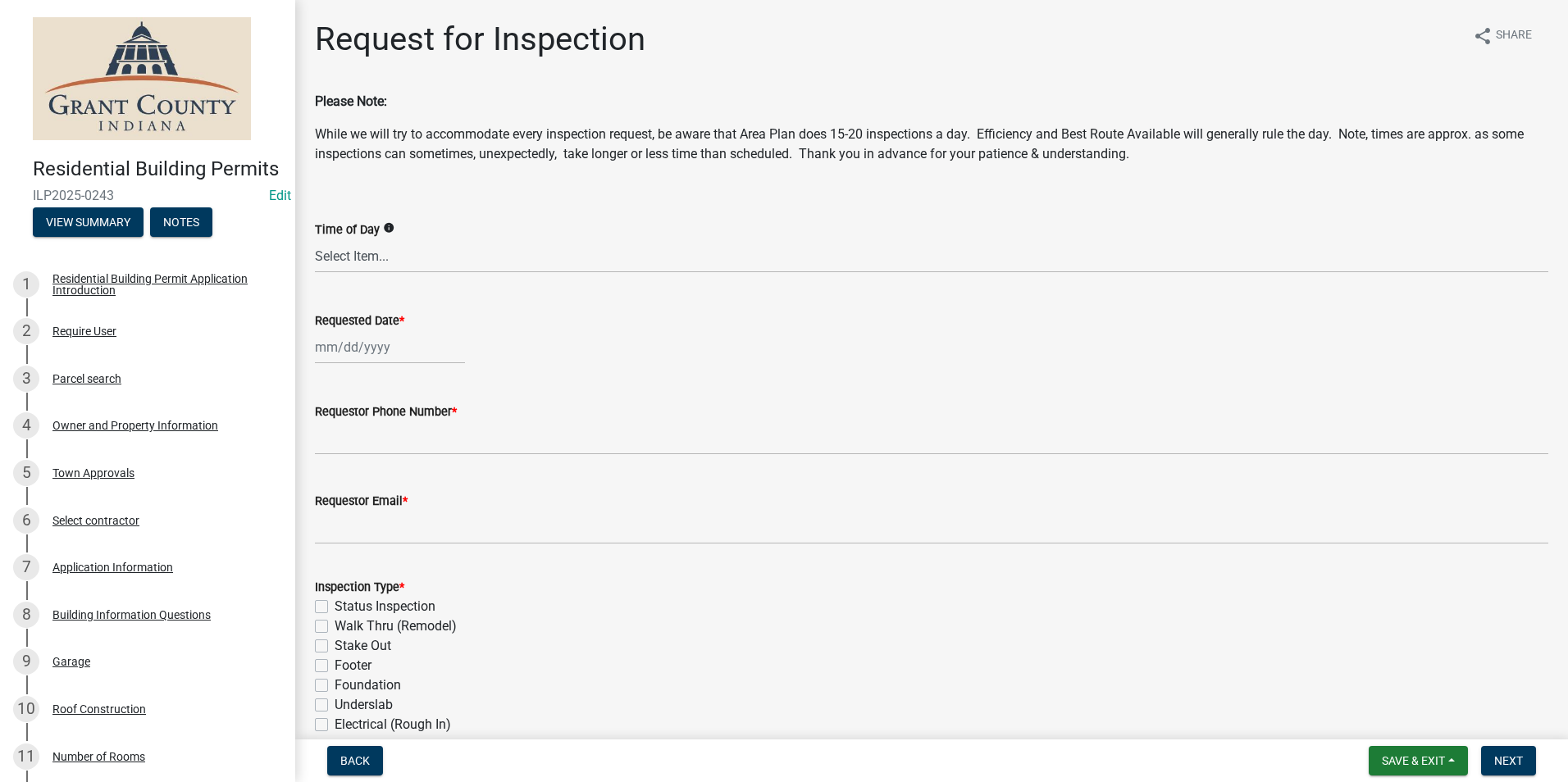
click at [338, 350] on div at bounding box center [389, 347] width 150 height 33
select select "9"
select select "2025"
click at [359, 457] on div "9" at bounding box center [357, 460] width 26 height 26
type input "[DATE]"
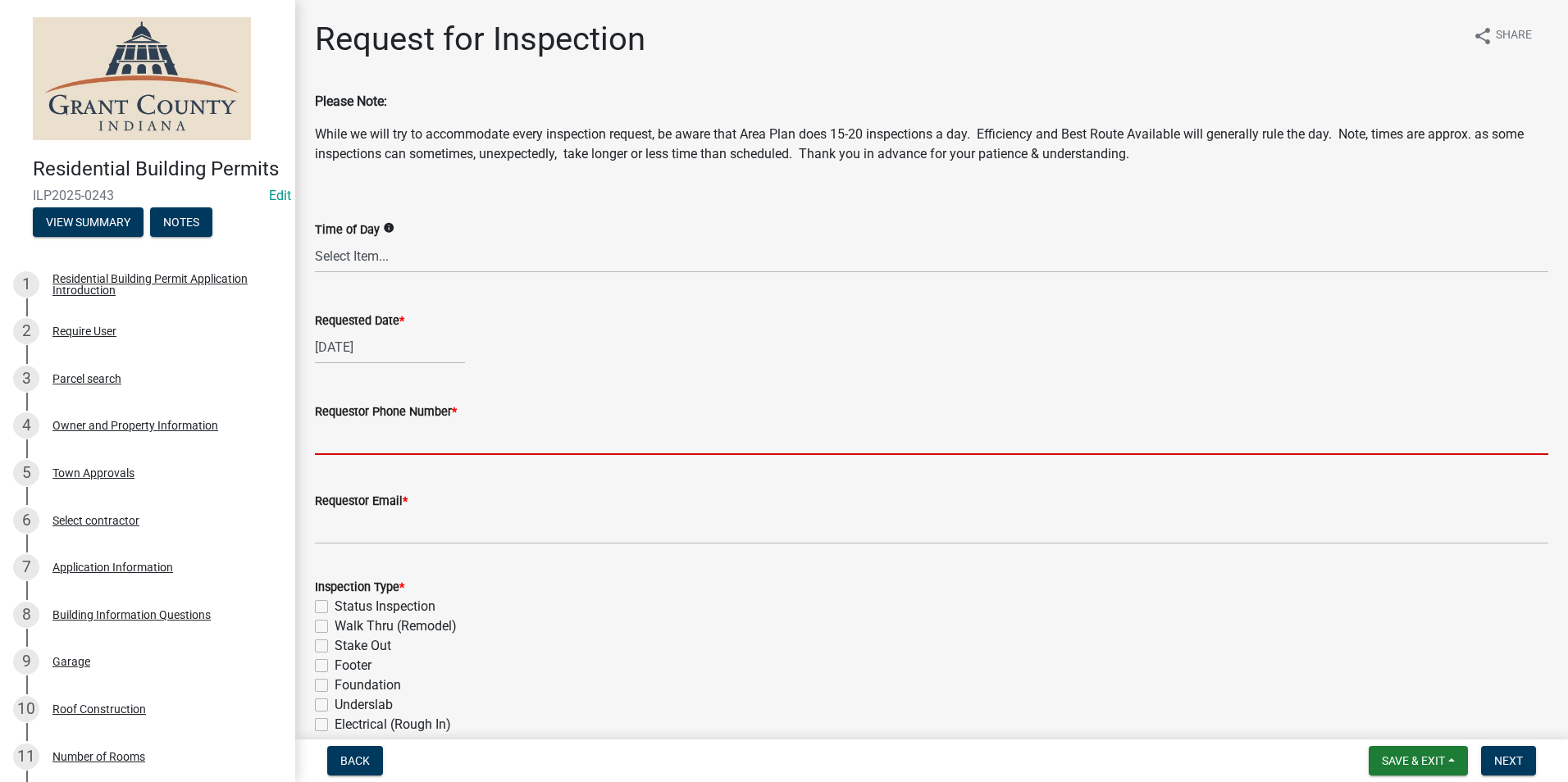
click at [362, 441] on input "Requestor Phone Number *" at bounding box center [931, 438] width 1234 height 33
type input "7656684765"
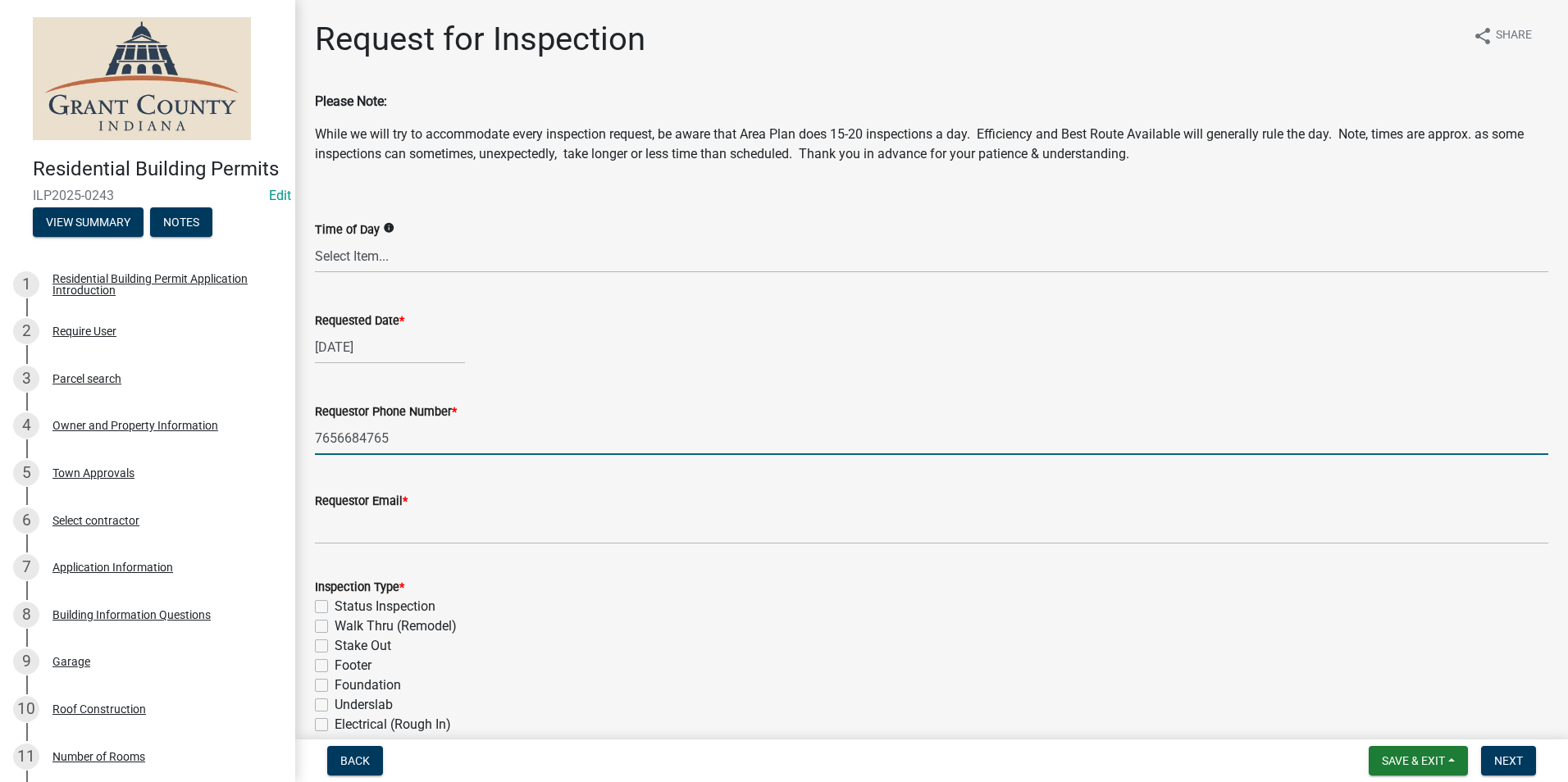
type input "rberryhill@grantcounty.in.gov"
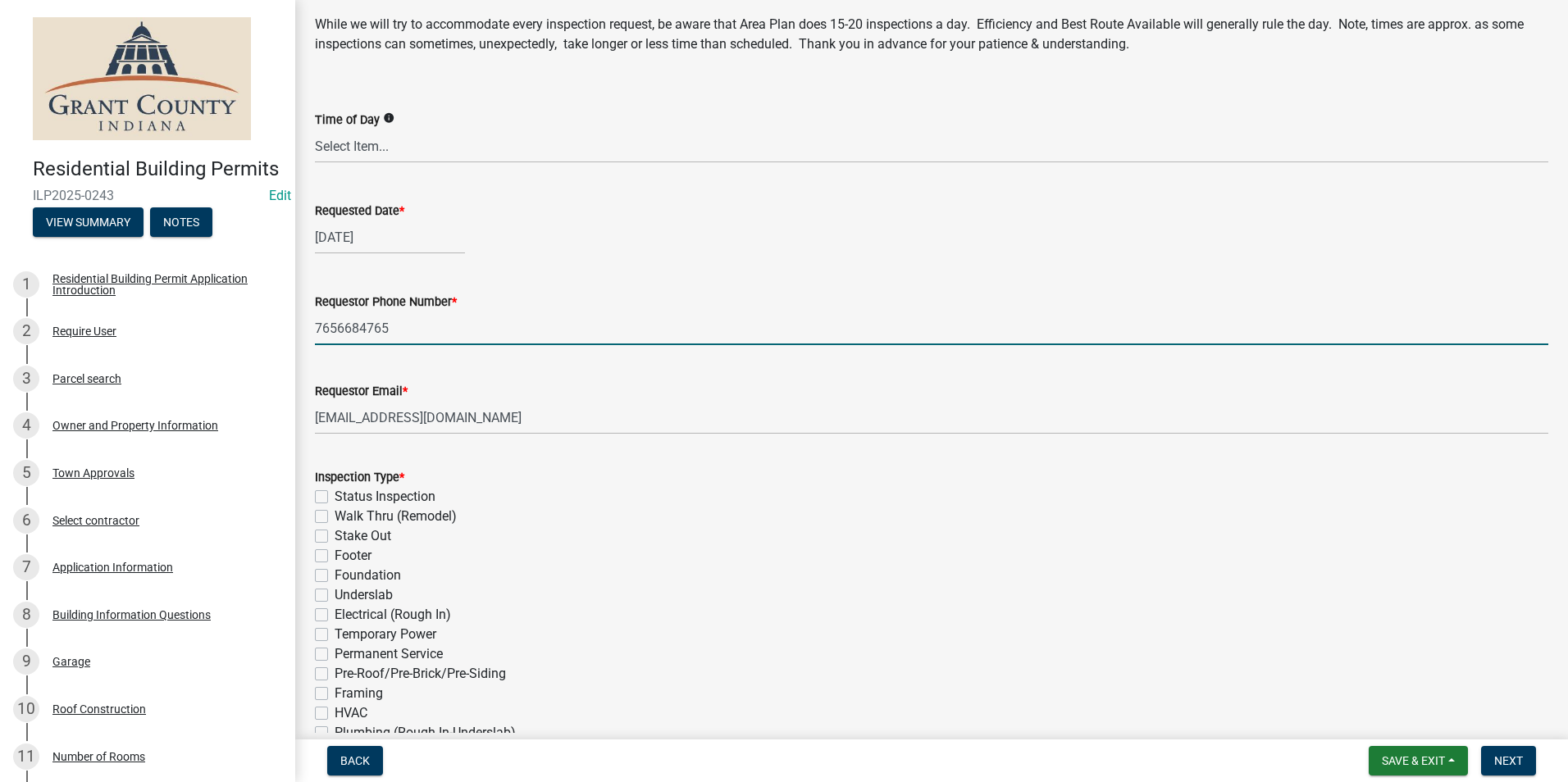
scroll to position [164, 0]
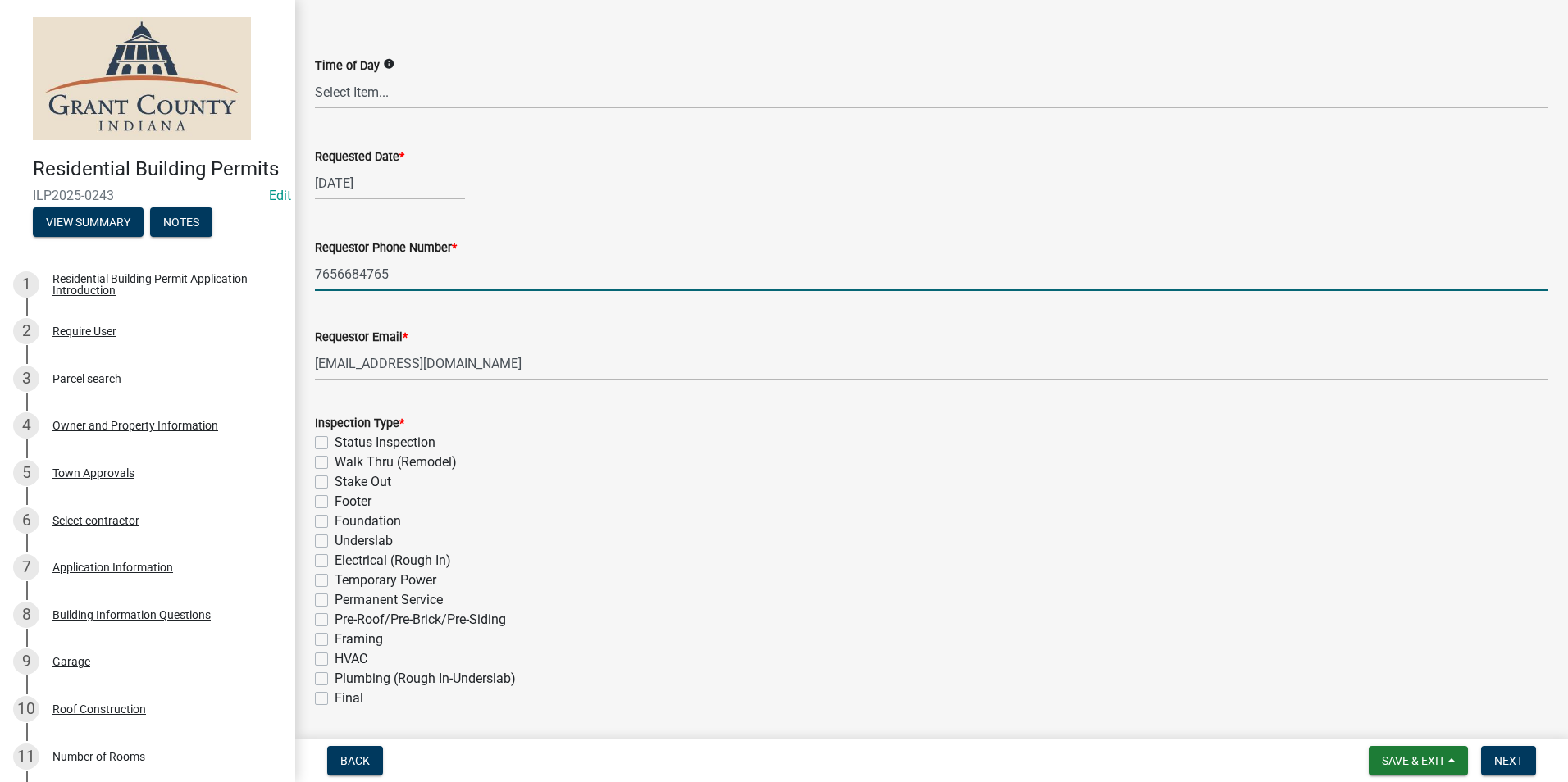
click at [335, 499] on label "Footer" at bounding box center [353, 502] width 37 height 20
click at [335, 499] on input "Footer" at bounding box center [340, 497] width 11 height 11
checkbox input "true"
checkbox input "false"
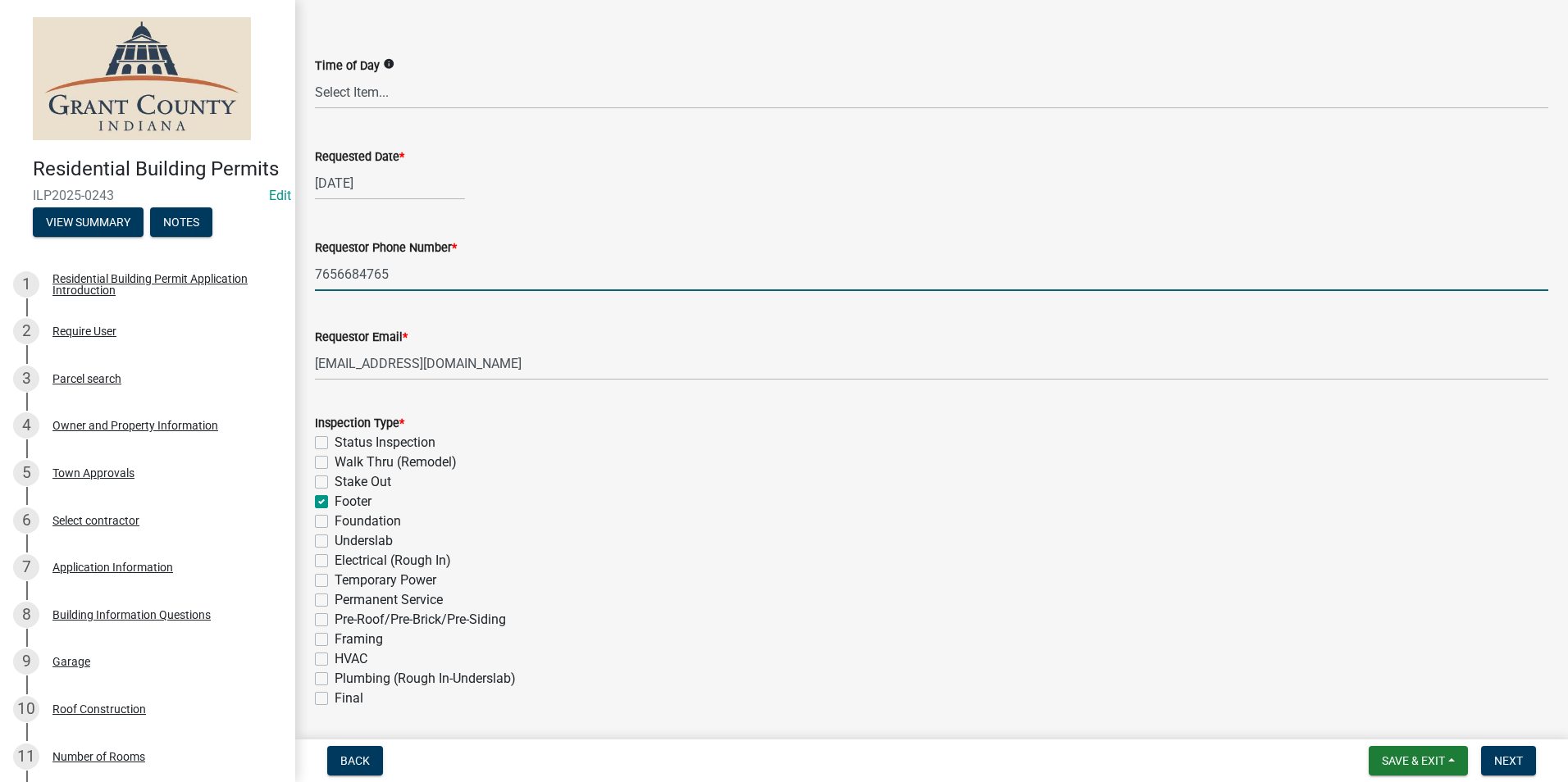
checkbox input "false"
checkbox input "true"
checkbox input "false"
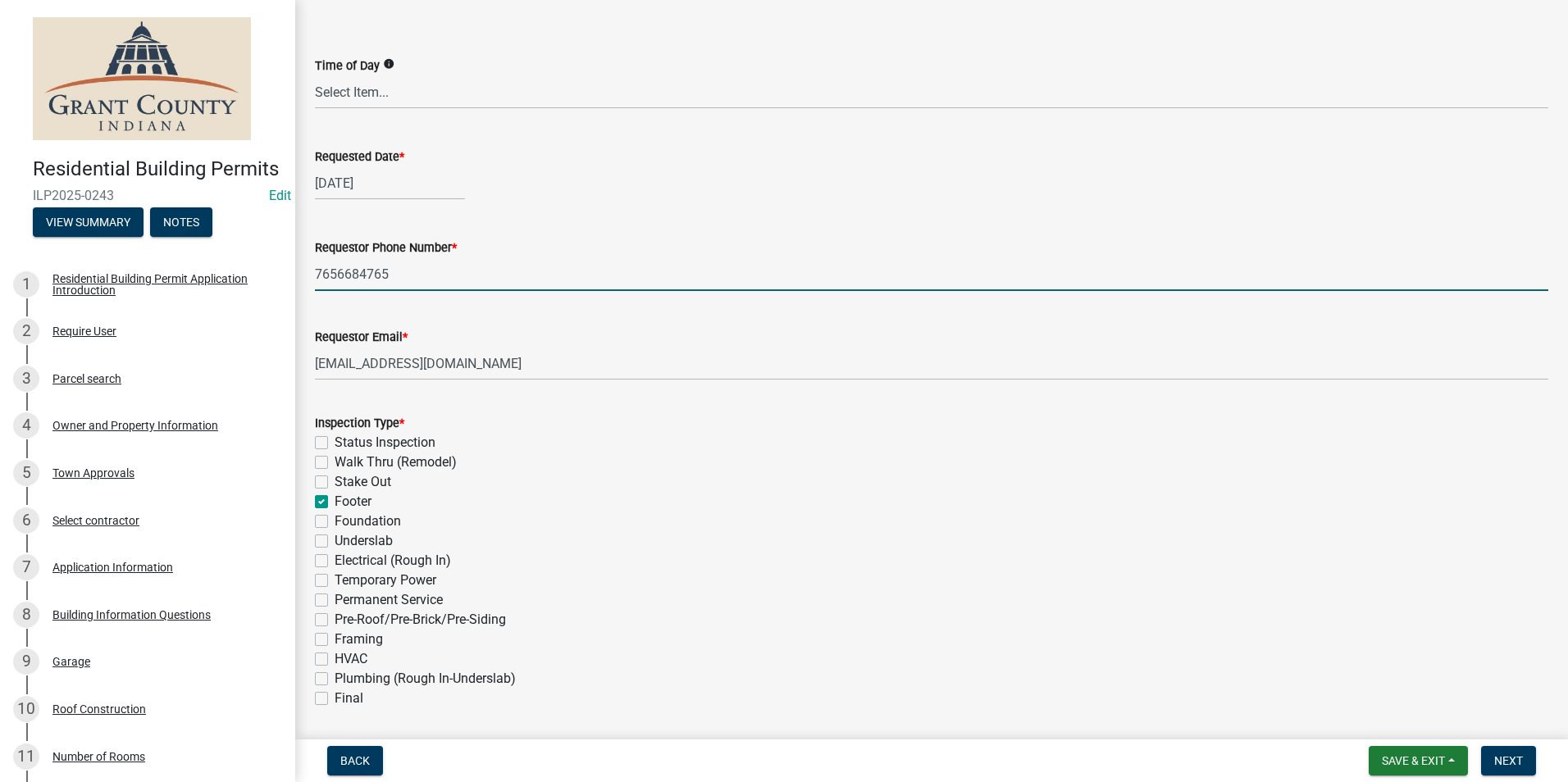
checkbox input "false"
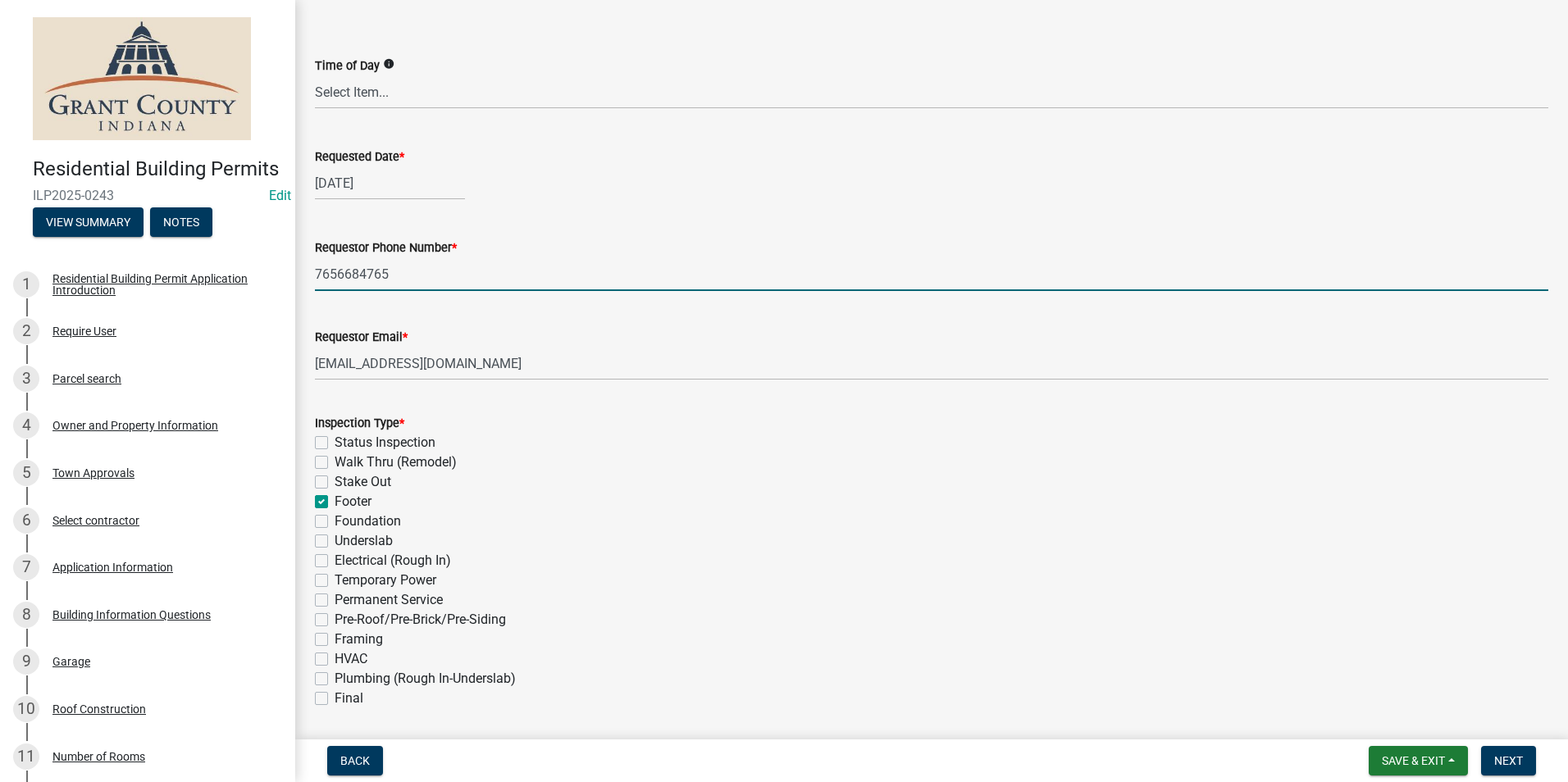
checkbox input "false"
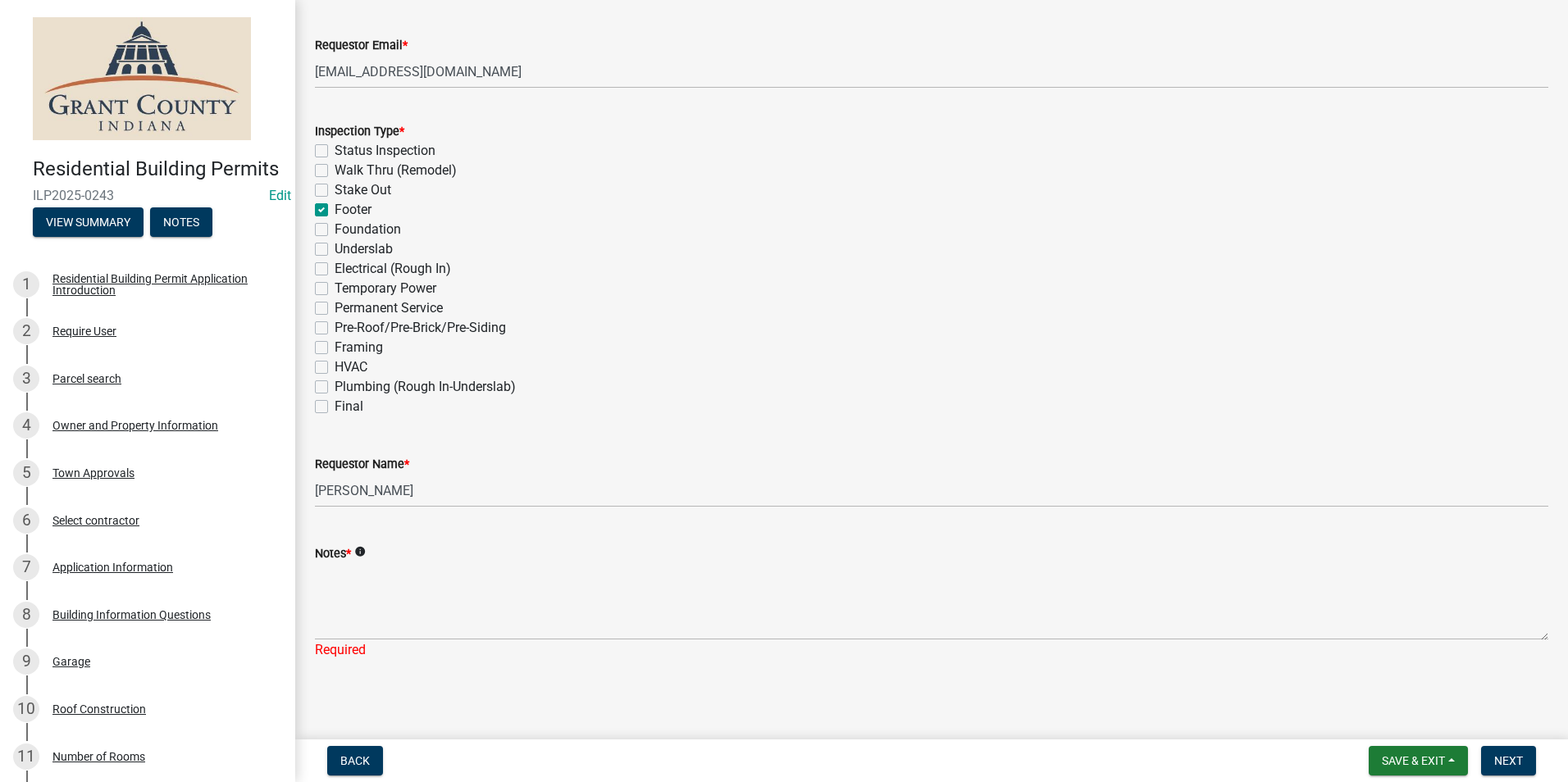
scroll to position [460, 0]
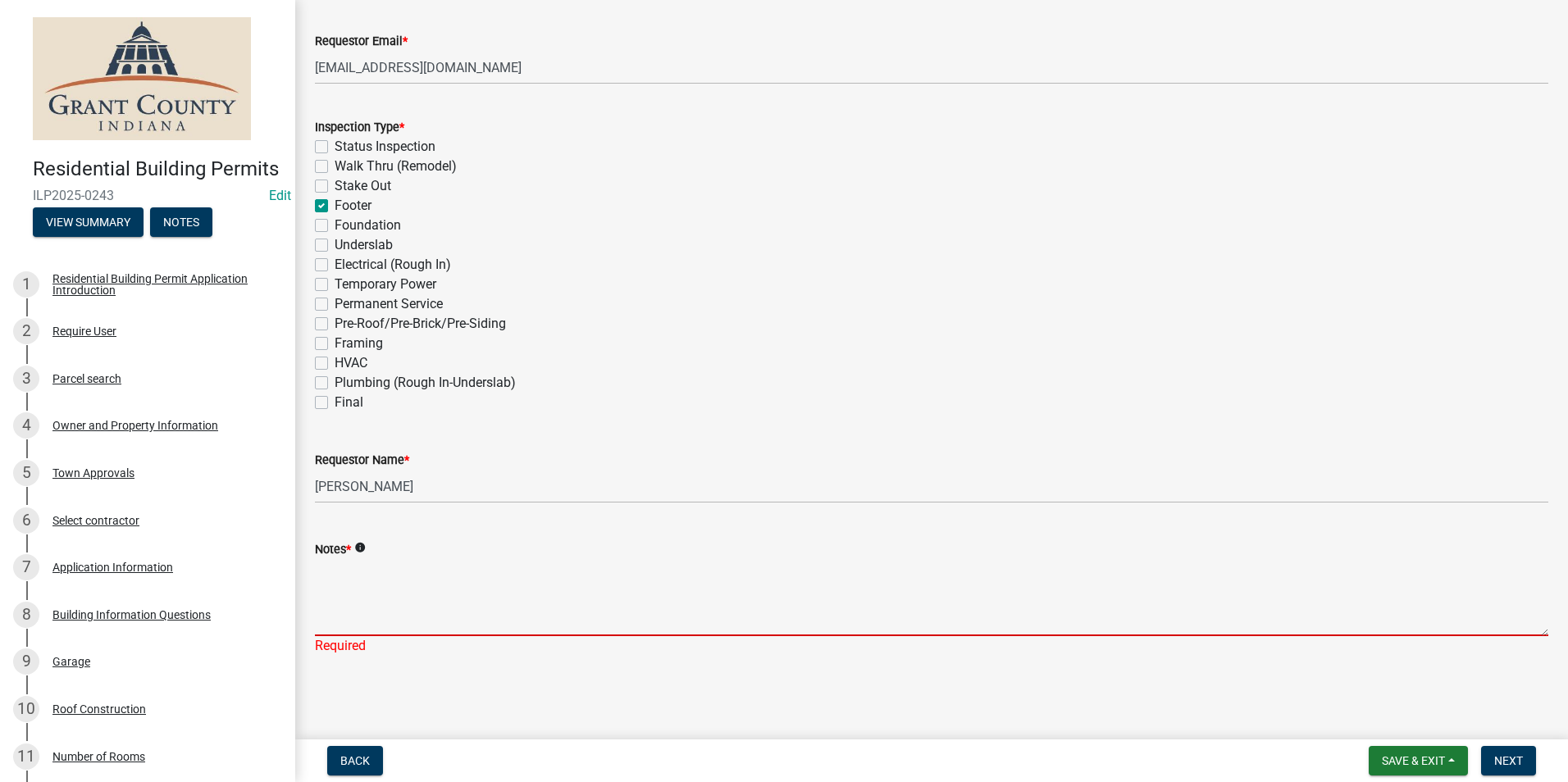
drag, startPoint x: 349, startPoint y: 589, endPoint x: 348, endPoint y: 581, distance: 8.1
click at [349, 589] on textarea "Notes *" at bounding box center [931, 598] width 1234 height 77
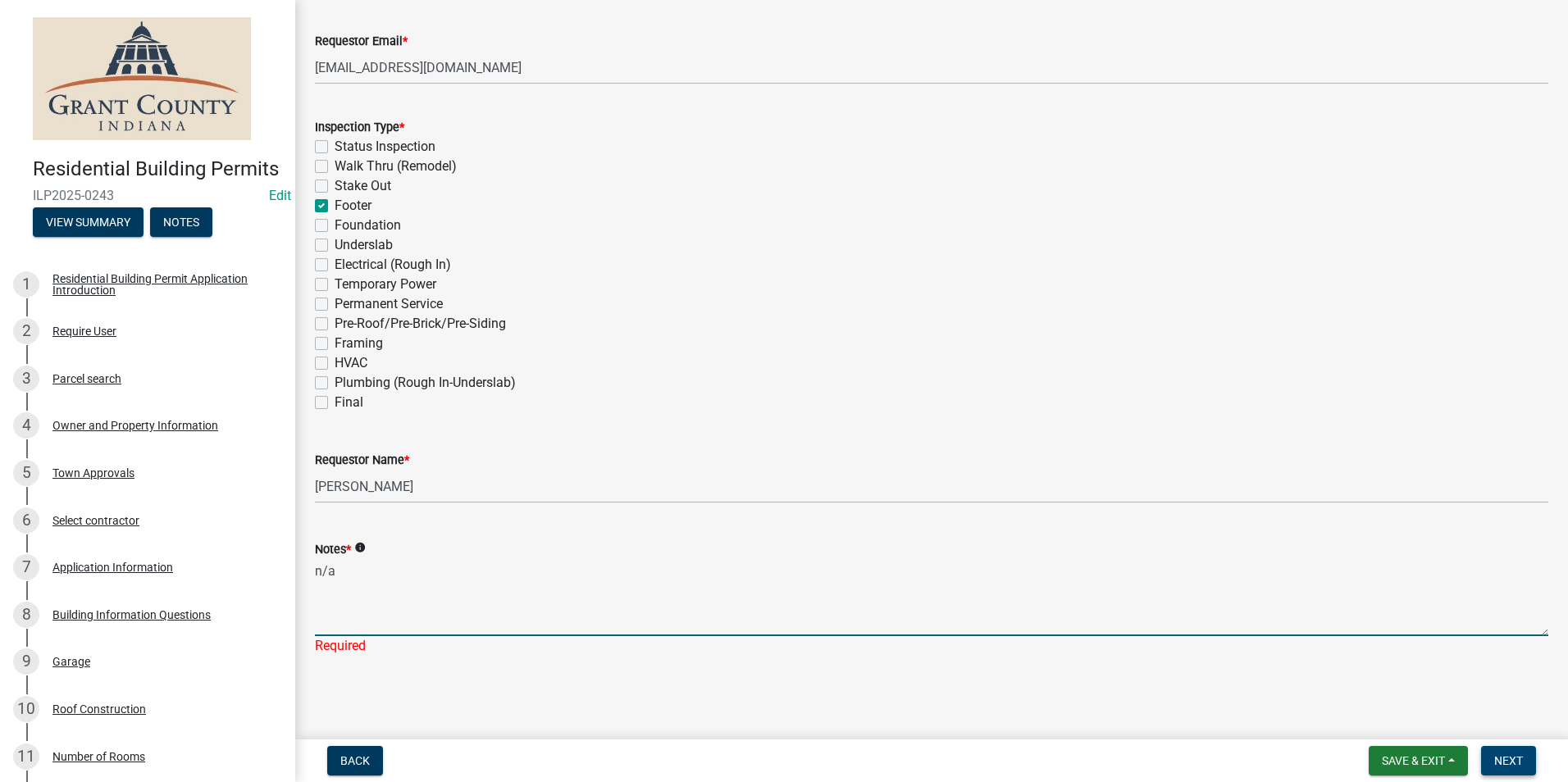
type textarea "n/a"
click at [1511, 763] on span "Next" at bounding box center [1509, 761] width 28 height 13
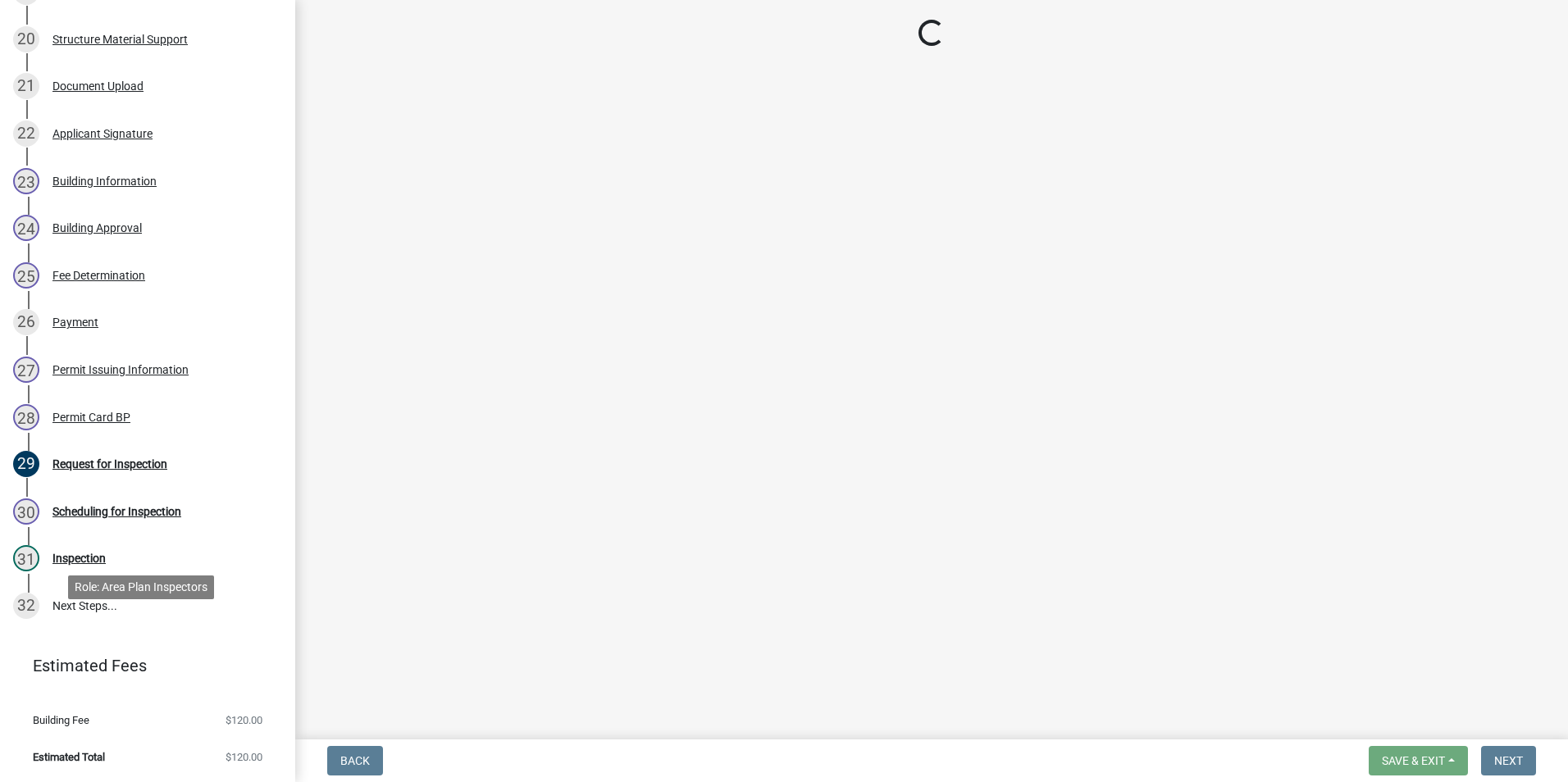
scroll to position [1166, 0]
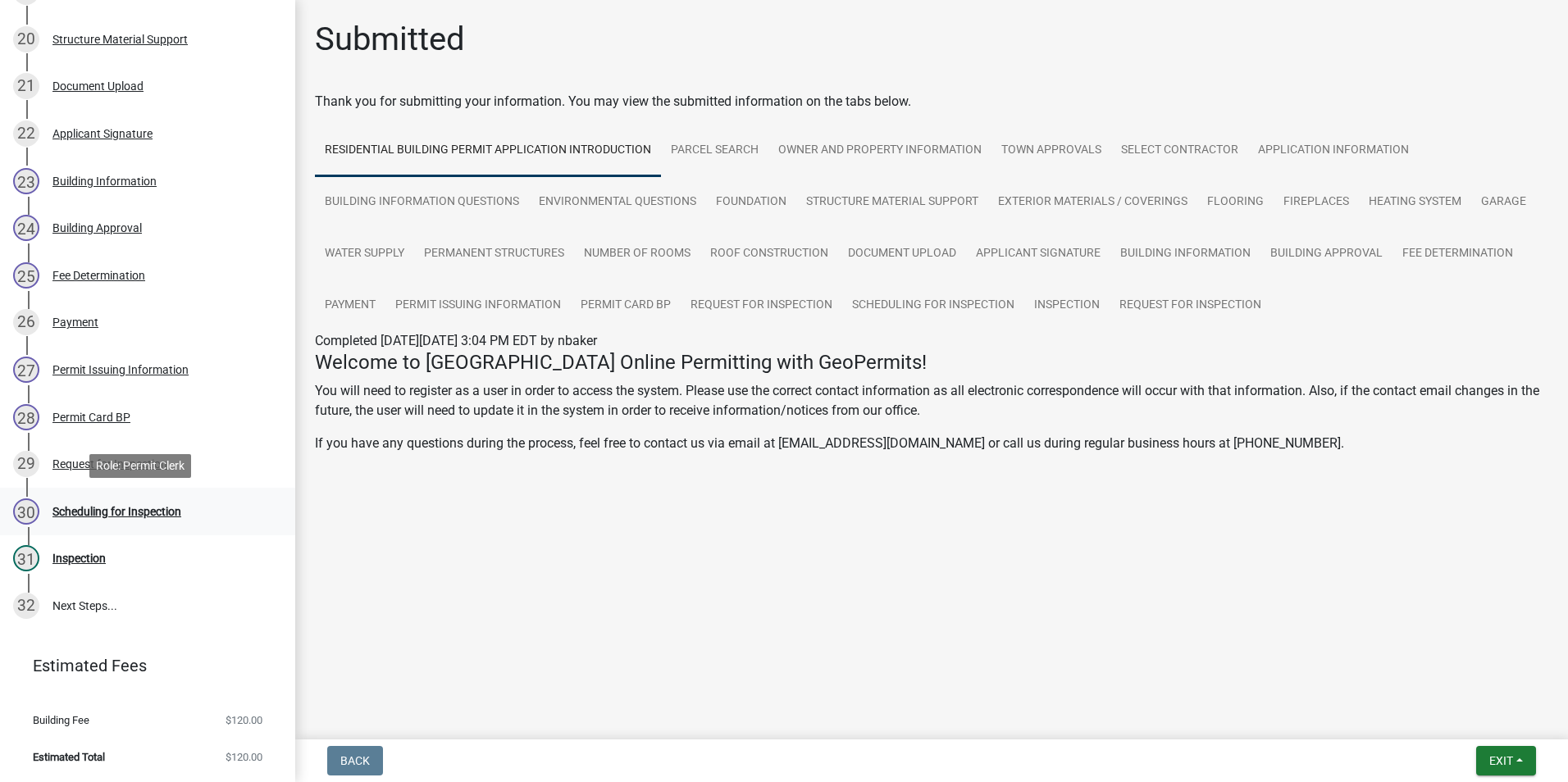
click at [147, 510] on div "Scheduling for Inspection" at bounding box center [117, 512] width 129 height 12
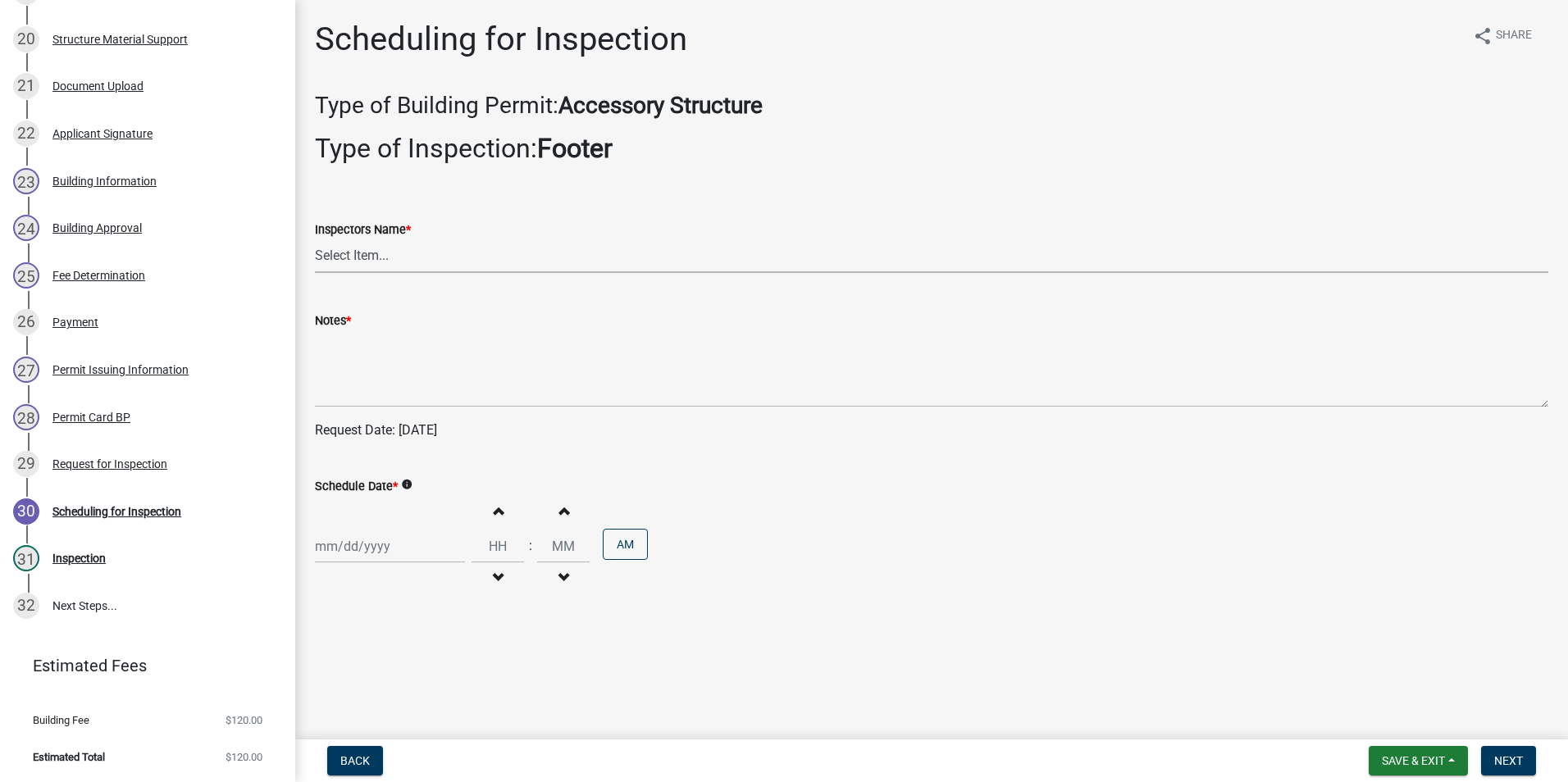
click at [365, 260] on select "Select Item... rberryhill (Randy Berryhill) jecouch (Jeffrey Couch) BBenefield …" at bounding box center [931, 256] width 1234 height 33
select select "d7f9a44a-d2ea-4d3c-83b3-1aa71c950bd5"
click at [315, 239] on select "Select Item... rberryhill (Randy Berryhill) jecouch (Jeffrey Couch) BBenefield …" at bounding box center [931, 256] width 1234 height 33
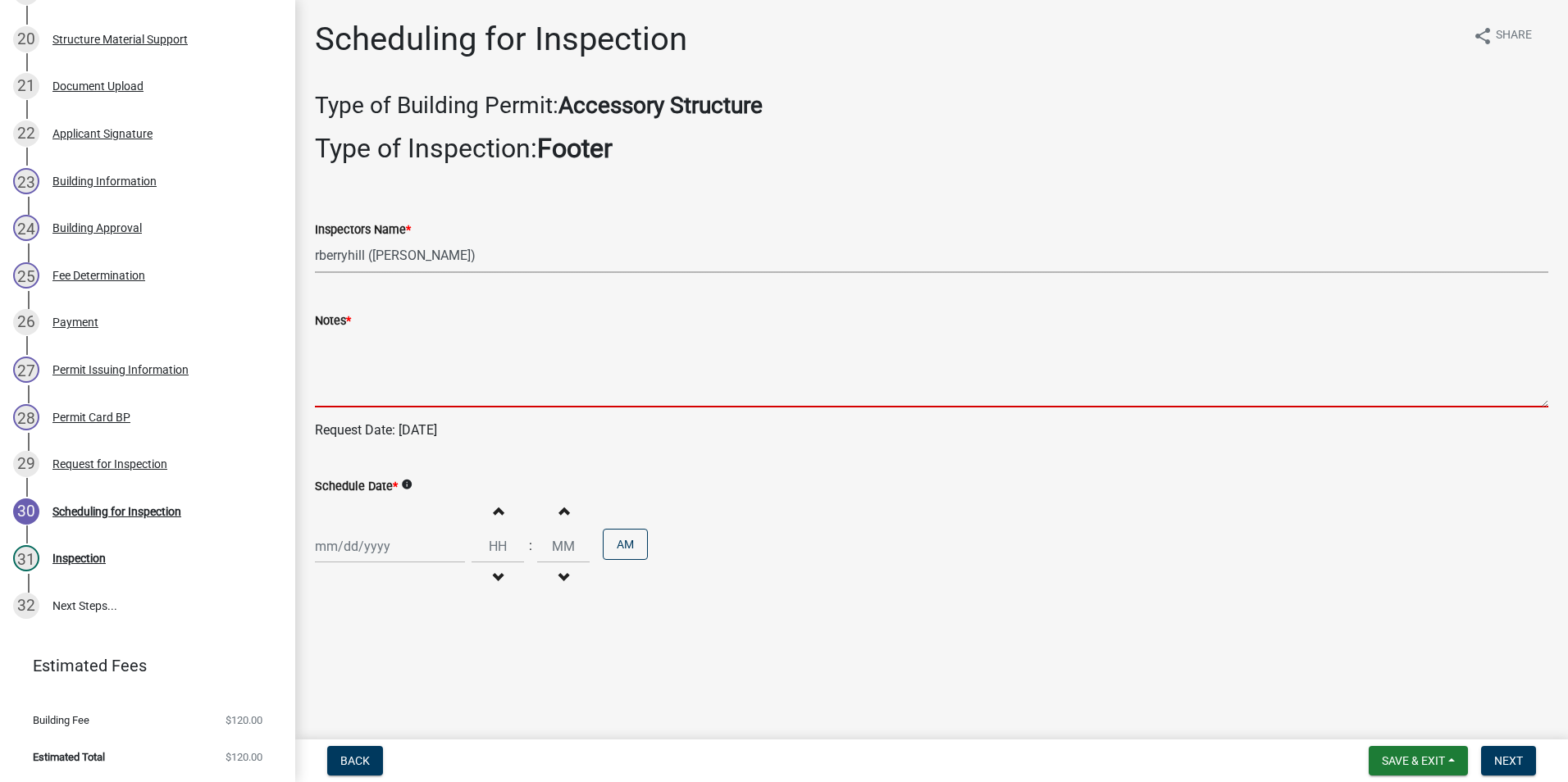
click at [344, 365] on textarea "Notes *" at bounding box center [931, 369] width 1234 height 77
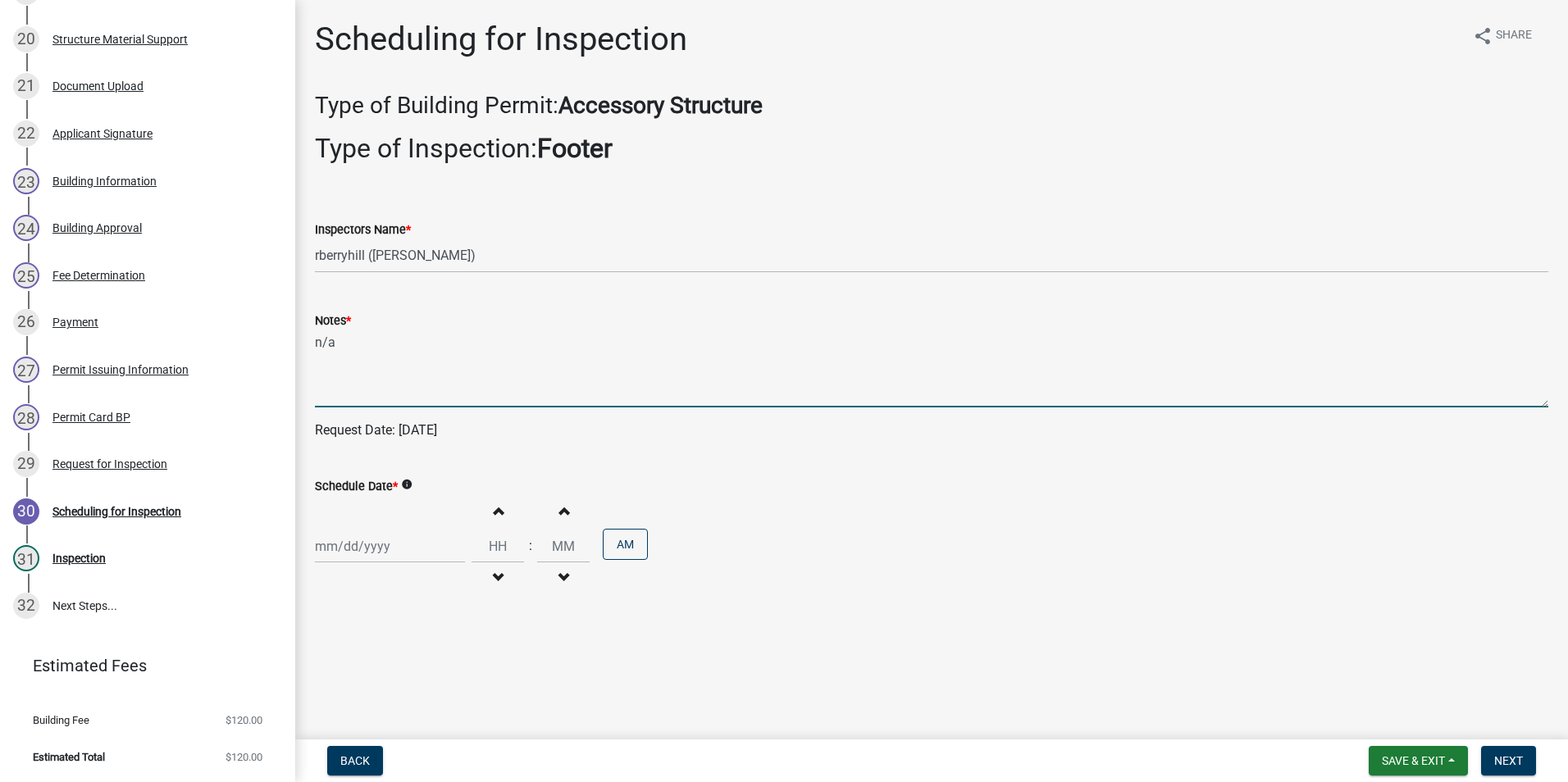
type textarea "n/a"
select select "9"
select select "2025"
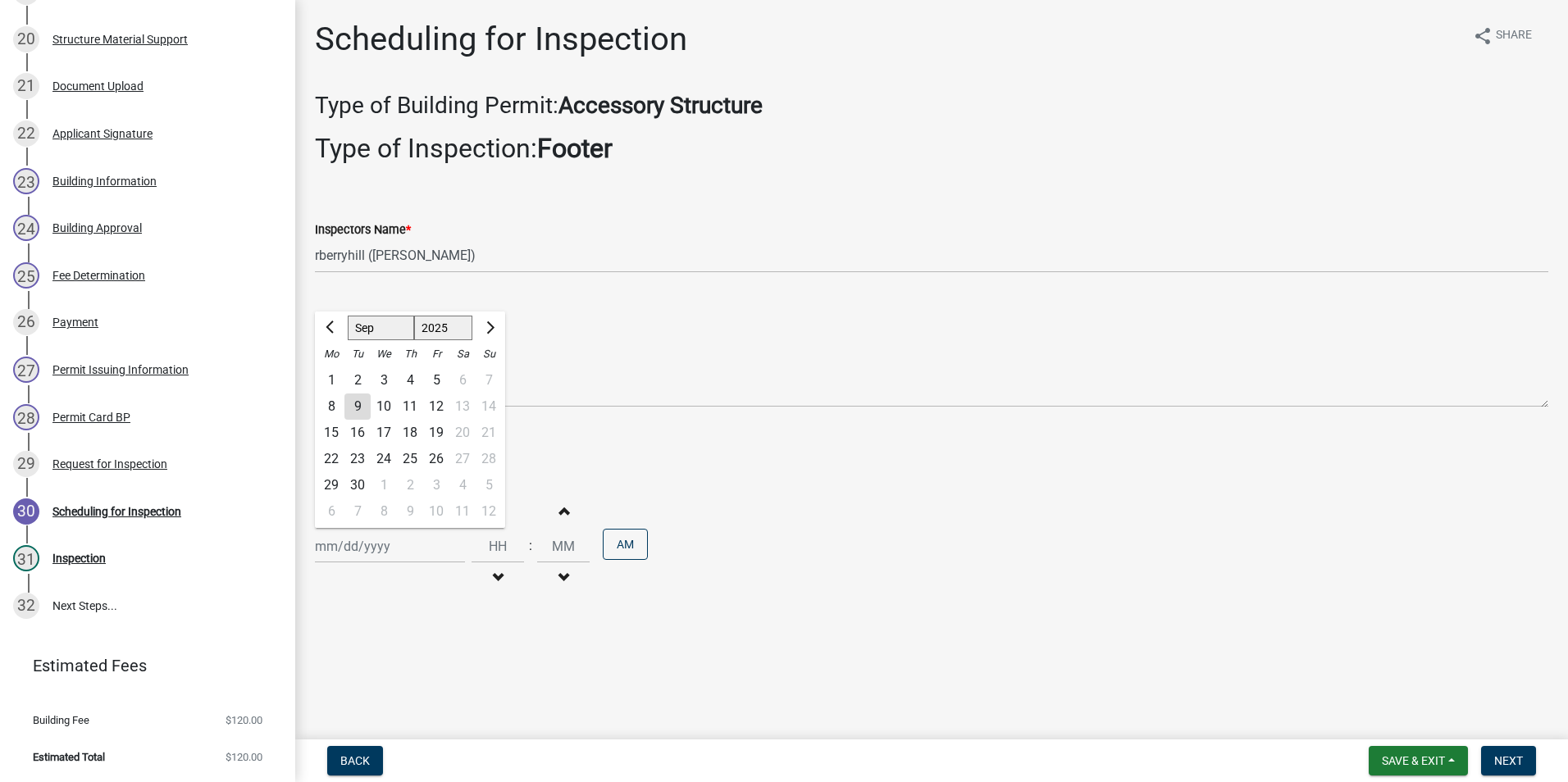
click at [363, 544] on div "Jan Feb Mar Apr May Jun Jul Aug Sep Oct Nov Dec 1525 1526 1527 1528 1529 1530 1…" at bounding box center [389, 547] width 150 height 33
click at [358, 404] on div "9" at bounding box center [357, 406] width 26 height 26
type input "[DATE]"
click at [1499, 759] on span "Next" at bounding box center [1509, 761] width 28 height 13
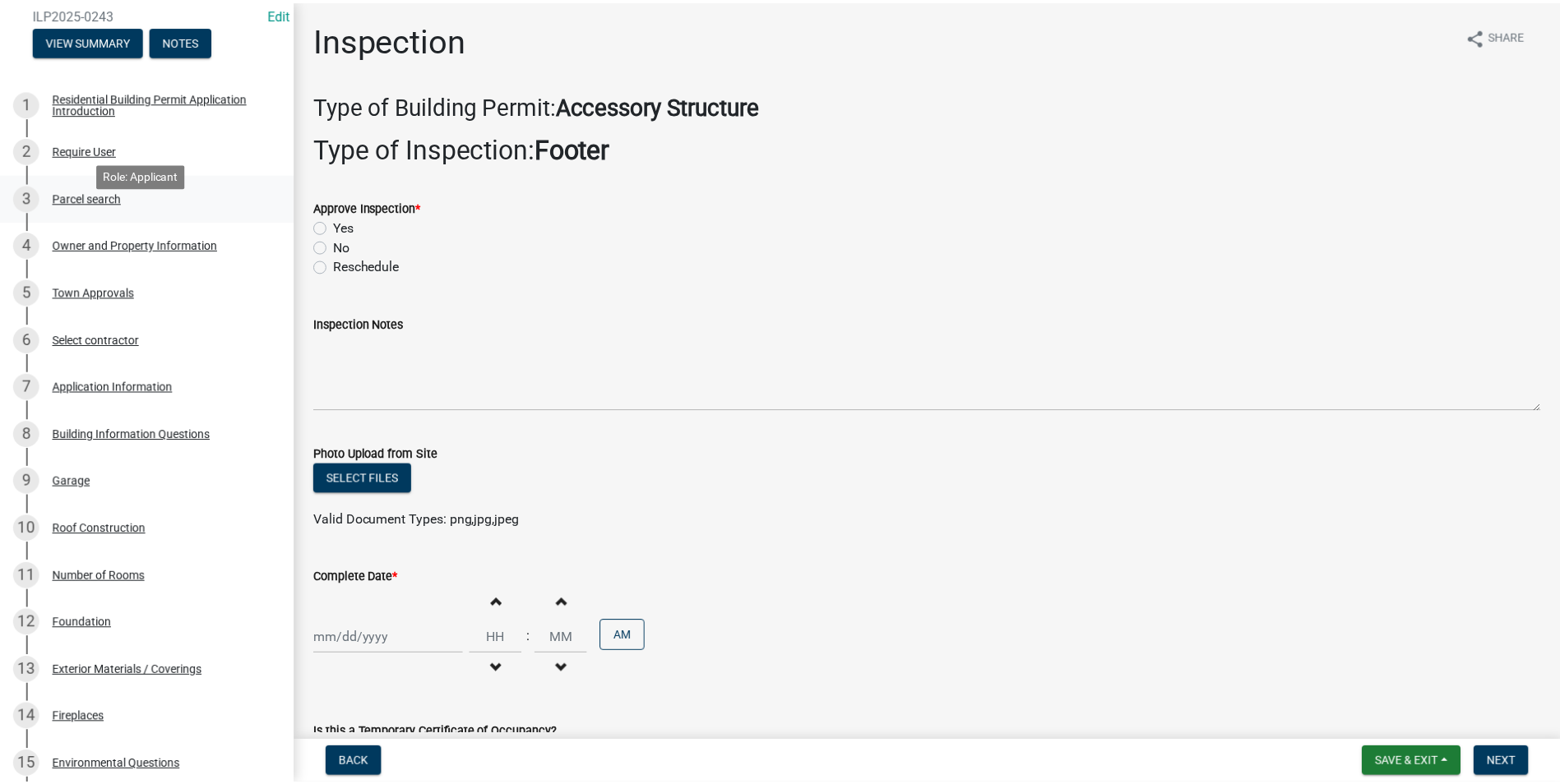
scroll to position [0, 0]
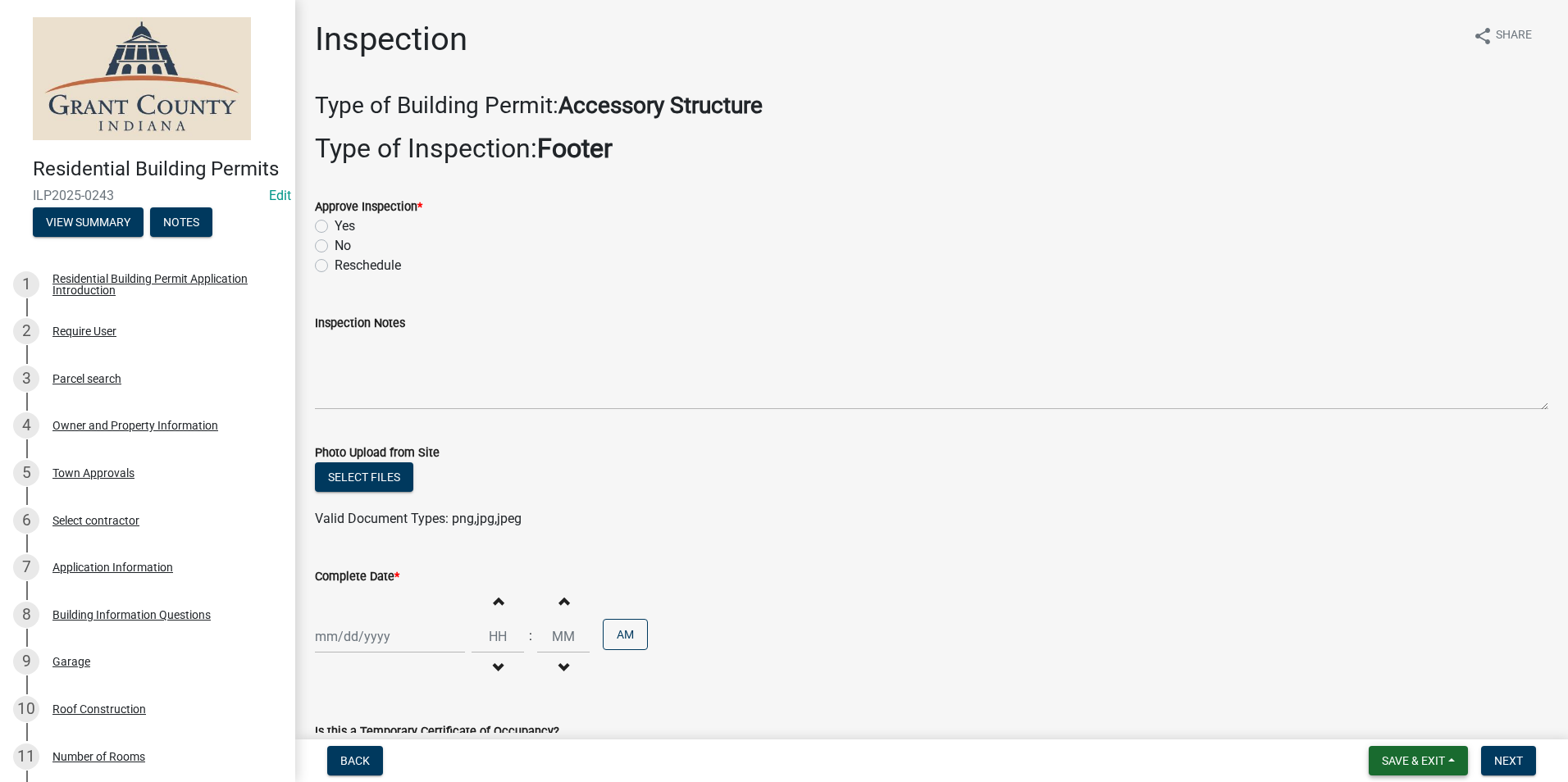
click at [1409, 764] on span "Save & Exit" at bounding box center [1413, 761] width 63 height 13
click at [1392, 707] on button "Save & Exit" at bounding box center [1402, 718] width 132 height 39
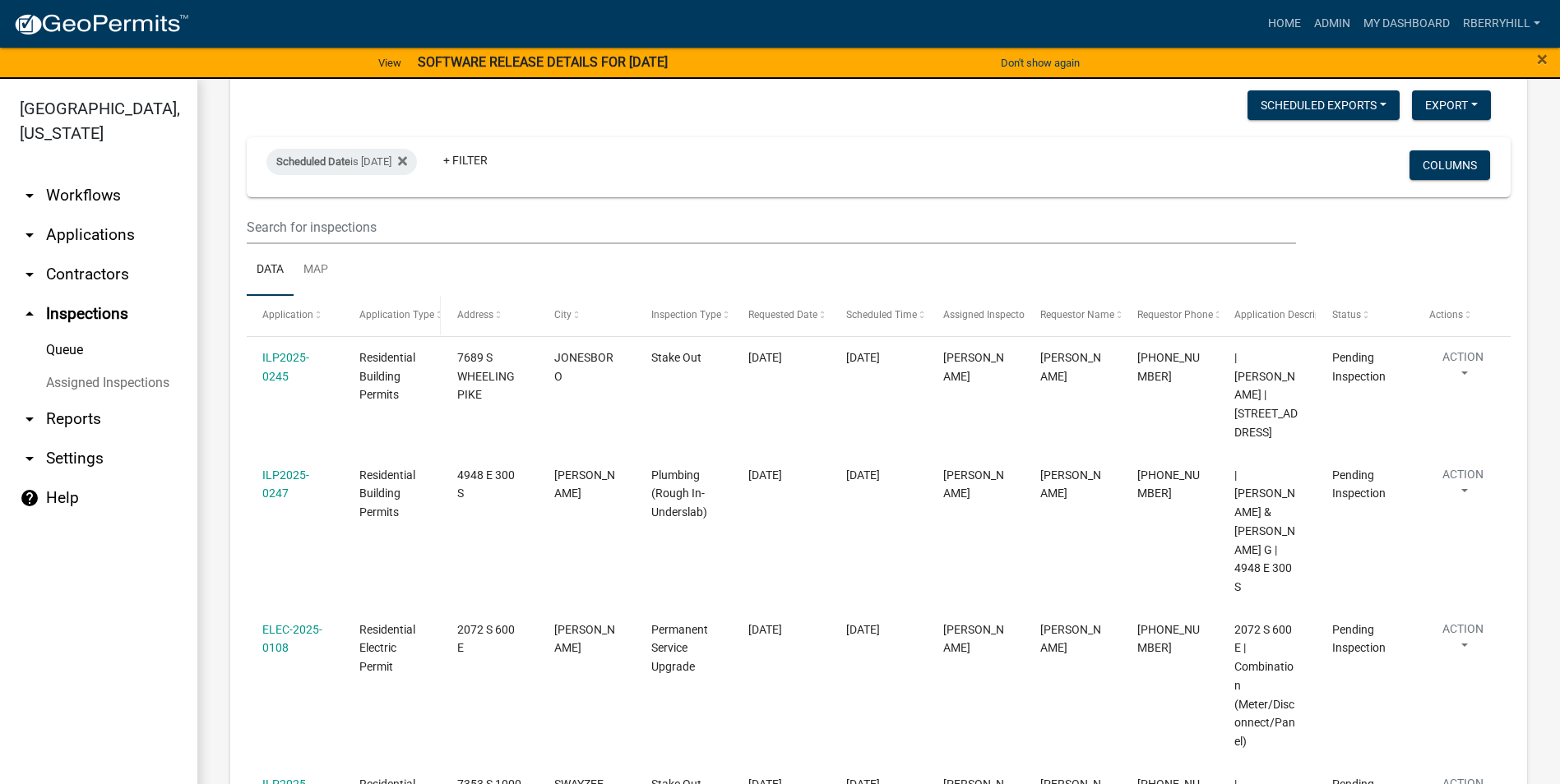
scroll to position [254, 0]
